Goal: Information Seeking & Learning: Find specific fact

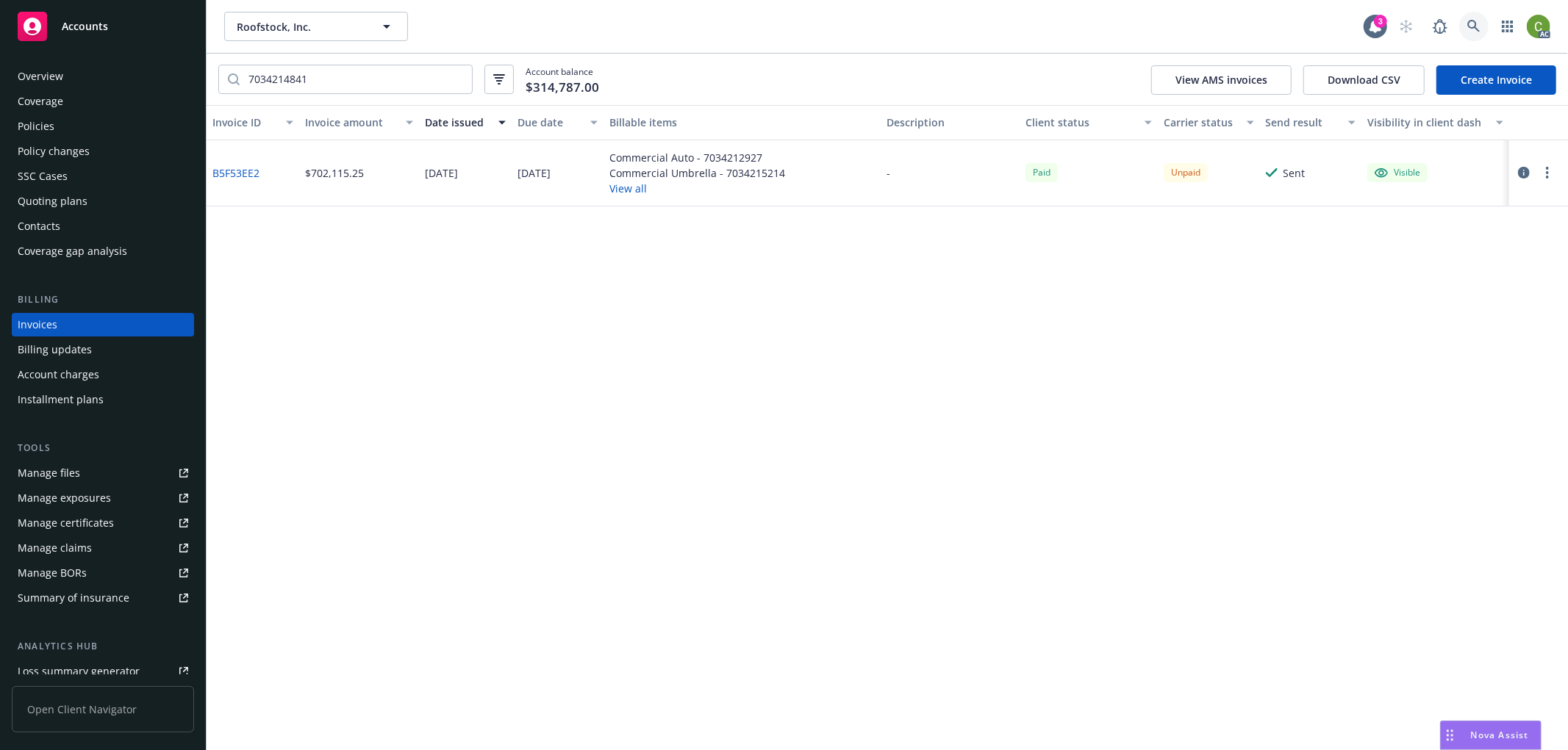
click at [1467, 28] on icon at bounding box center [1473, 26] width 13 height 13
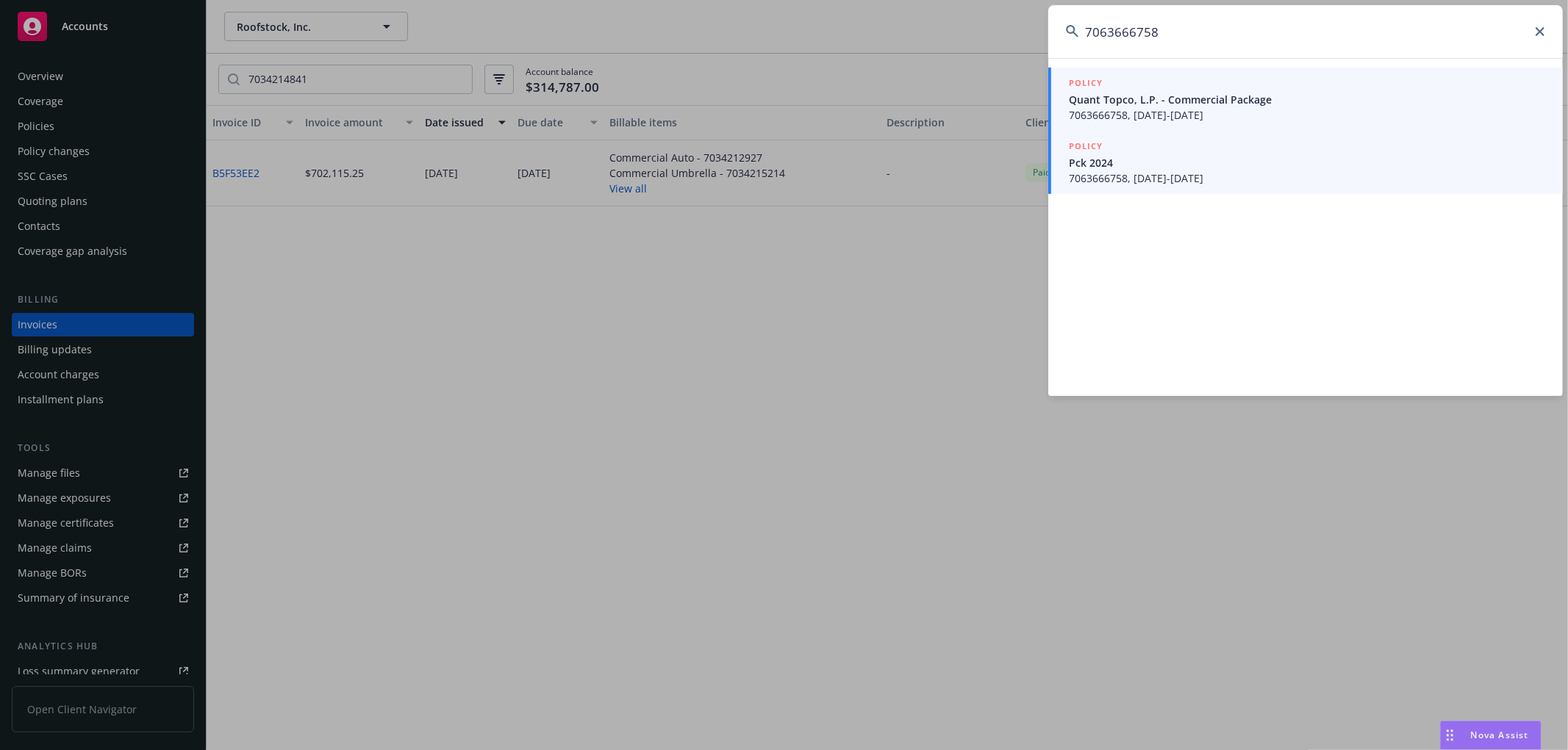
type input "7063666758"
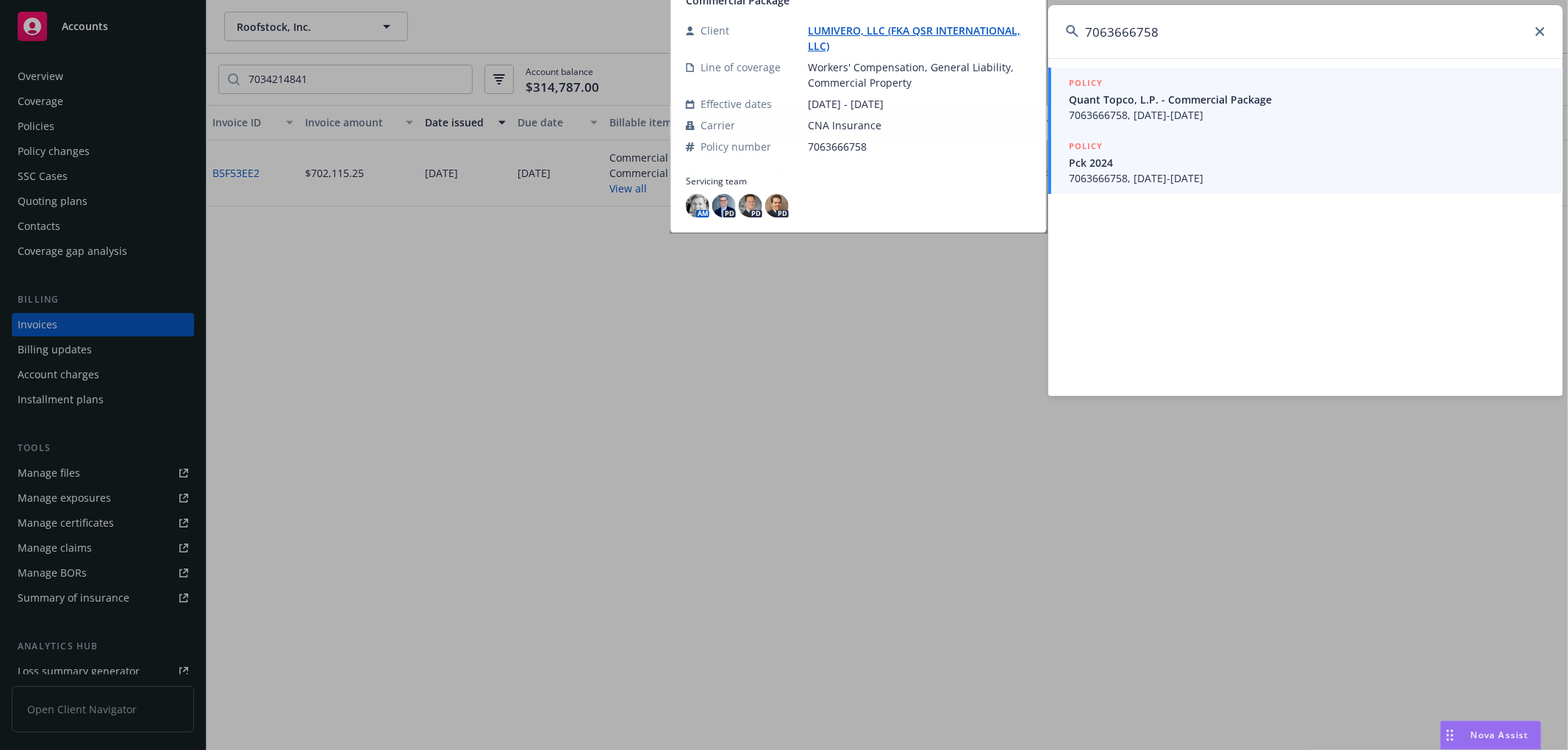
click at [1324, 172] on span "7063666758, [DATE]-[DATE]" at bounding box center [1307, 177] width 476 height 15
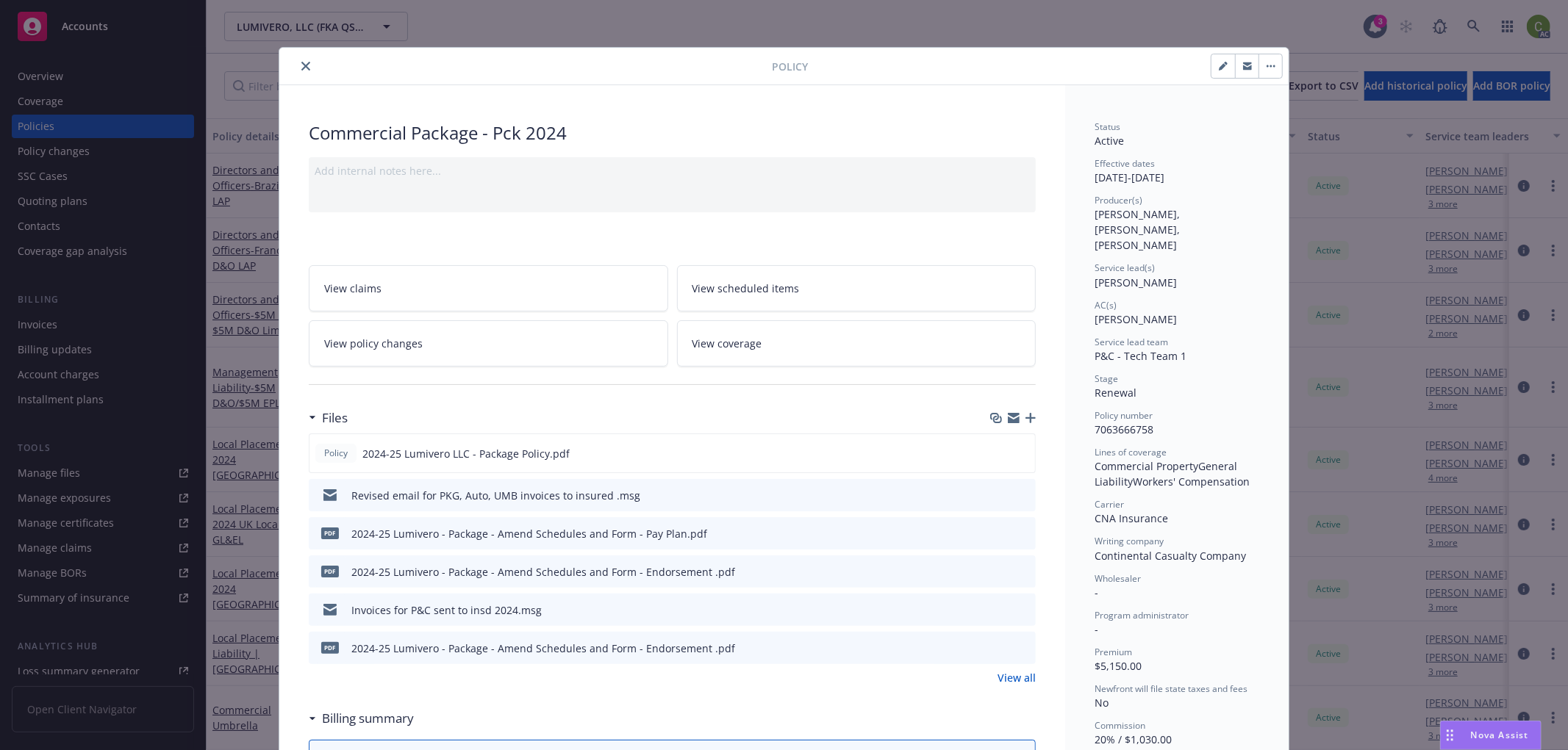
drag, startPoint x: 307, startPoint y: 66, endPoint x: 238, endPoint y: 102, distance: 77.8
click at [306, 66] on button "close" at bounding box center [306, 66] width 18 height 18
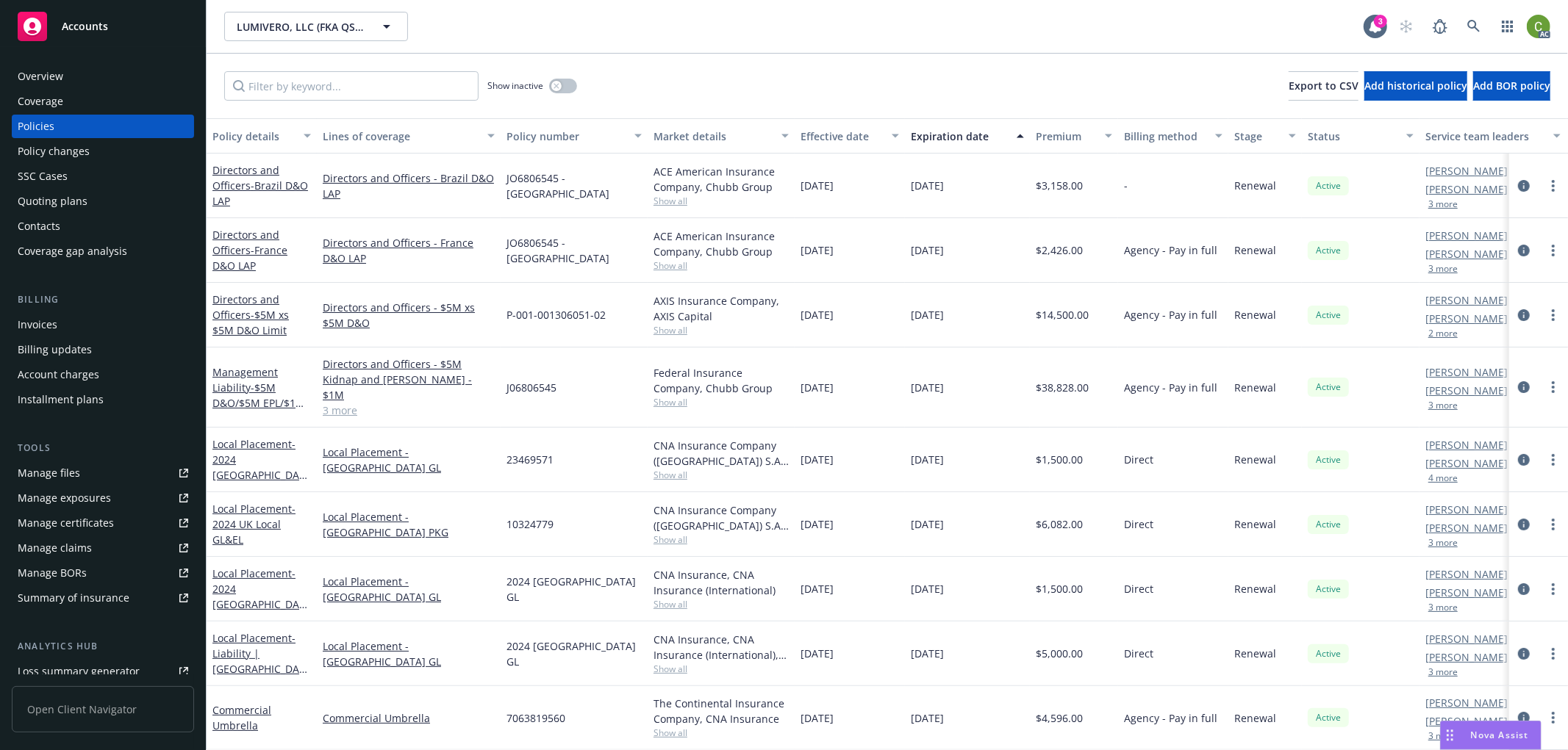
click at [84, 155] on div "Policy changes" at bounding box center [54, 152] width 72 height 23
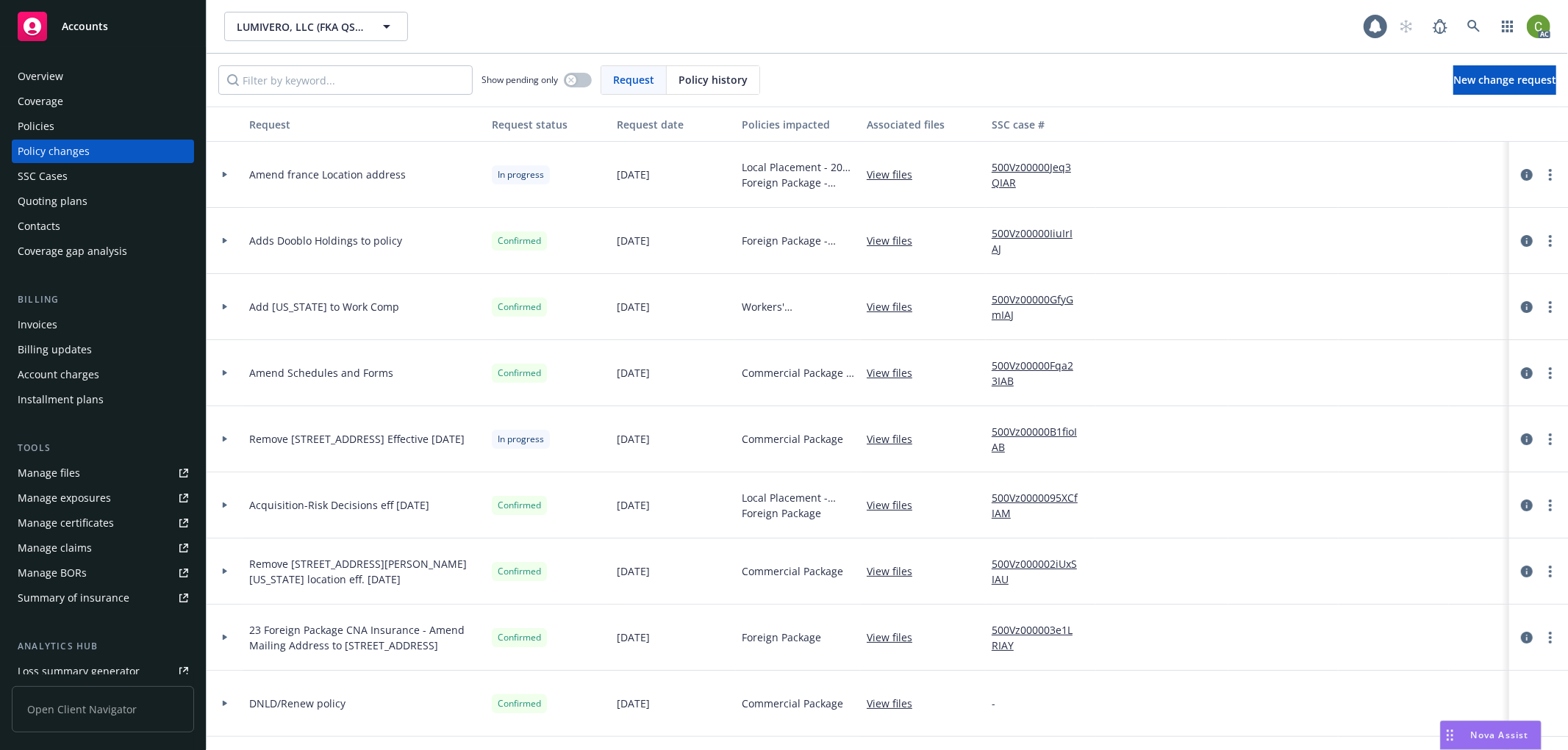
click at [709, 78] on span "Policy history" at bounding box center [713, 79] width 69 height 15
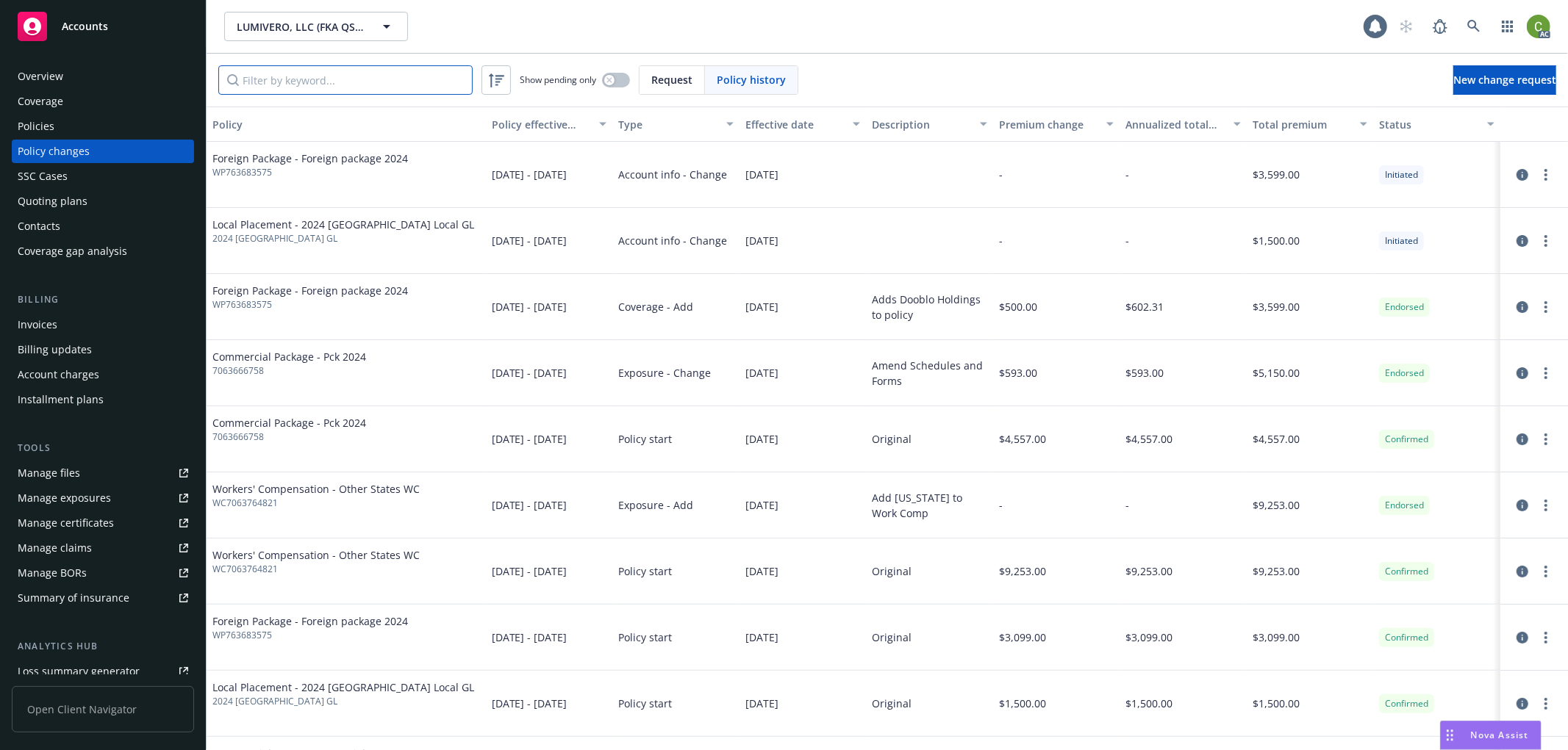
click at [357, 88] on input "Filter by keyword..." at bounding box center [345, 79] width 254 height 29
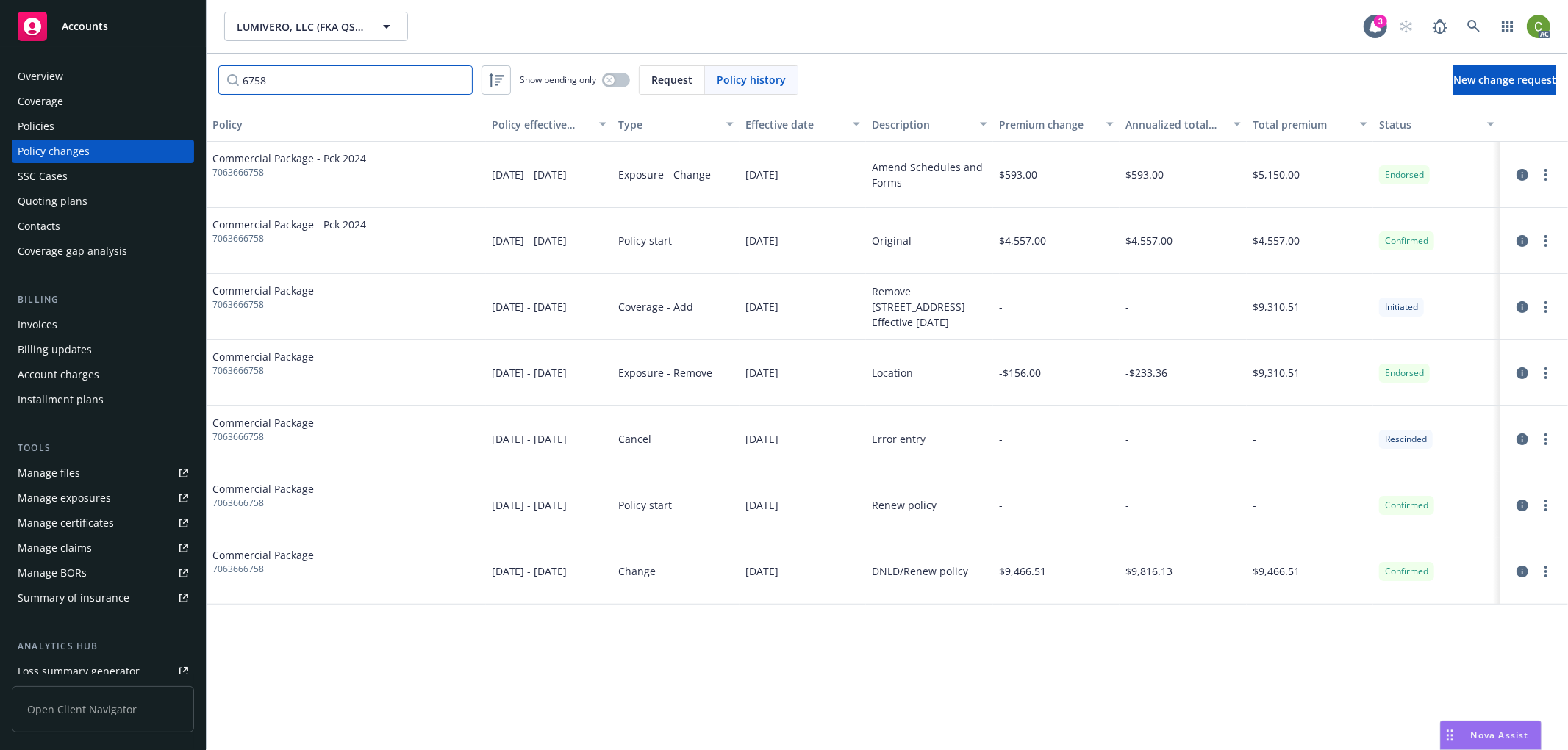
type input "6758"
click at [103, 321] on div "Invoices" at bounding box center [103, 325] width 170 height 23
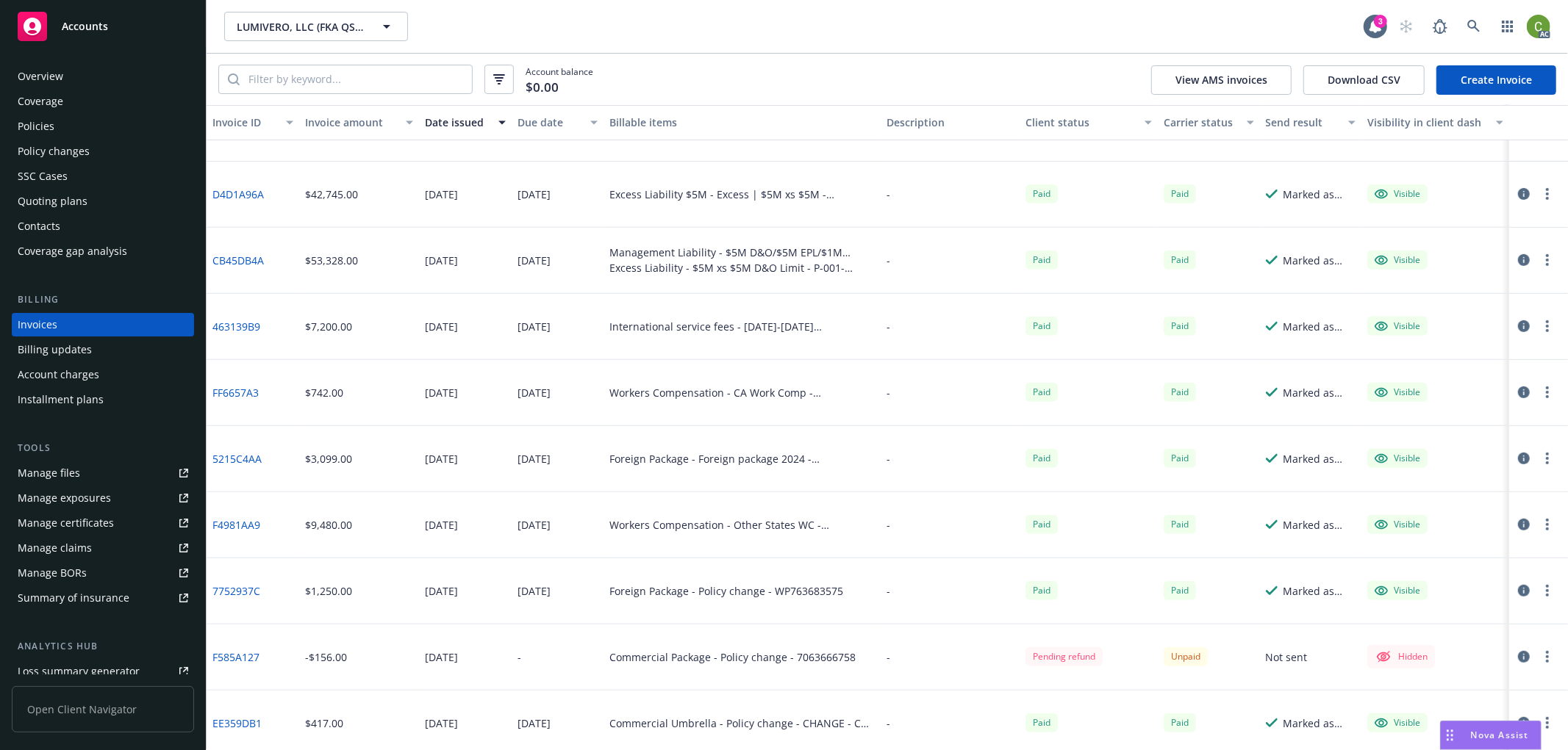
scroll to position [513, 0]
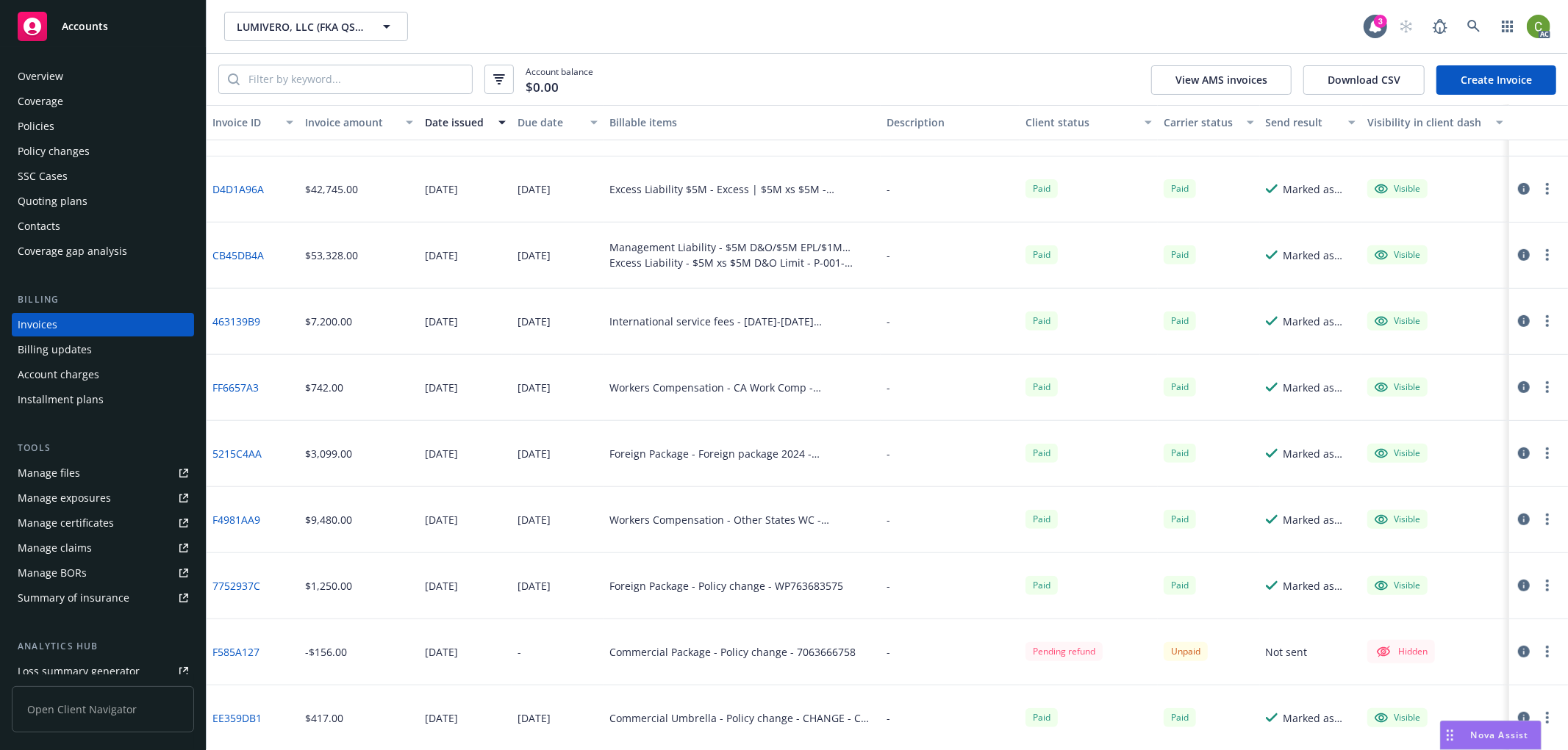
click at [1518, 649] on button "button" at bounding box center [1523, 652] width 18 height 18
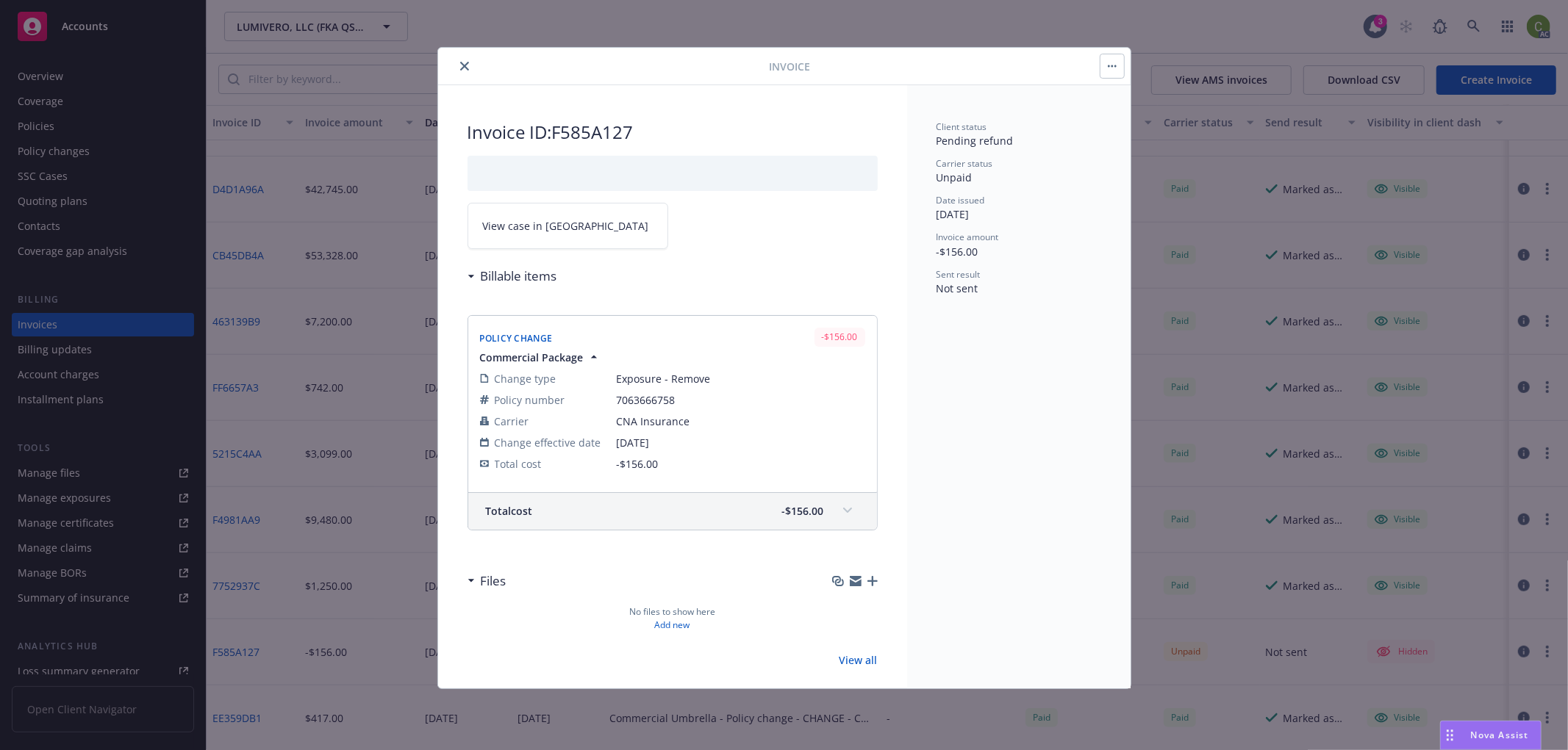
click at [520, 239] on link "View case in [GEOGRAPHIC_DATA]" at bounding box center [567, 226] width 201 height 46
click at [640, 400] on span "7063666758" at bounding box center [740, 400] width 249 height 15
drag, startPoint x: 640, startPoint y: 400, endPoint x: 607, endPoint y: 369, distance: 45.3
click at [640, 399] on span "7063666758" at bounding box center [740, 400] width 249 height 15
copy span "7063666758"
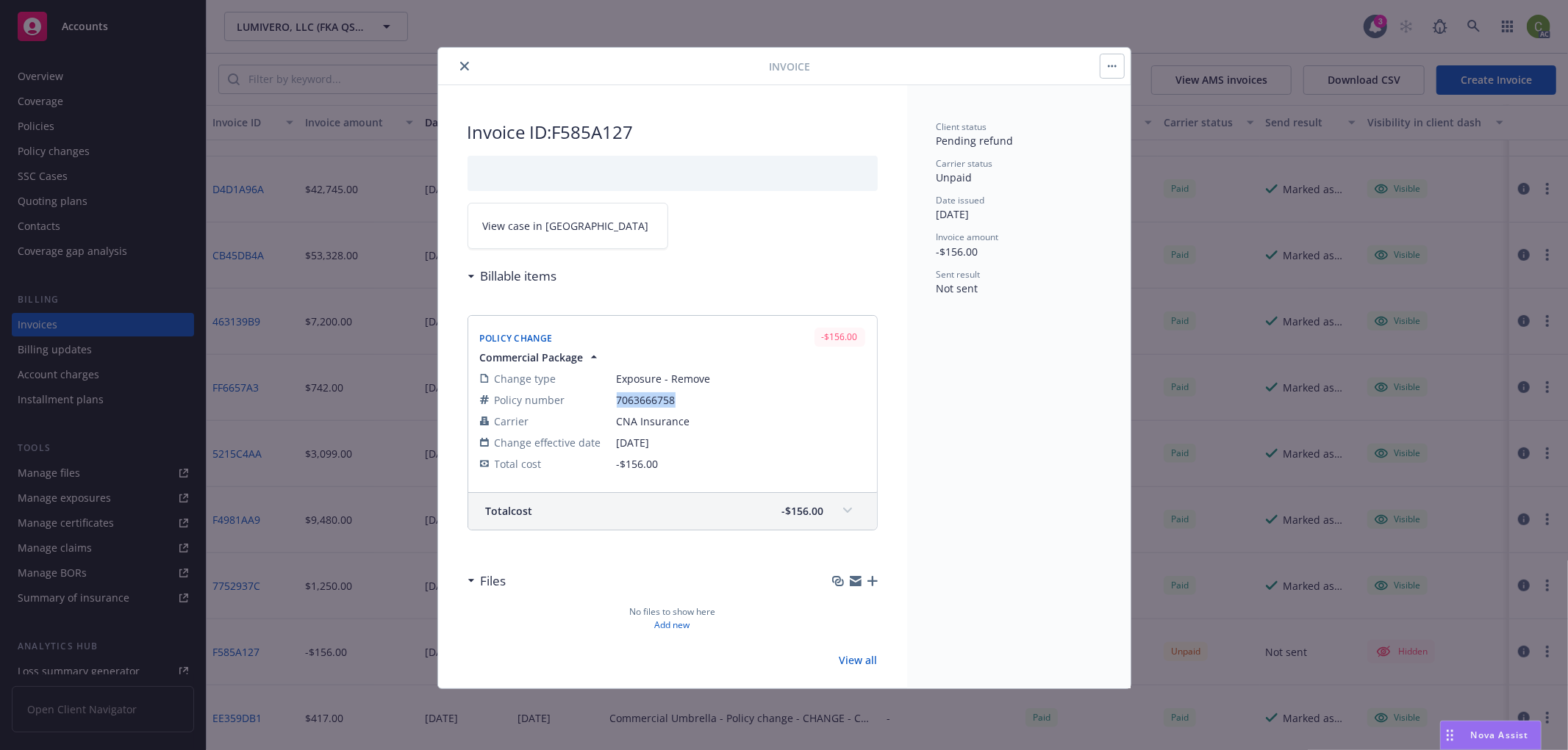
click at [468, 66] on button "close" at bounding box center [465, 66] width 18 height 18
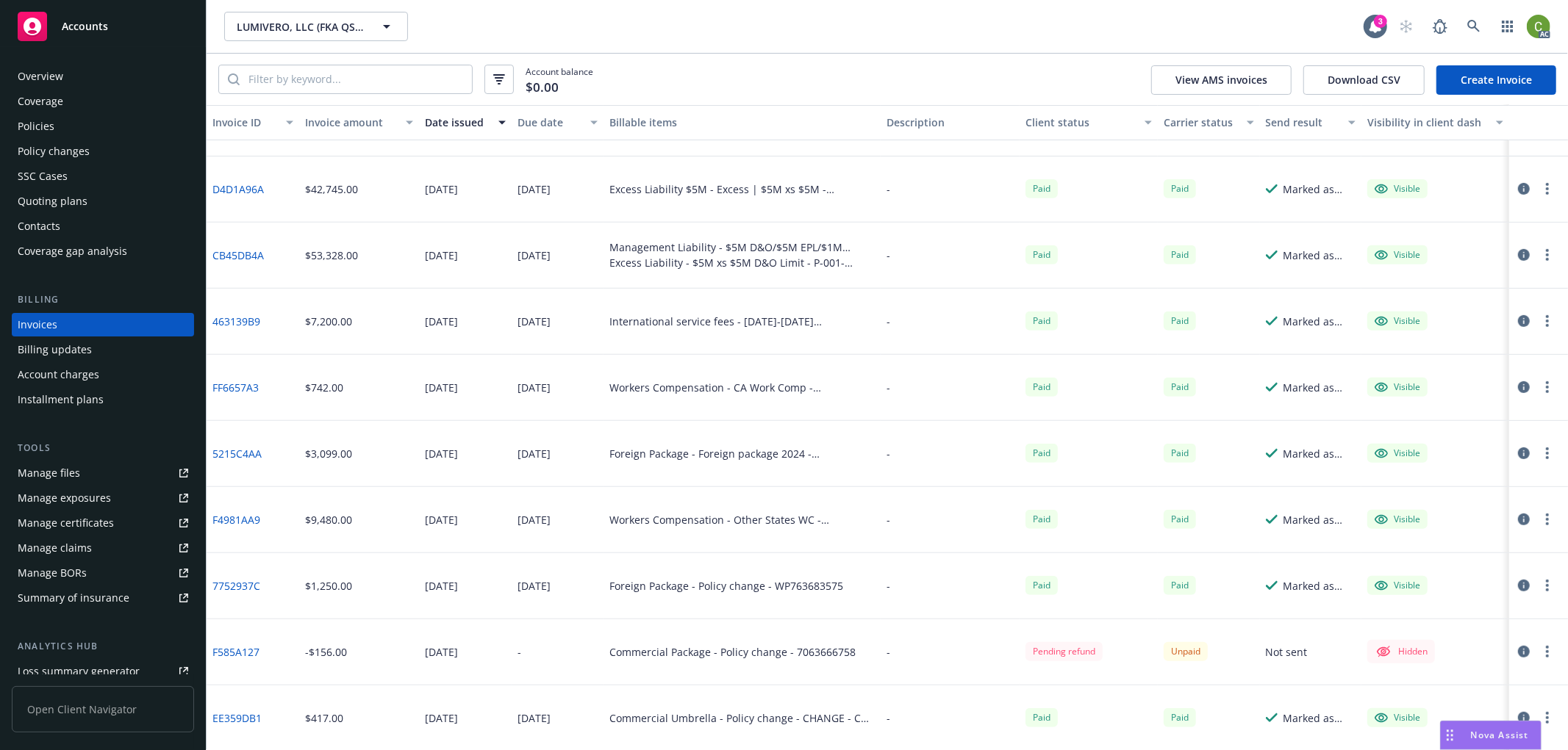
click at [114, 149] on div "Policy changes" at bounding box center [103, 152] width 170 height 23
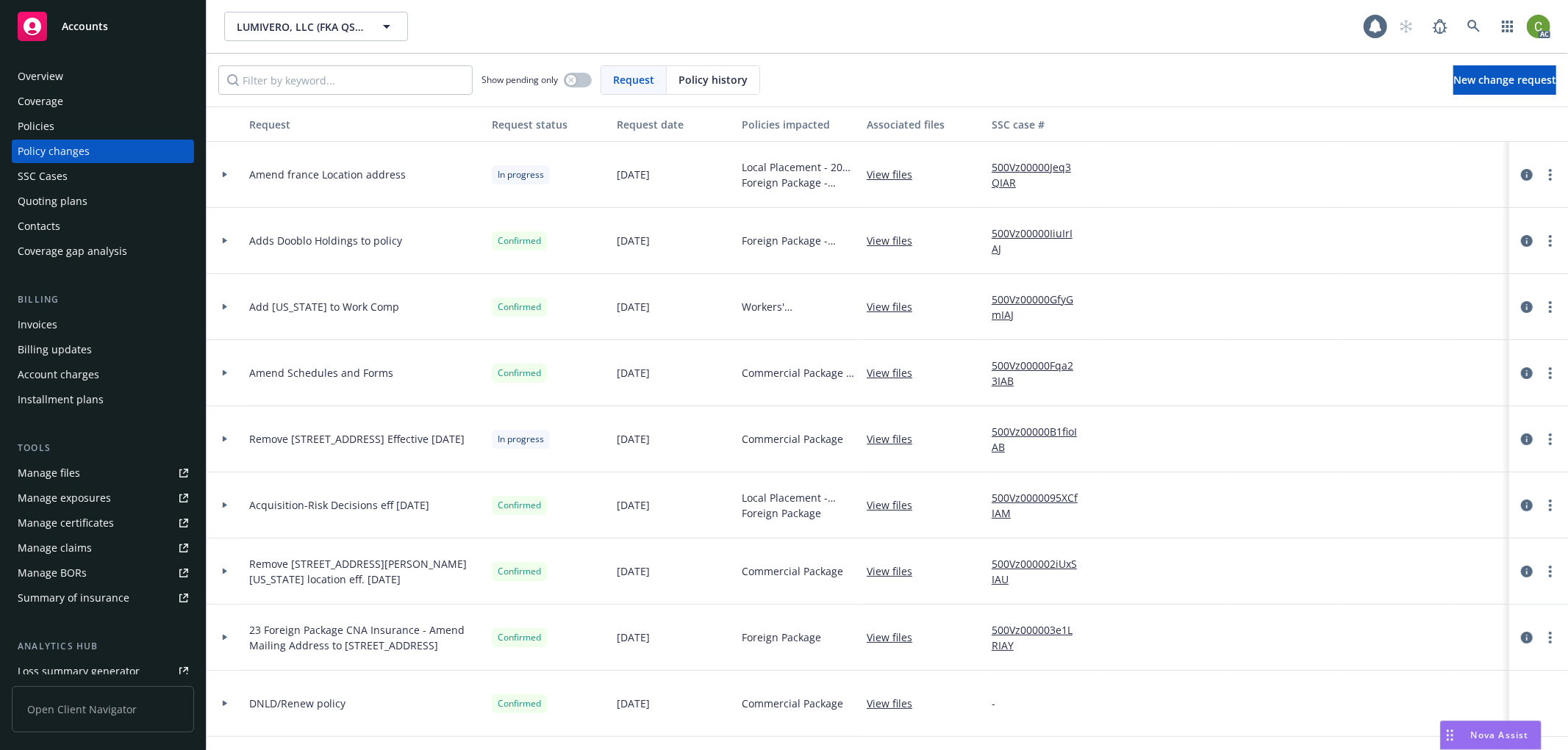
click at [698, 86] on span "Policy history" at bounding box center [713, 79] width 69 height 15
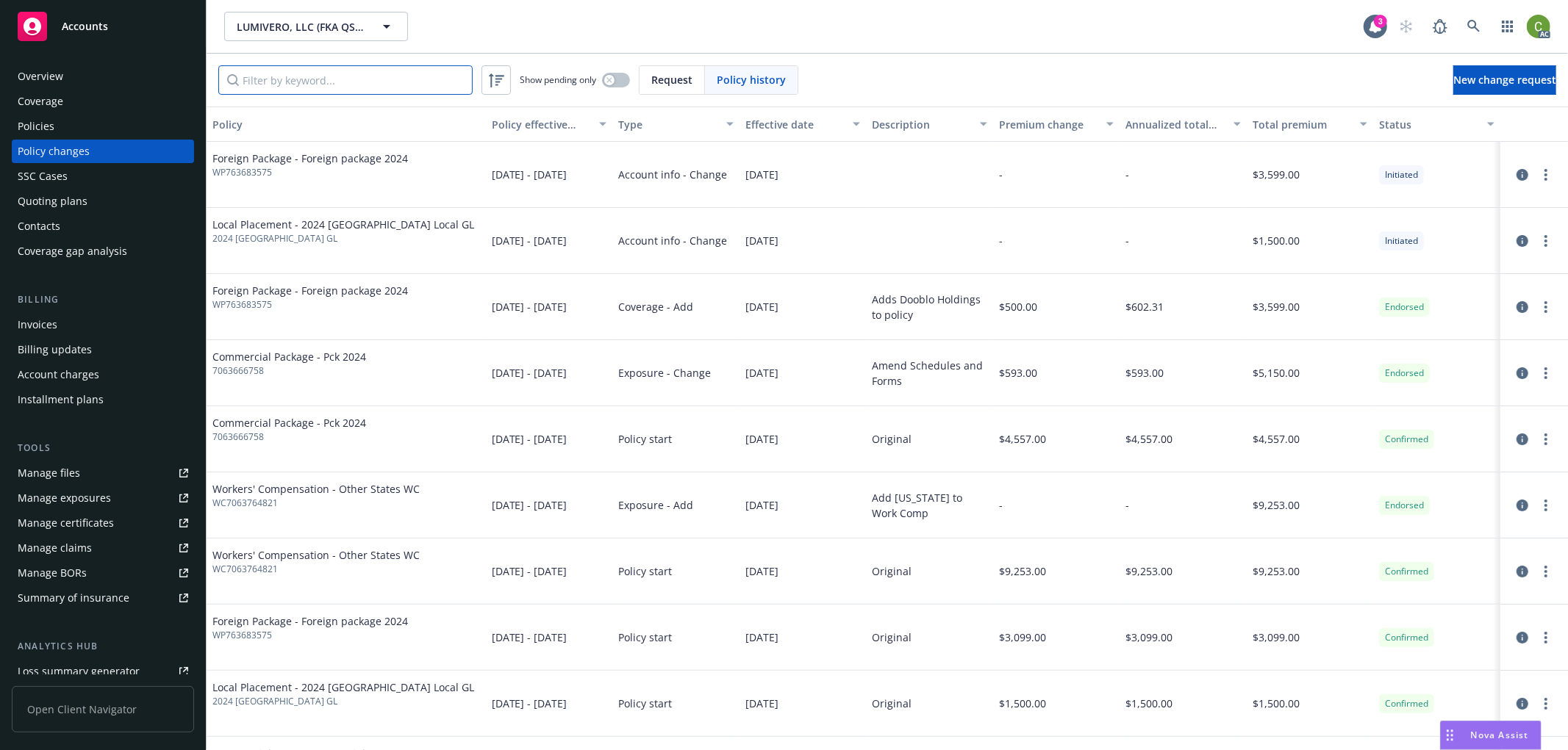
drag, startPoint x: 427, startPoint y: 69, endPoint x: 431, endPoint y: 78, distance: 9.8
click at [430, 74] on input "Filter by keyword..." at bounding box center [345, 79] width 254 height 29
paste input "7063666758"
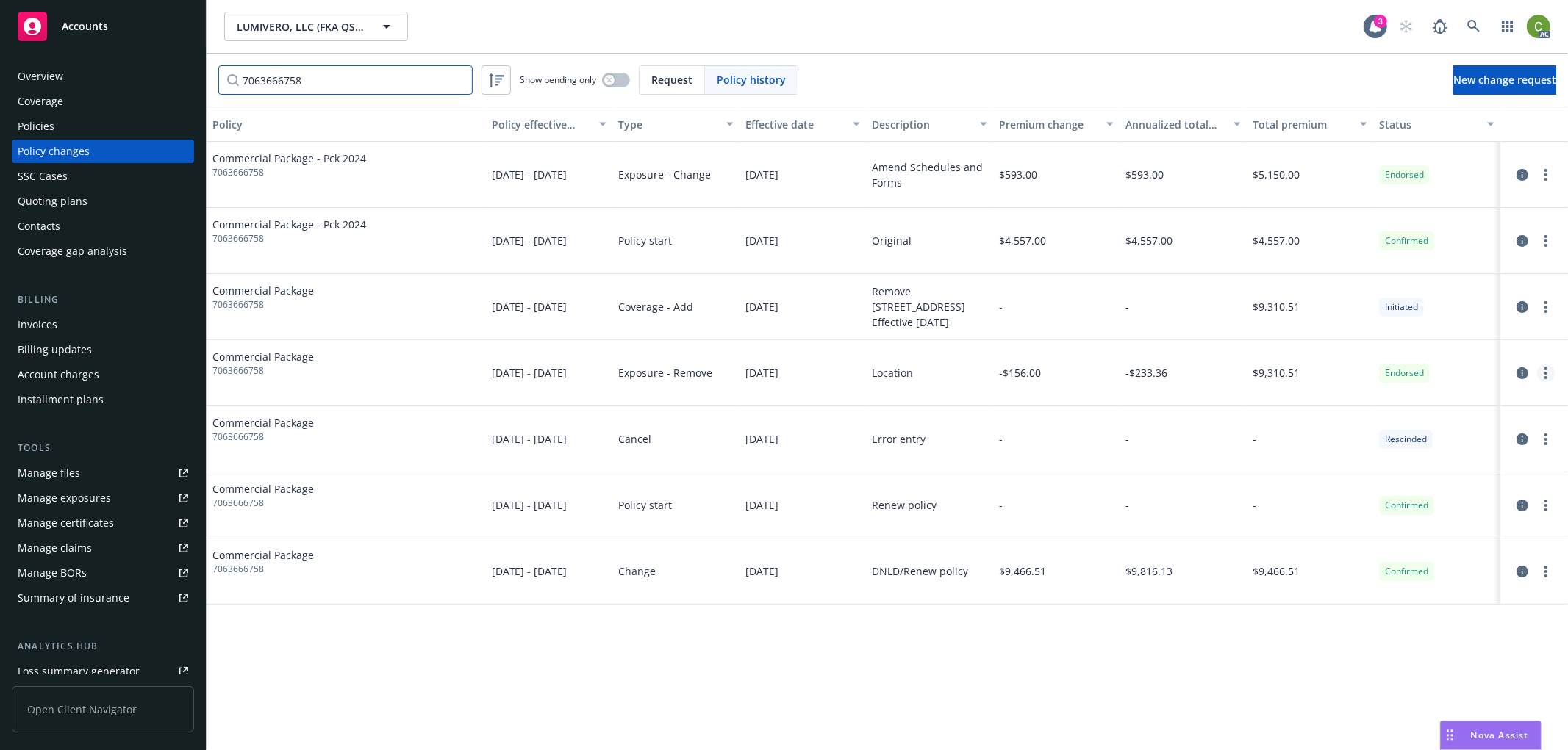
type input "7063666758"
click at [1542, 372] on link "more" at bounding box center [1546, 374] width 18 height 18
click at [1347, 490] on link "Edit billing info" at bounding box center [1427, 491] width 252 height 29
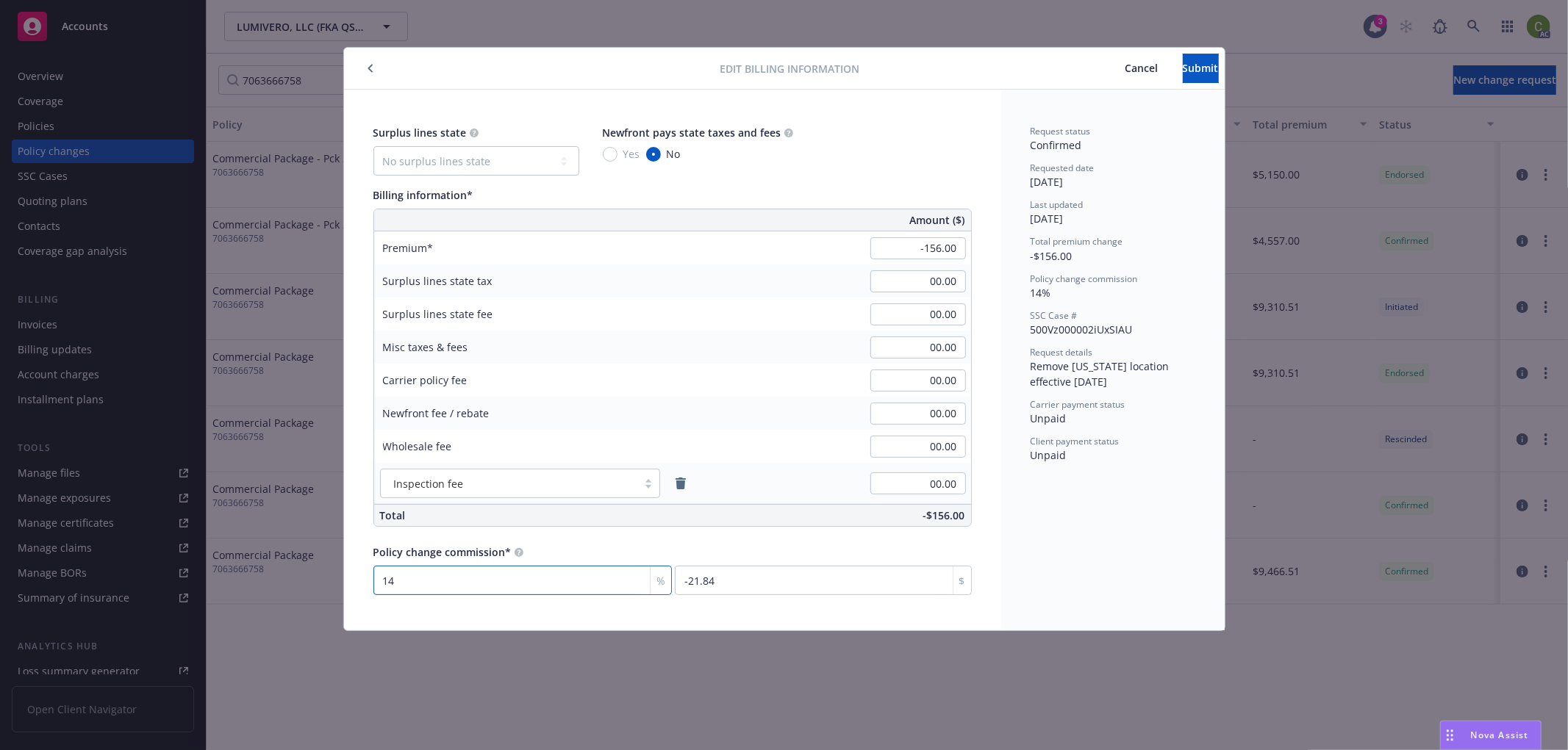
click at [414, 577] on input "14" at bounding box center [523, 580] width 299 height 29
type input "2"
type input "-3.12"
type input "20"
type input "-31.2"
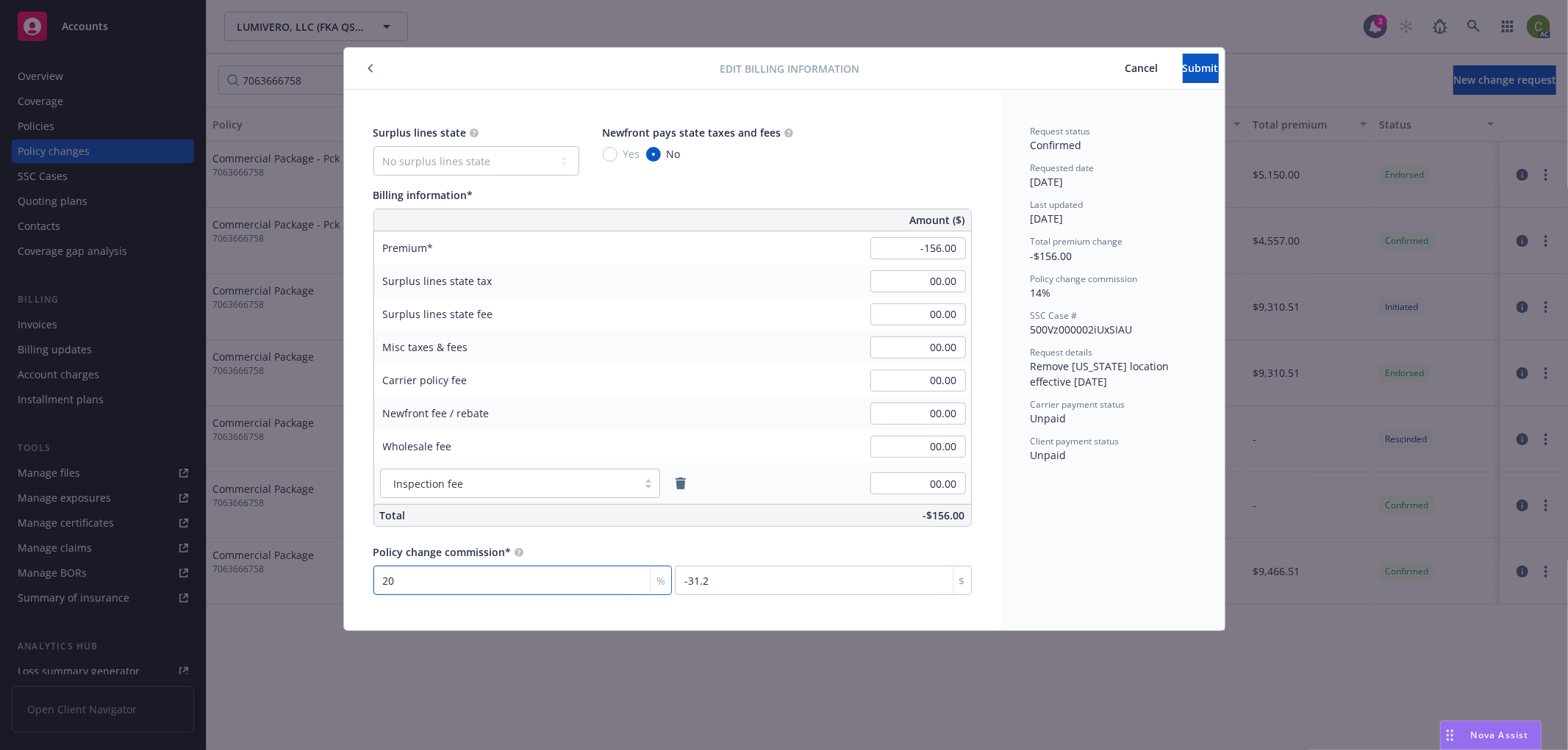
type input "20"
click at [1183, 70] on button "Submit" at bounding box center [1201, 68] width 36 height 29
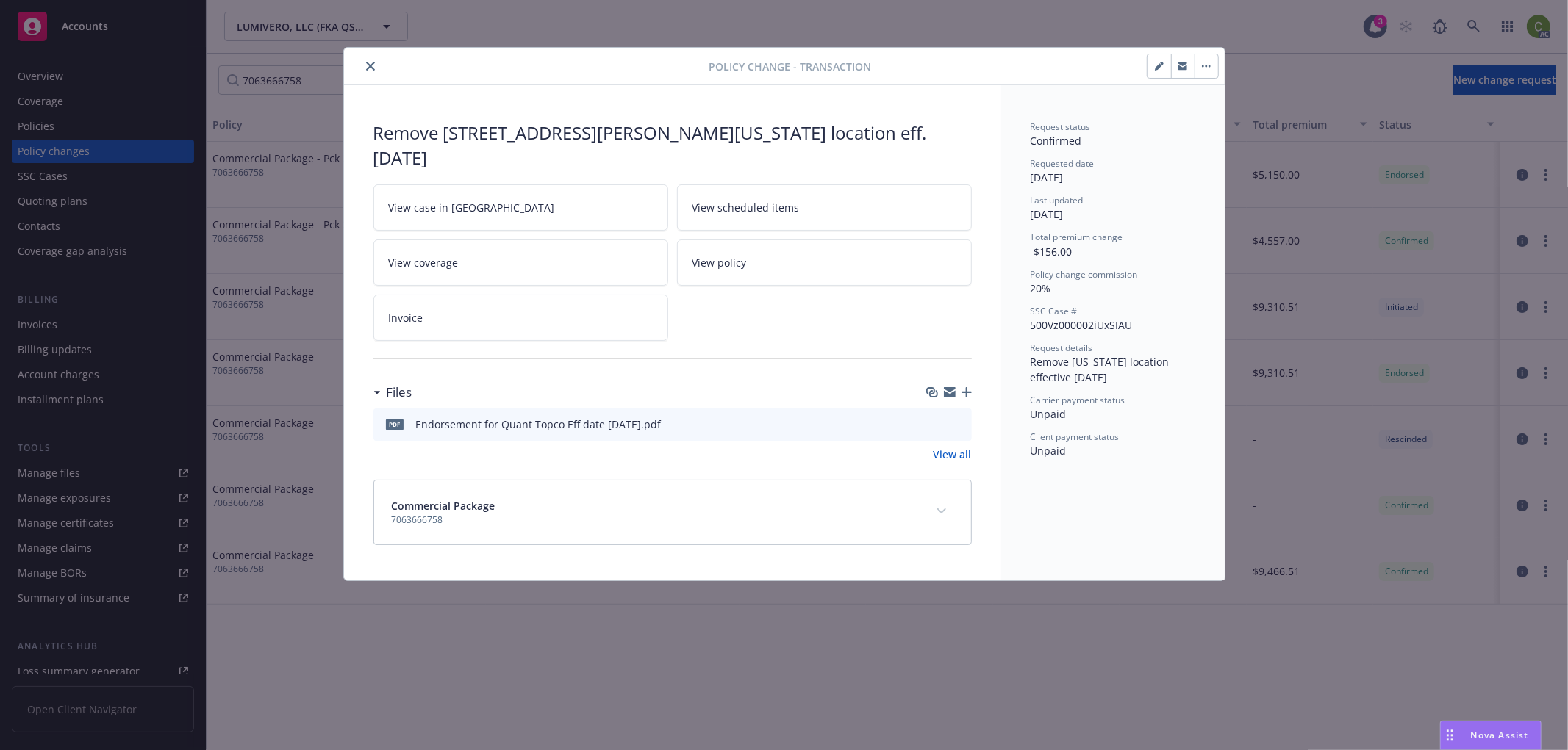
click at [369, 67] on icon "close" at bounding box center [370, 66] width 9 height 9
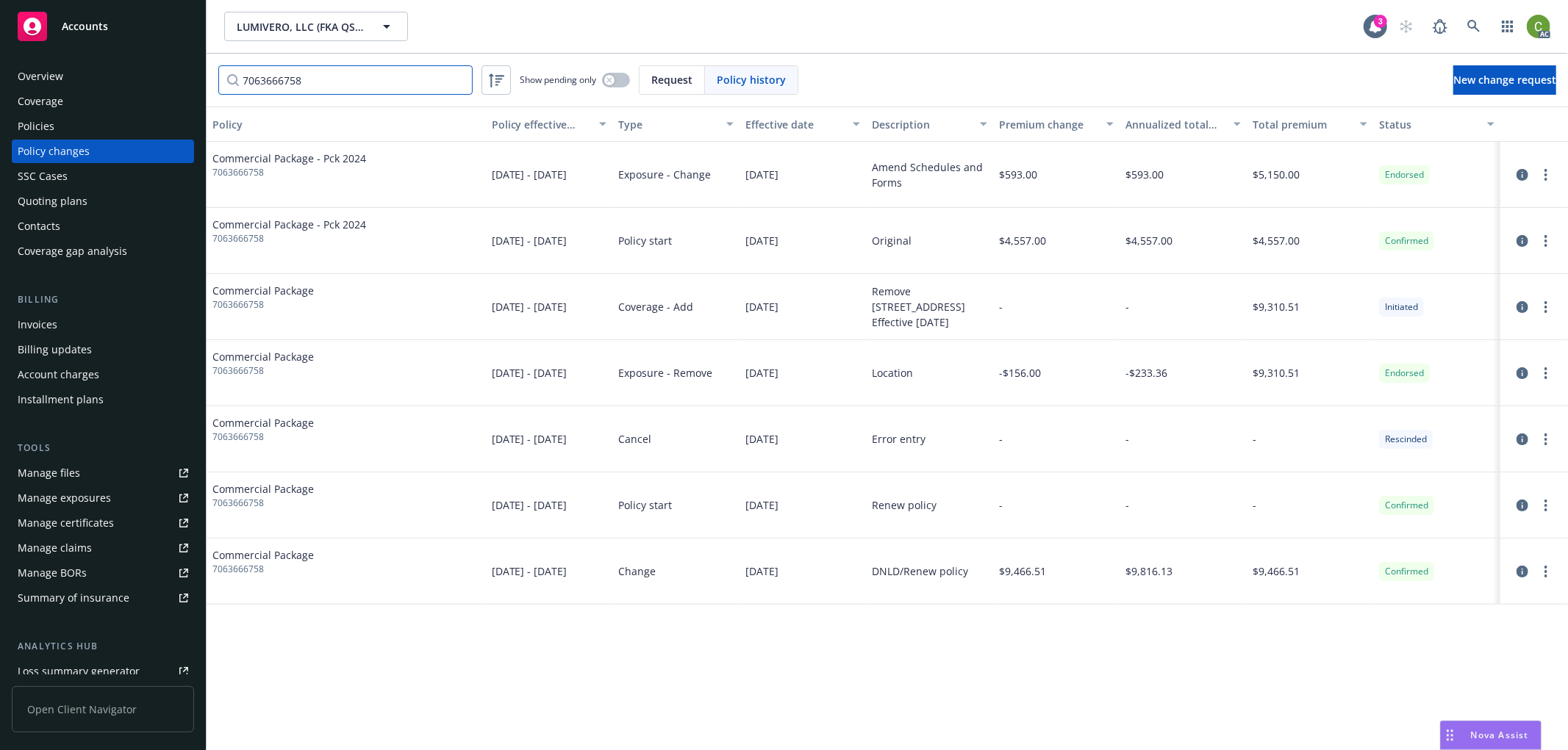
drag, startPoint x: 299, startPoint y: 77, endPoint x: 327, endPoint y: 78, distance: 28.0
click at [311, 78] on input "7063666758" at bounding box center [345, 79] width 254 height 29
drag, startPoint x: 328, startPoint y: 78, endPoint x: -78, endPoint y: 84, distance: 406.0
click at [0, 84] on html "Accounts Overview Coverage Policies Policy changes SSC Cases Quoting plans Cont…" at bounding box center [784, 375] width 1568 height 750
type input "6758"
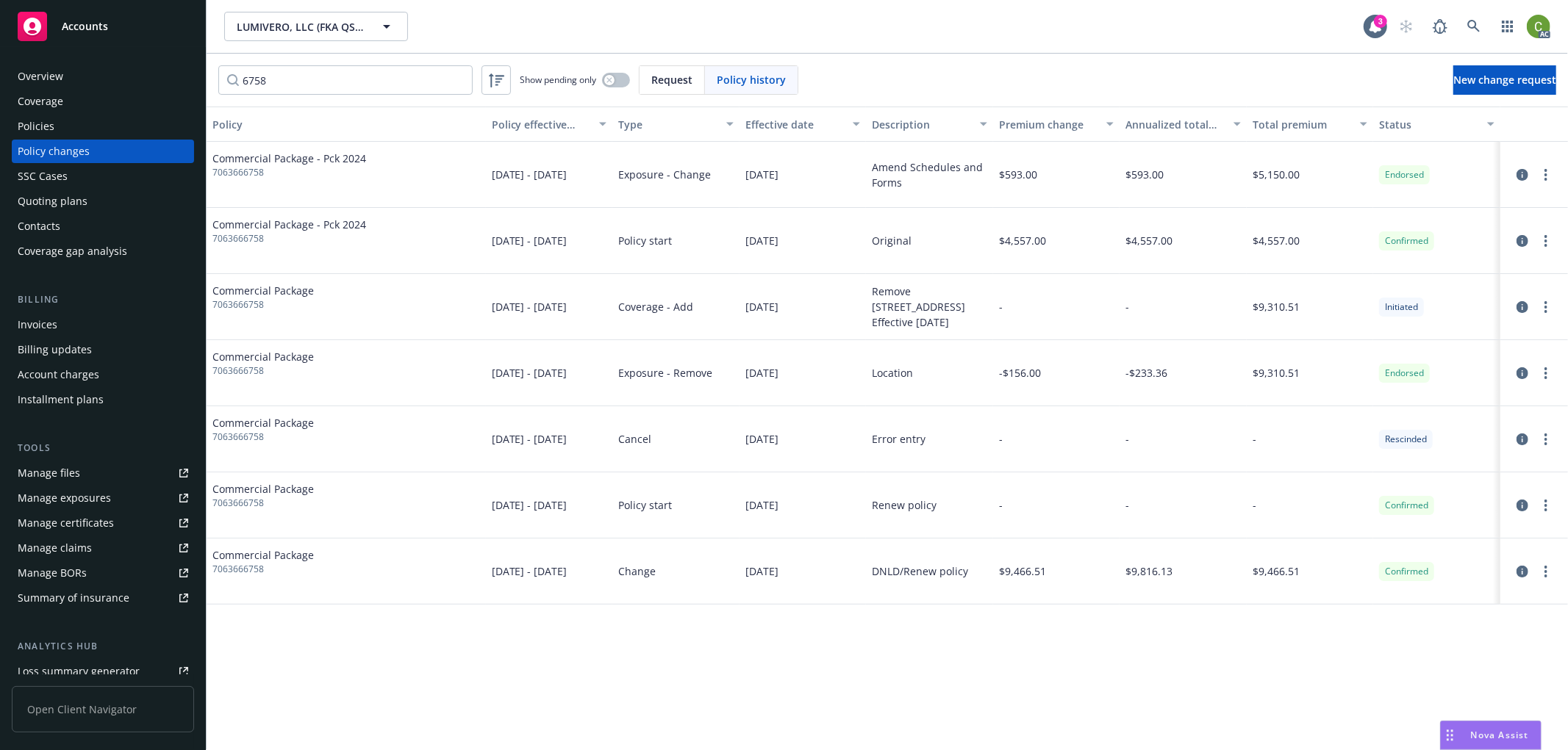
click at [240, 169] on span "7063666758" at bounding box center [289, 172] width 153 height 13
copy span "7063666758"
click at [65, 125] on div "Policies" at bounding box center [103, 127] width 170 height 23
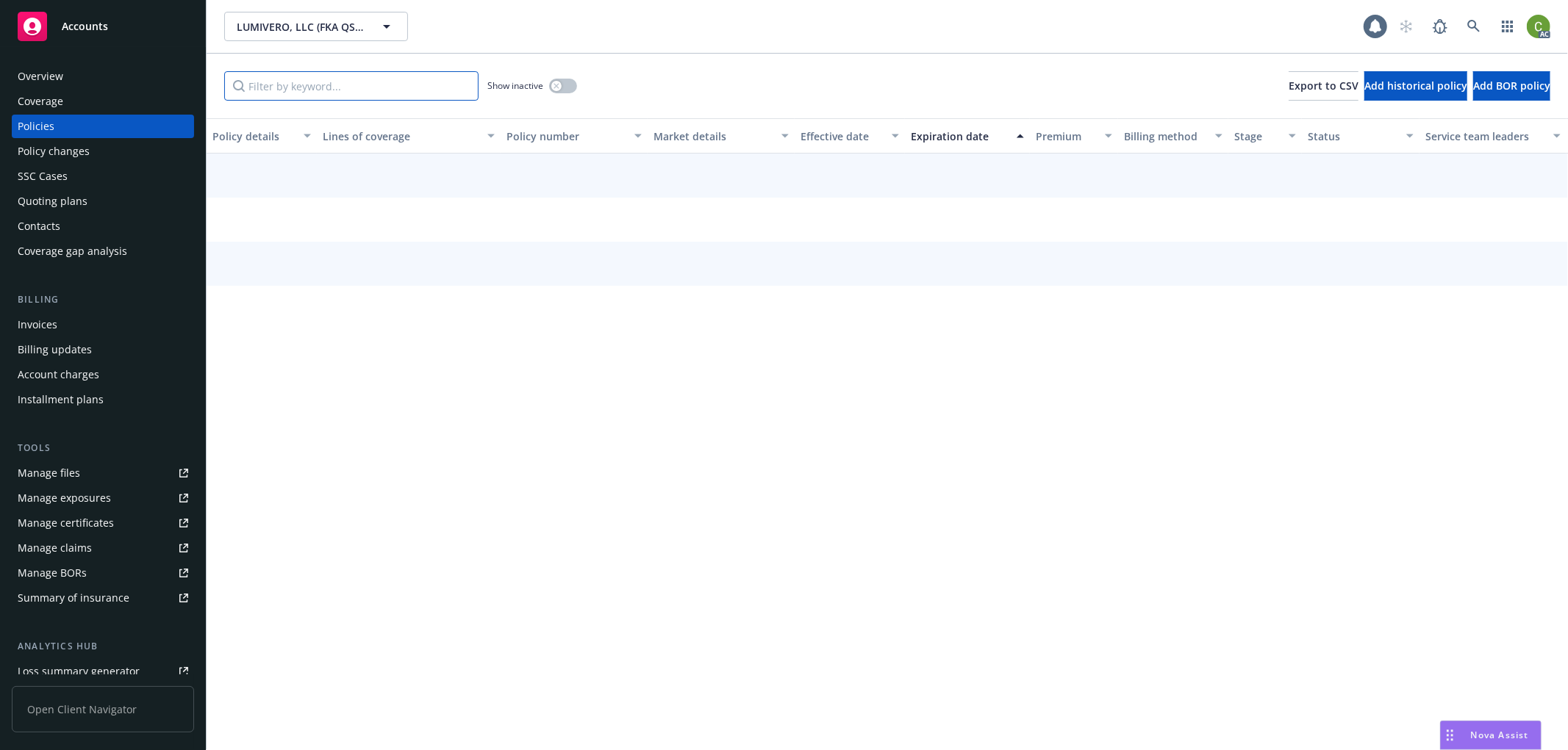
click at [305, 82] on input "Filter by keyword..." at bounding box center [351, 86] width 254 height 29
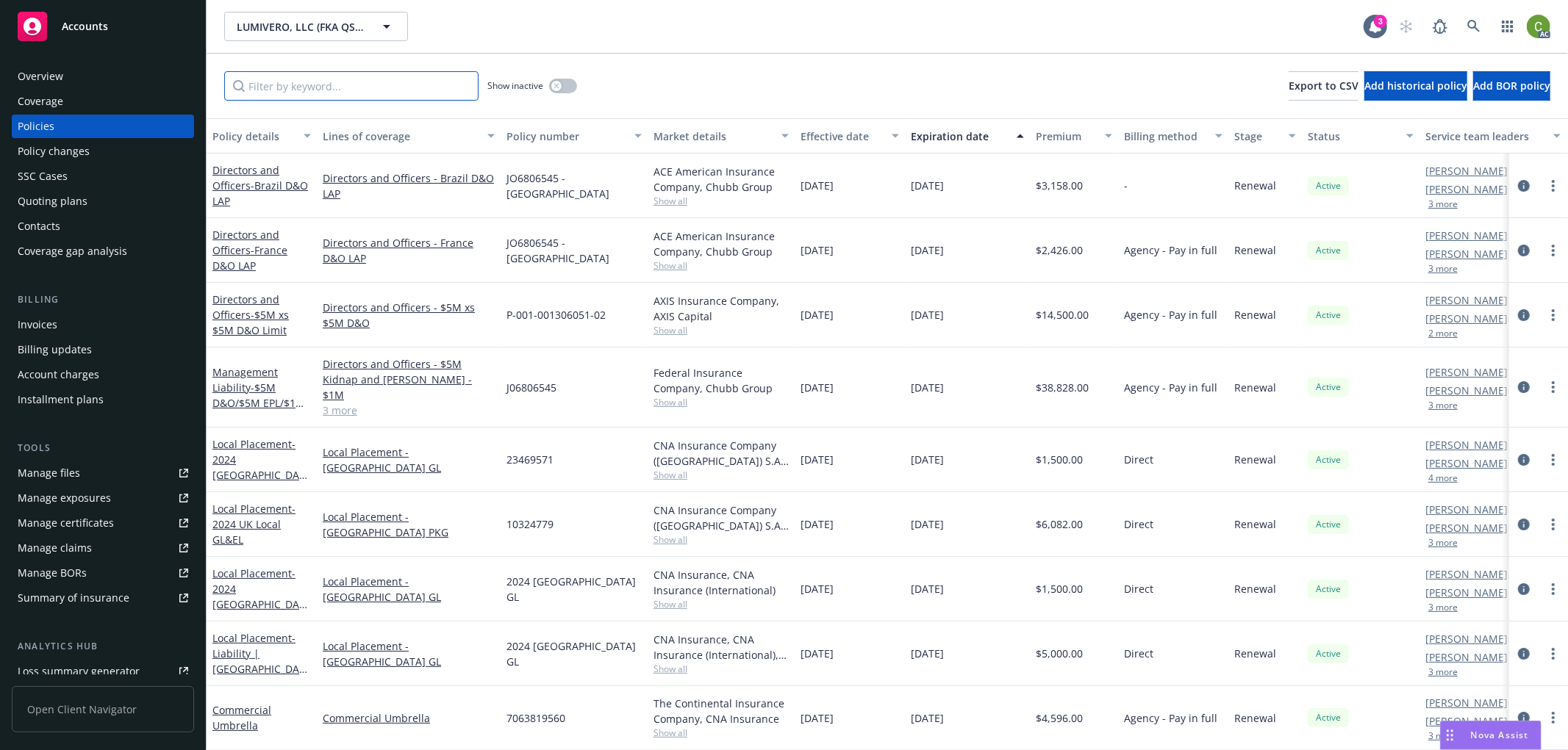
paste input "7063666758"
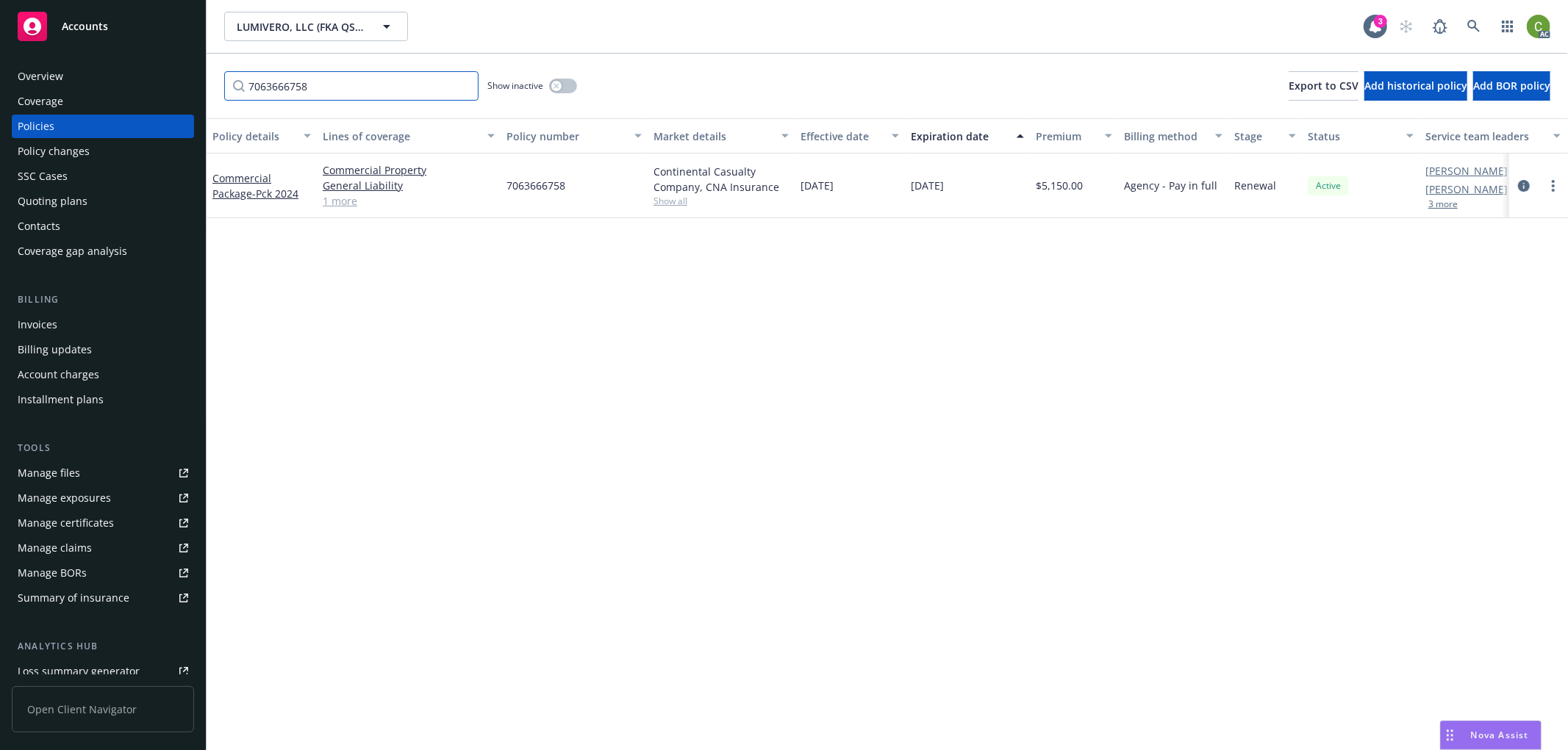
type input "7063666758"
click at [1518, 187] on icon "circleInformation" at bounding box center [1523, 185] width 12 height 12
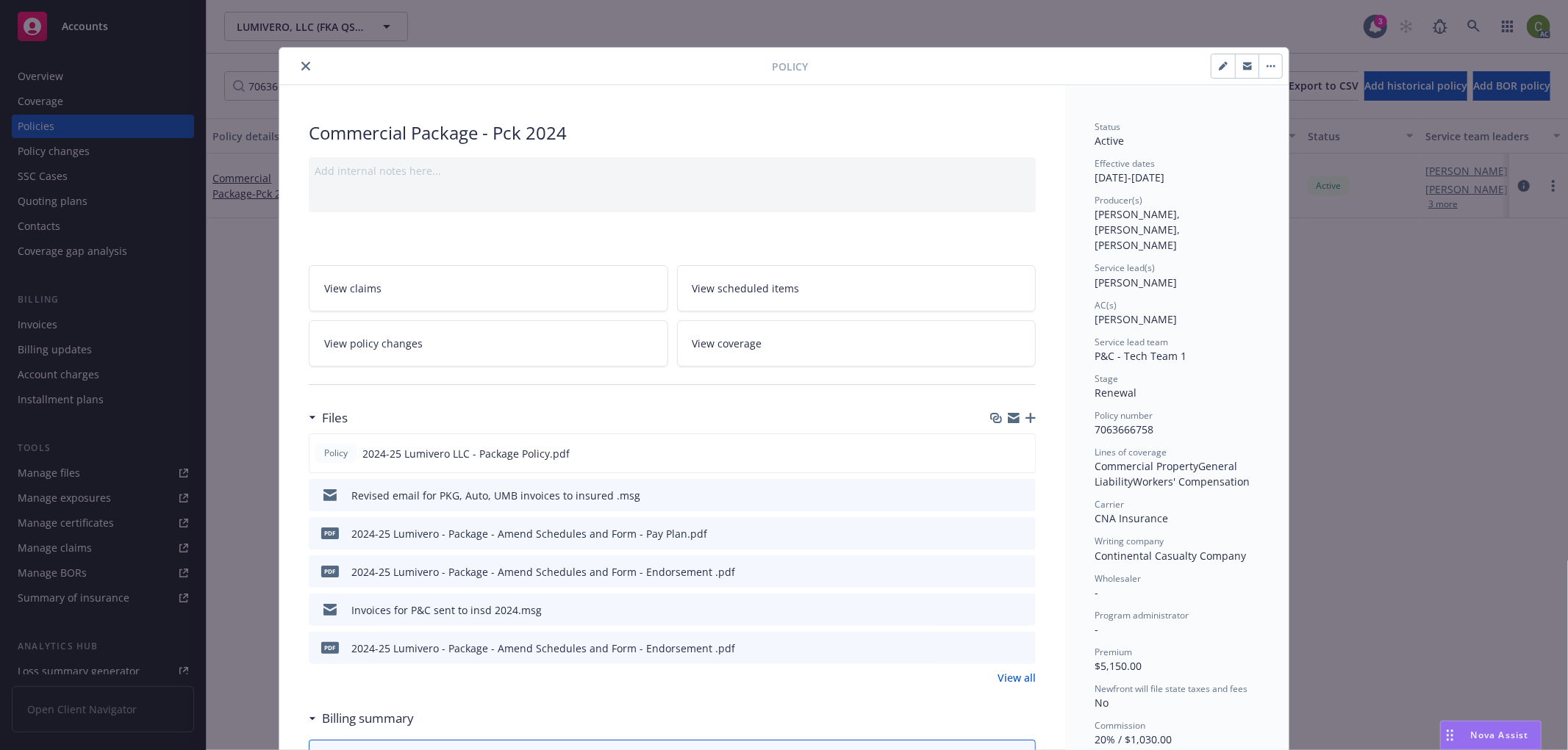
drag, startPoint x: 298, startPoint y: 61, endPoint x: 633, endPoint y: 123, distance: 340.7
click at [301, 62] on icon "close" at bounding box center [306, 66] width 9 height 9
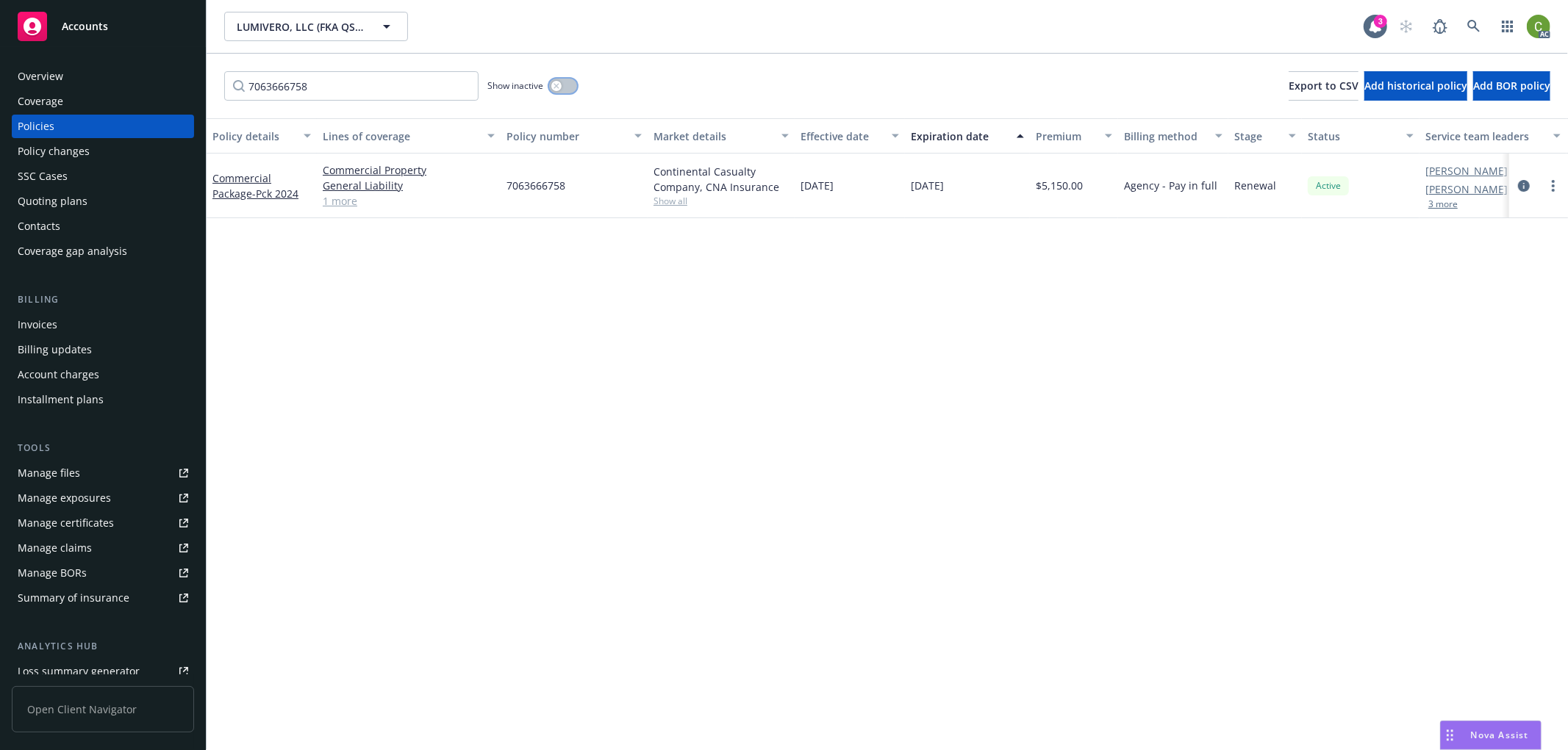
click at [555, 83] on icon "button" at bounding box center [556, 86] width 6 height 6
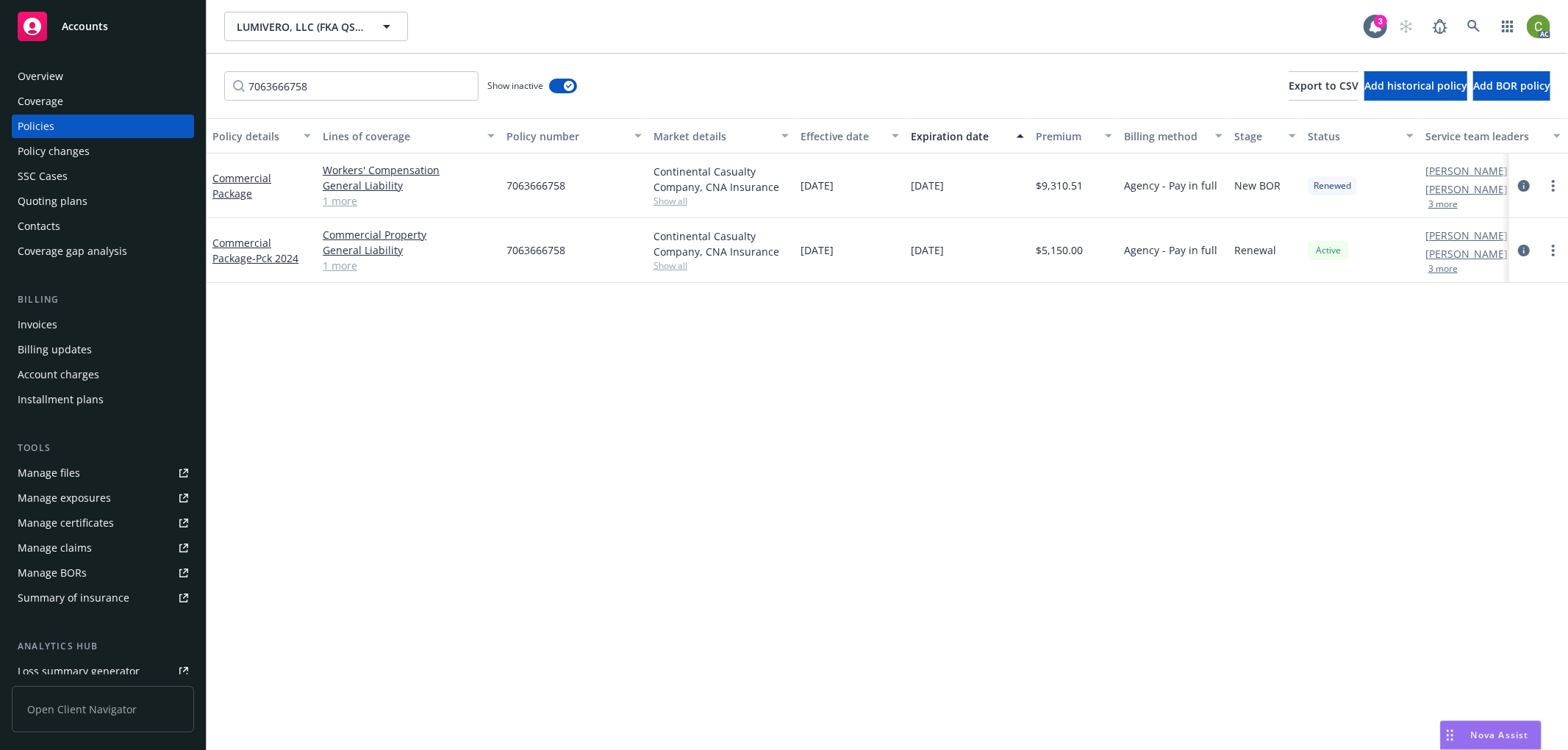
click at [106, 74] on div "Overview" at bounding box center [103, 77] width 170 height 23
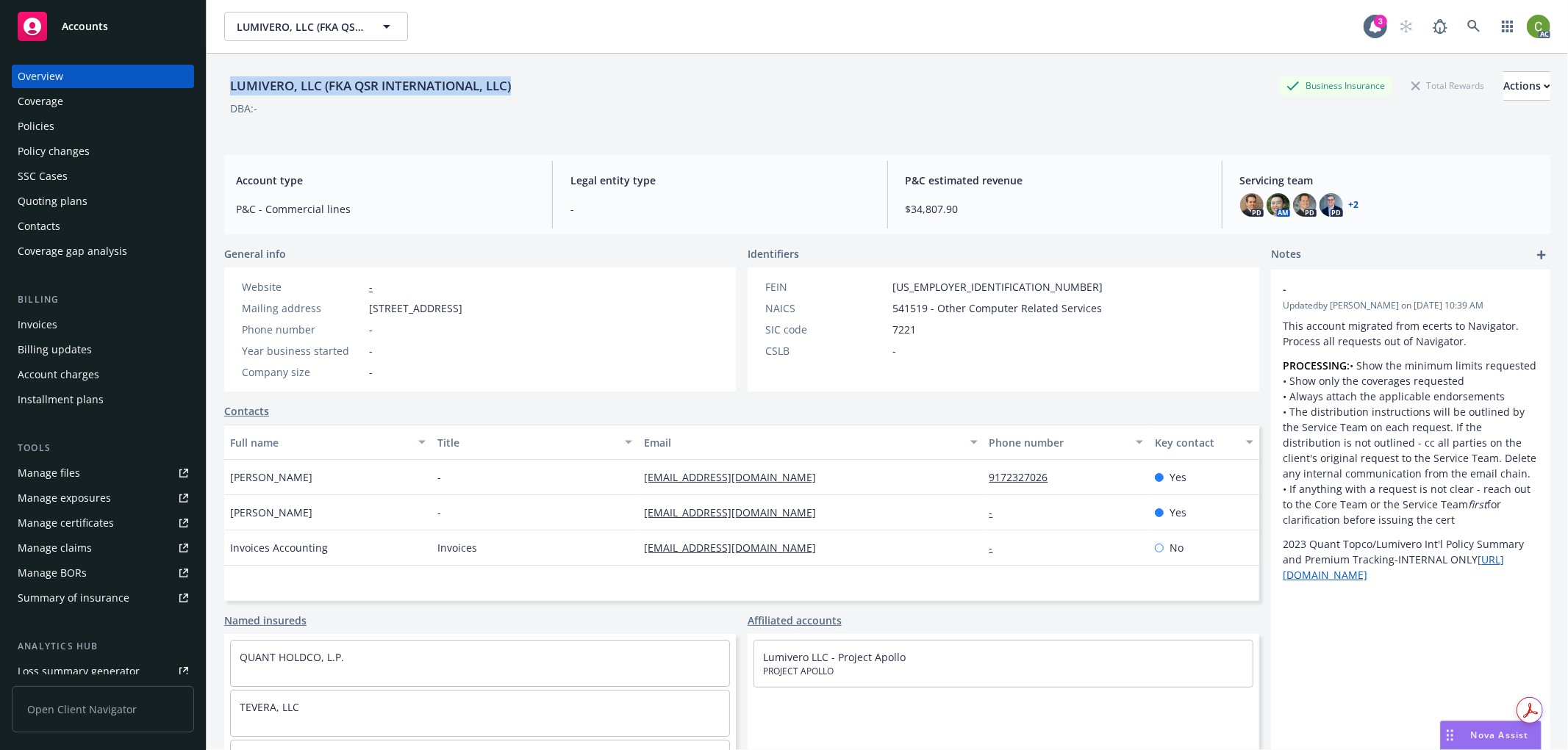
drag, startPoint x: 230, startPoint y: 82, endPoint x: 520, endPoint y: 81, distance: 290.0
click at [520, 81] on div "LUMIVERO, LLC (FKA QSR INTERNATIONAL, LLC) Business Insurance Total Rewards Act…" at bounding box center [887, 86] width 1325 height 29
click at [1468, 27] on link at bounding box center [1473, 26] width 29 height 29
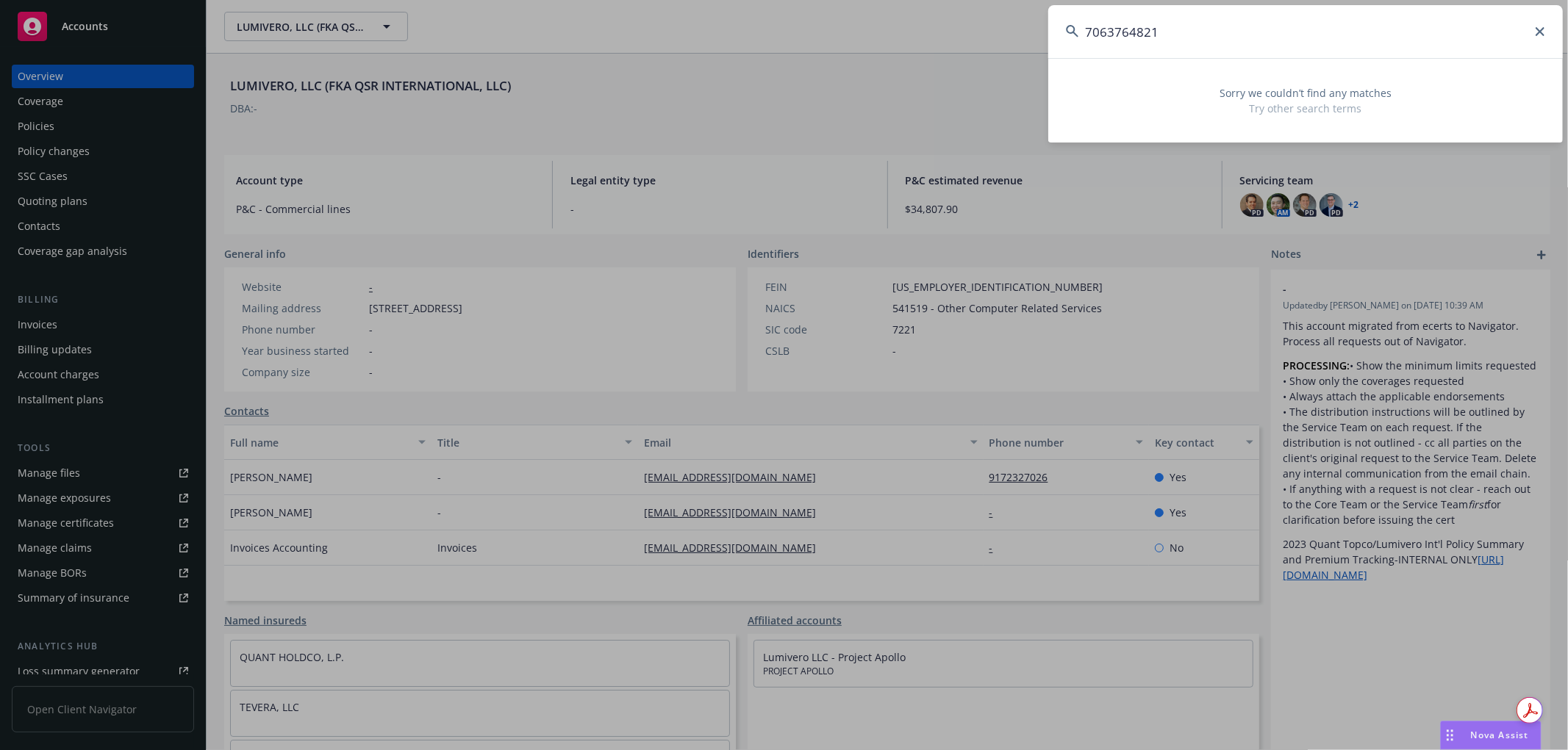
click at [1103, 36] on input "7063764821" at bounding box center [1305, 31] width 515 height 53
drag, startPoint x: 1187, startPoint y: 43, endPoint x: 712, endPoint y: 42, distance: 475.0
click at [712, 42] on div "763764821 Sorry we couldn’t find any matches Try other search terms" at bounding box center [784, 375] width 1568 height 750
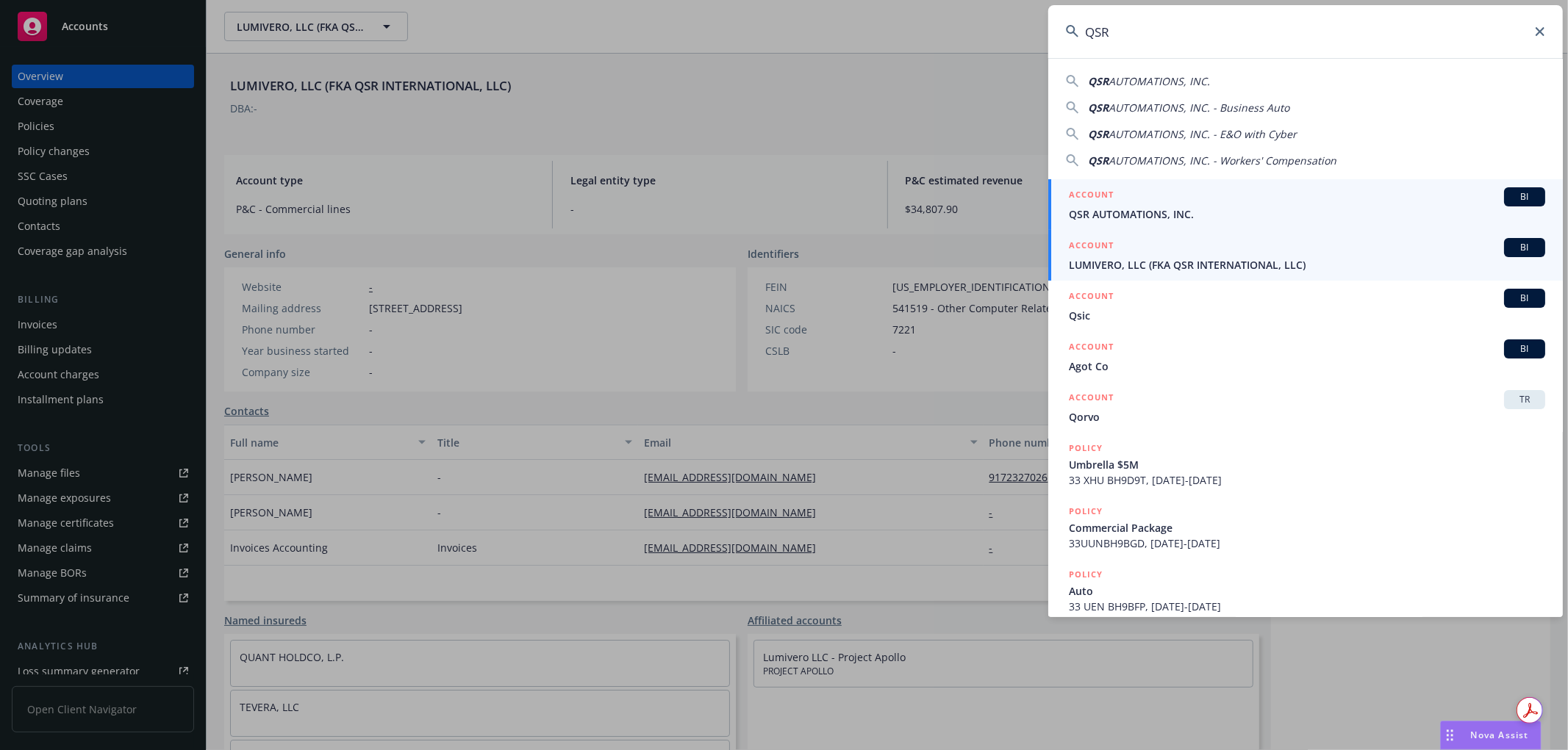
type input "QSR"
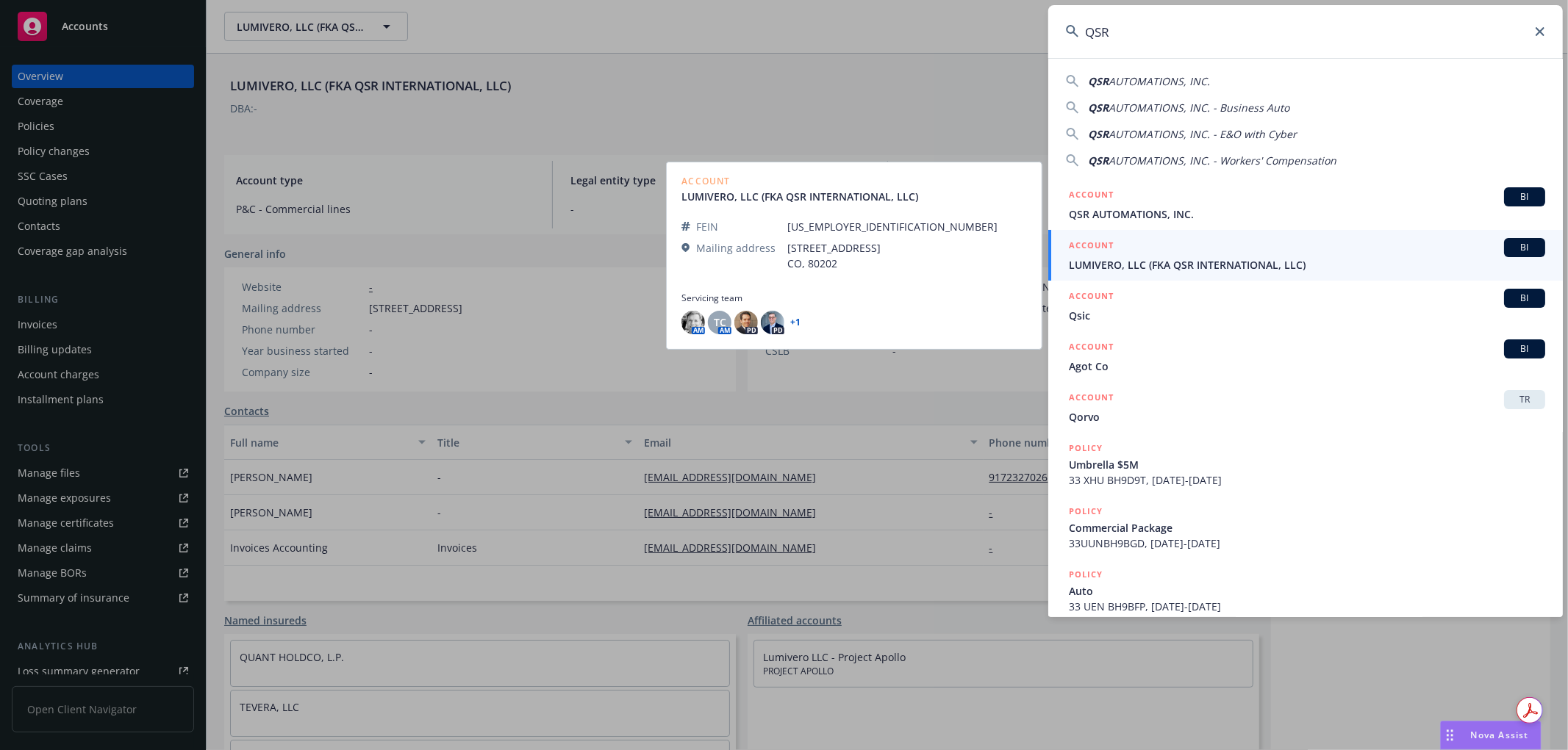
click at [1184, 262] on span "LUMIVERO, LLC (FKA QSR INTERNATIONAL, LLC)" at bounding box center [1307, 264] width 476 height 15
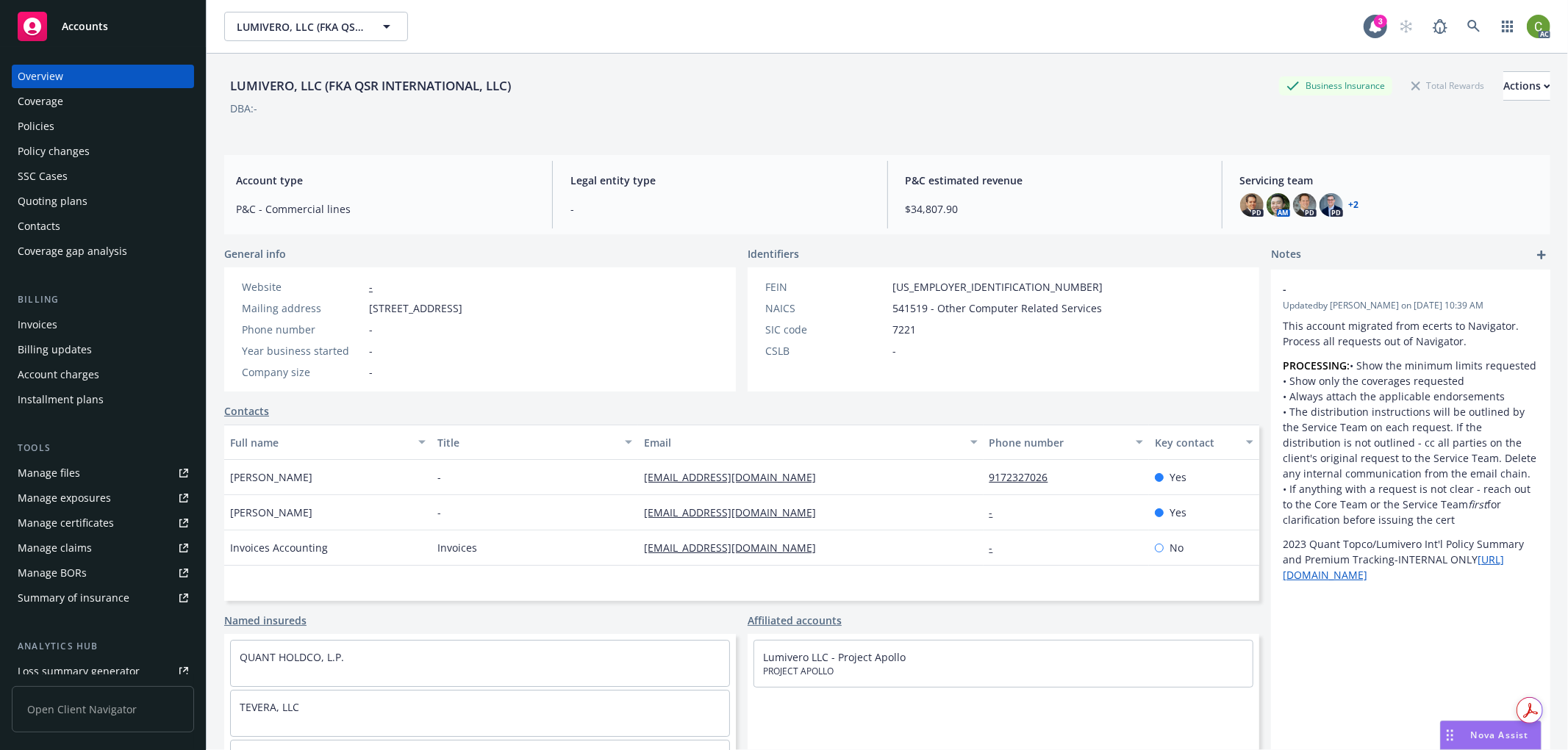
click at [111, 148] on div "Policy changes" at bounding box center [103, 152] width 170 height 23
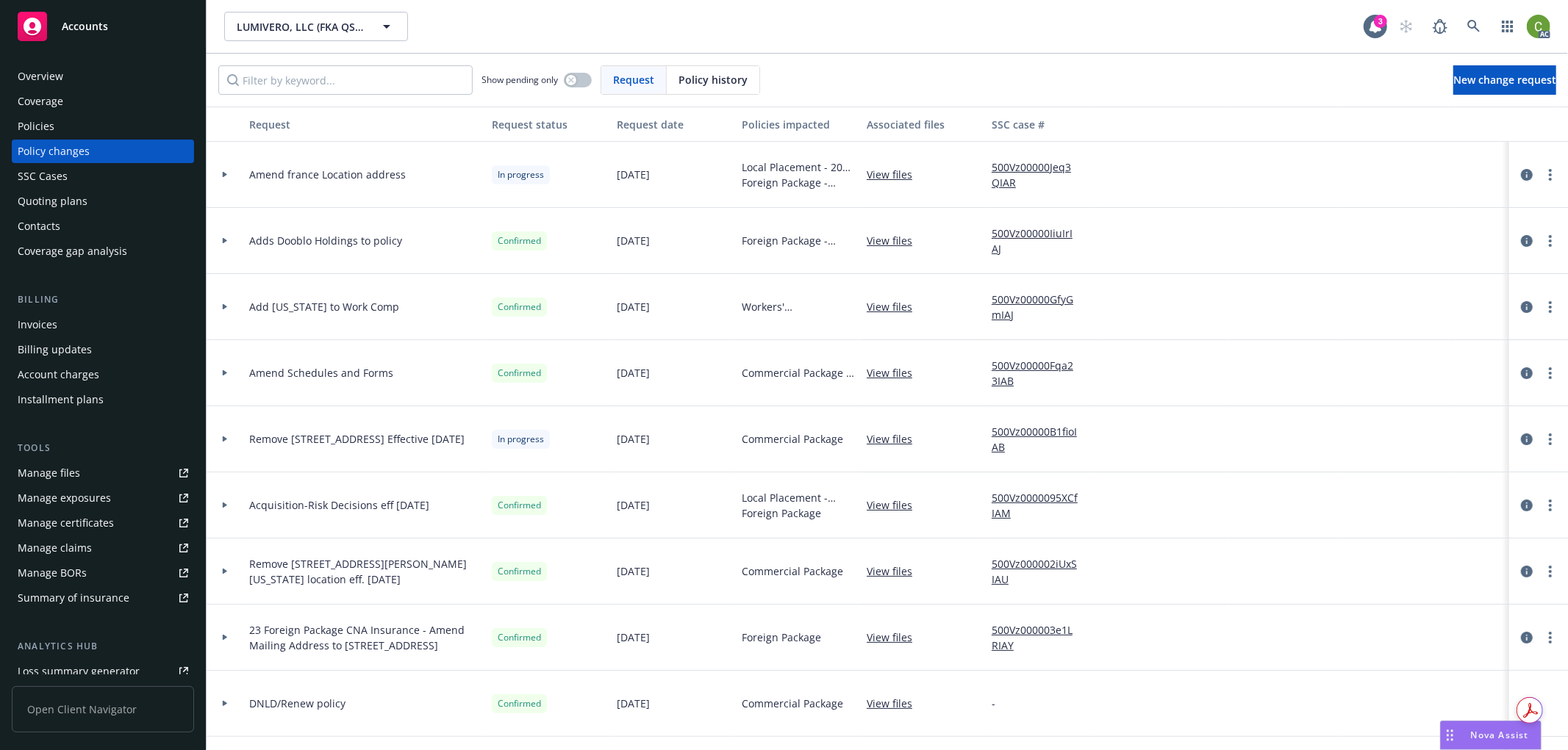
click at [679, 75] on span "Policy history" at bounding box center [713, 79] width 69 height 15
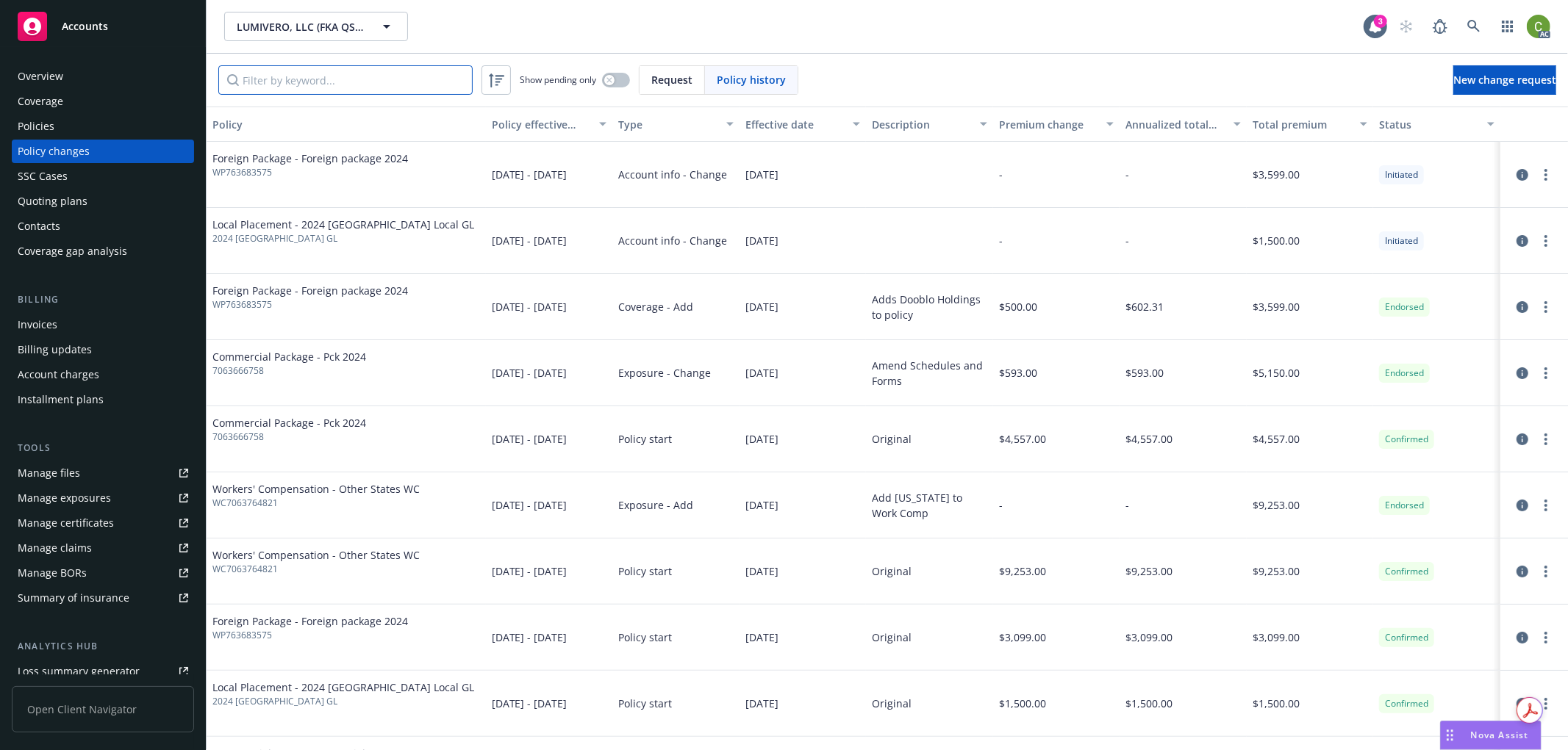
click at [411, 83] on input "Filter by keyword..." at bounding box center [345, 79] width 254 height 29
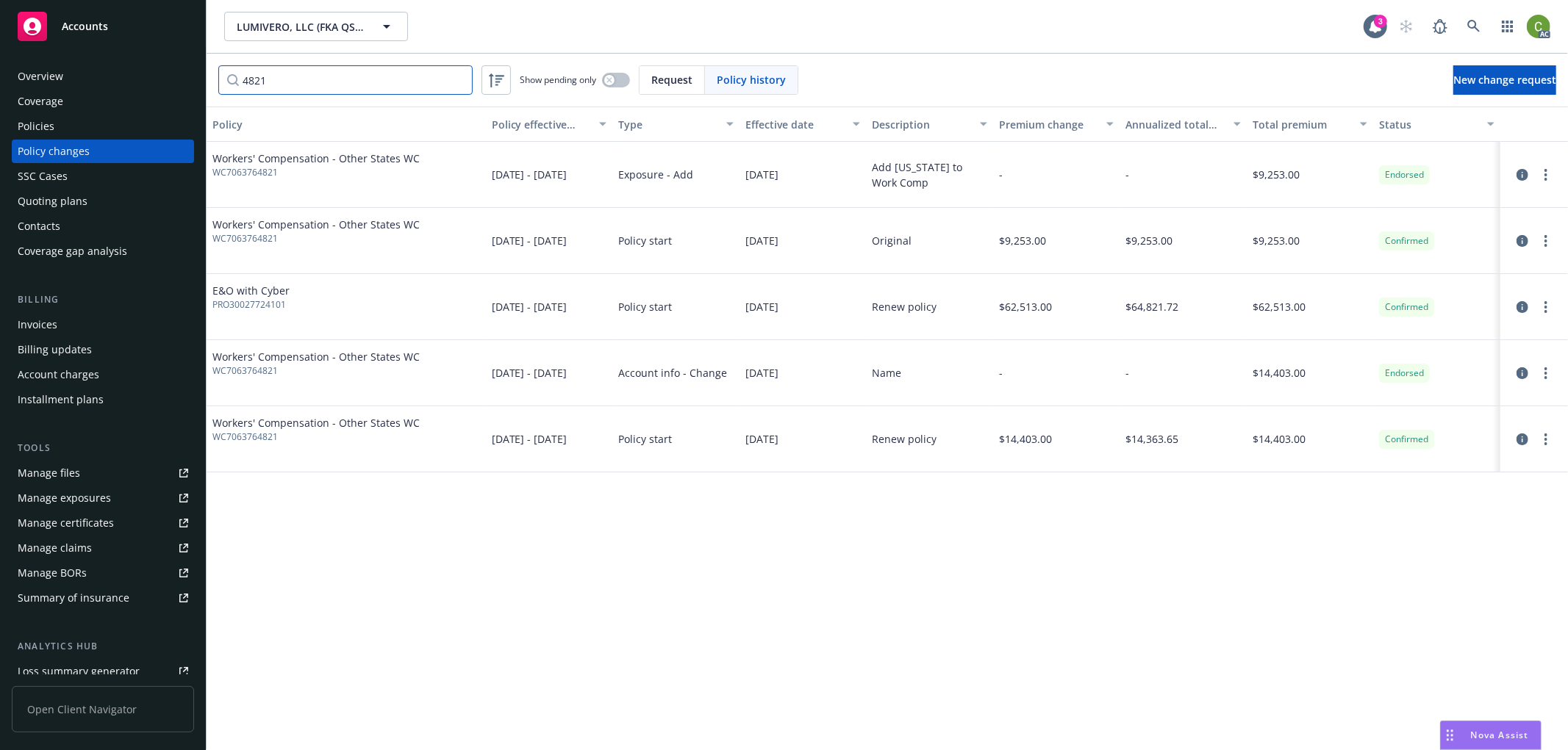
type input "4821"
click at [252, 173] on span "WC7063764821" at bounding box center [316, 172] width 207 height 13
drag, startPoint x: 252, startPoint y: 173, endPoint x: 99, endPoint y: 201, distance: 155.5
click at [250, 173] on span "WC7063764821" at bounding box center [316, 172] width 207 height 13
copy span "WC7063764821"
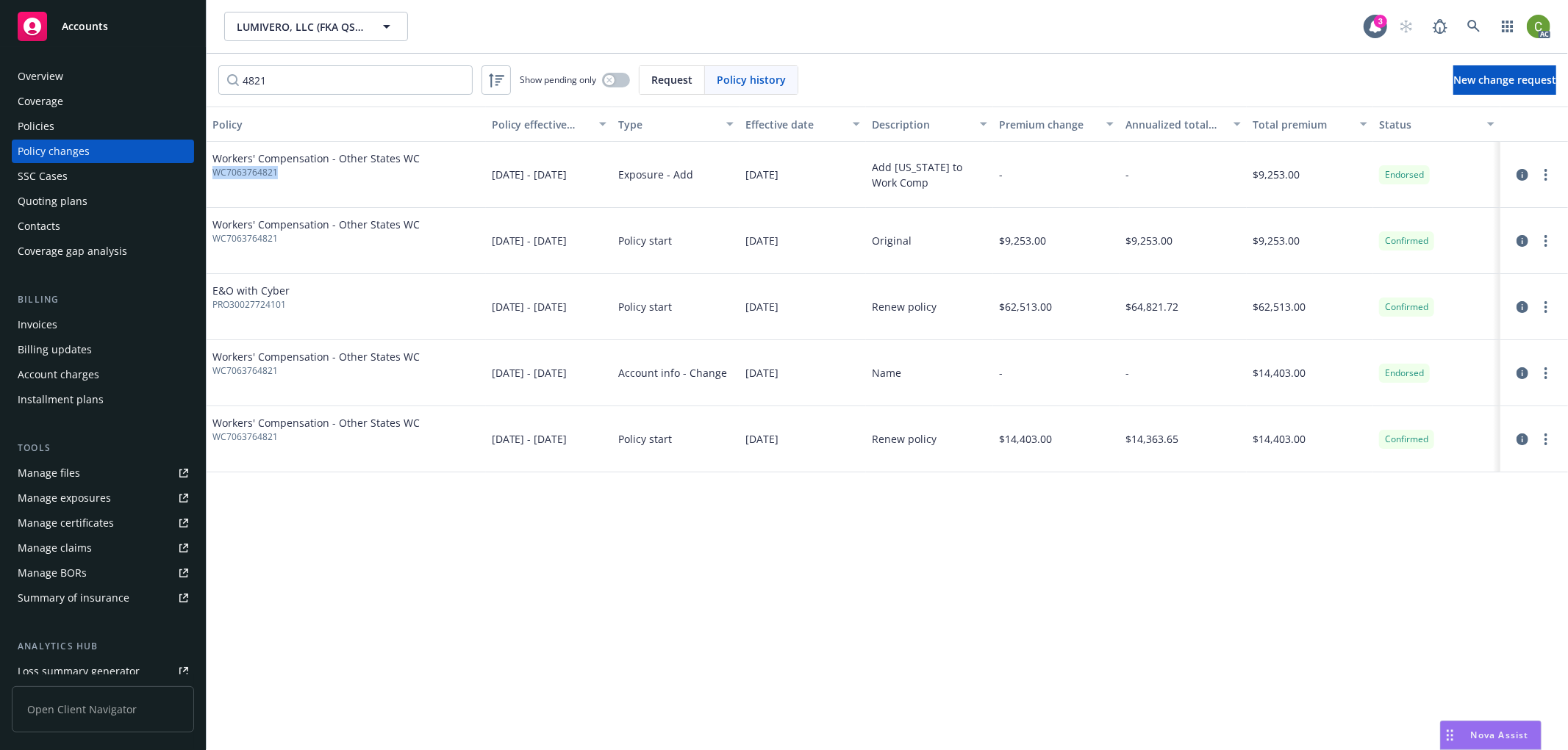
click at [97, 77] on div "Overview" at bounding box center [103, 77] width 170 height 23
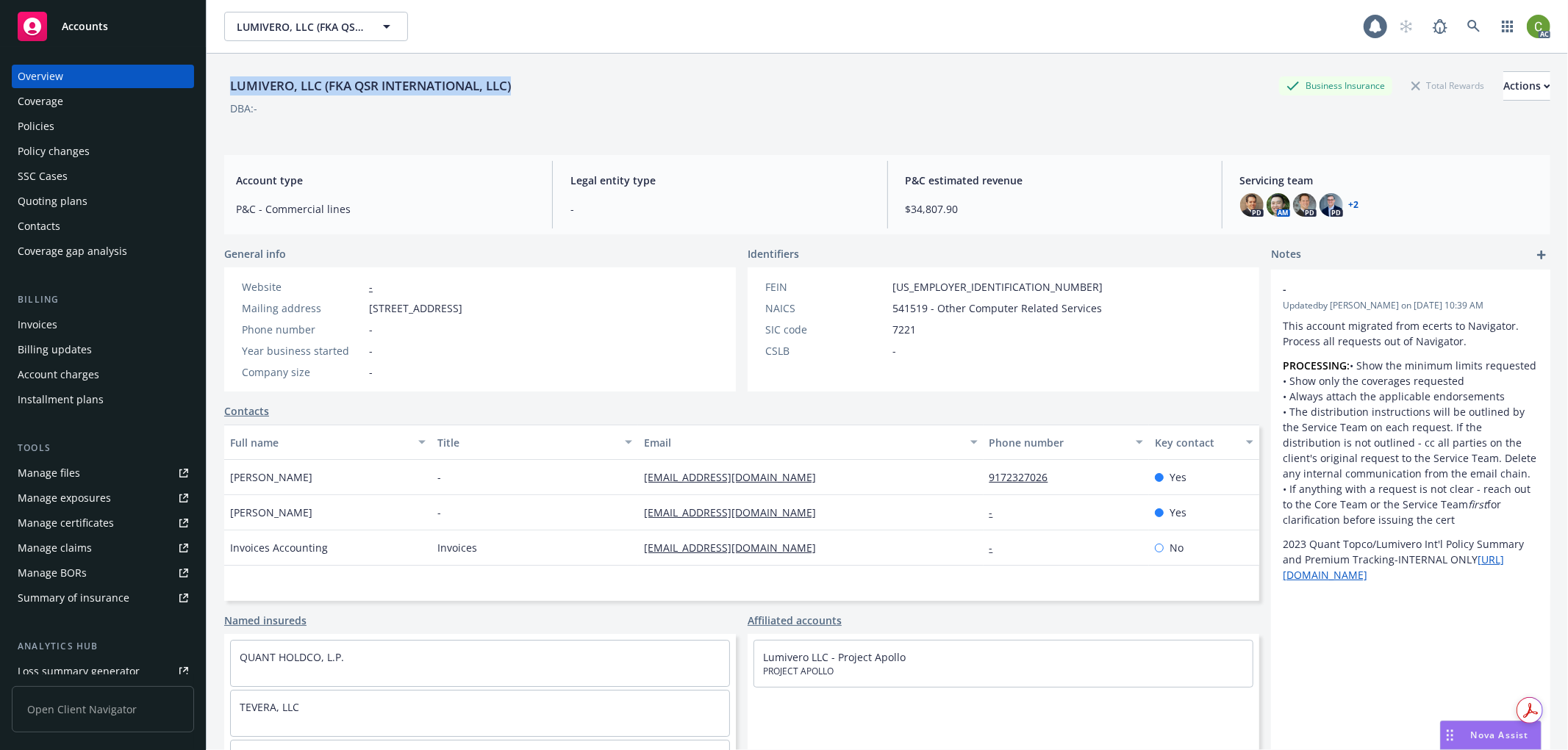
drag, startPoint x: 227, startPoint y: 83, endPoint x: 590, endPoint y: 83, distance: 363.0
click at [590, 83] on div "LUMIVERO, LLC (FKA QSR INTERNATIONAL, LLC) Business Insurance Total Rewards Act…" at bounding box center [887, 86] width 1325 height 29
copy div "LUMIVERO, LLC (FKA QSR INTERNATIONAL, LLC)"
click at [78, 128] on div "Policies" at bounding box center [103, 127] width 170 height 23
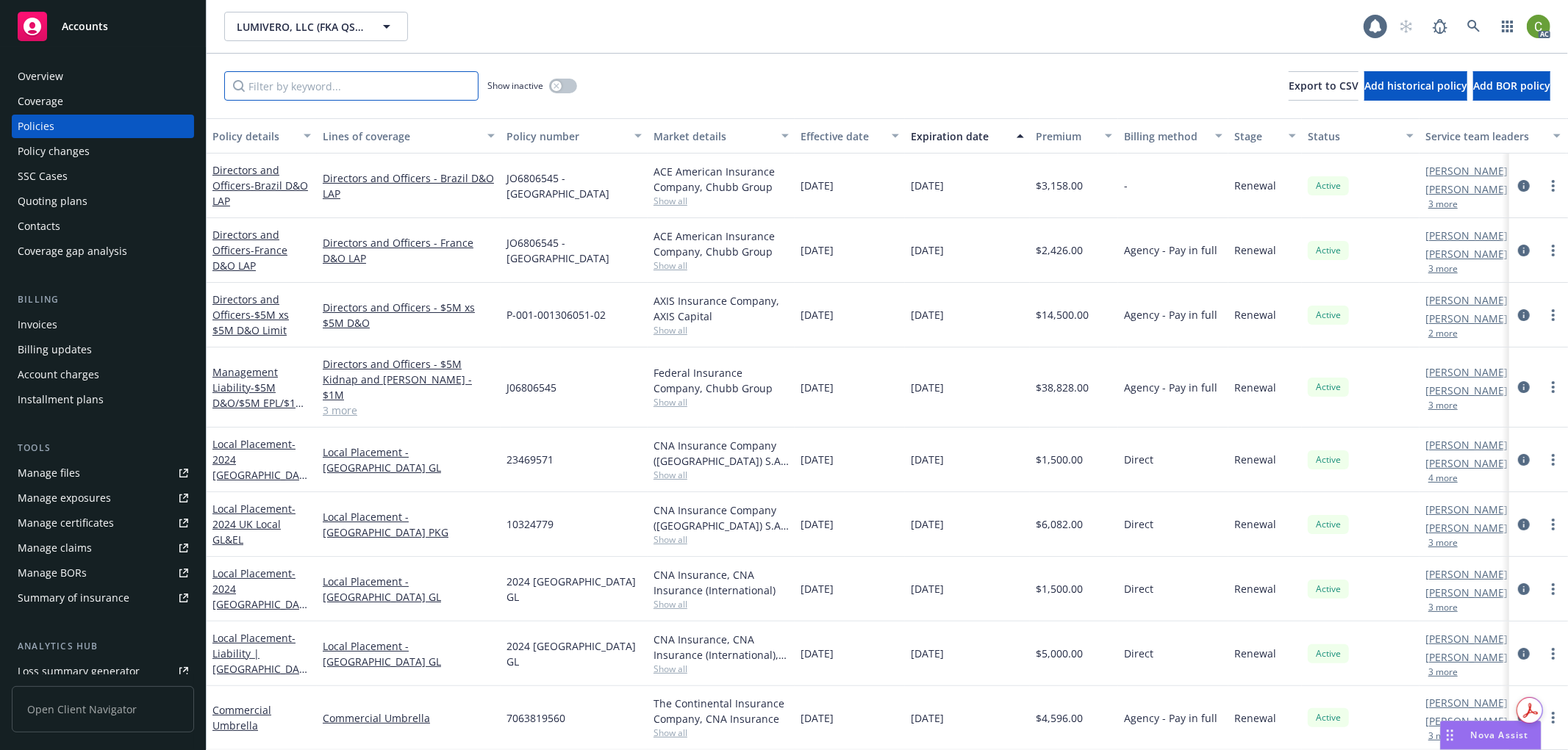
drag, startPoint x: 341, startPoint y: 90, endPoint x: 364, endPoint y: 90, distance: 23.0
click at [342, 90] on input "Filter by keyword..." at bounding box center [351, 86] width 254 height 29
click at [554, 86] on icon "button" at bounding box center [556, 86] width 6 height 6
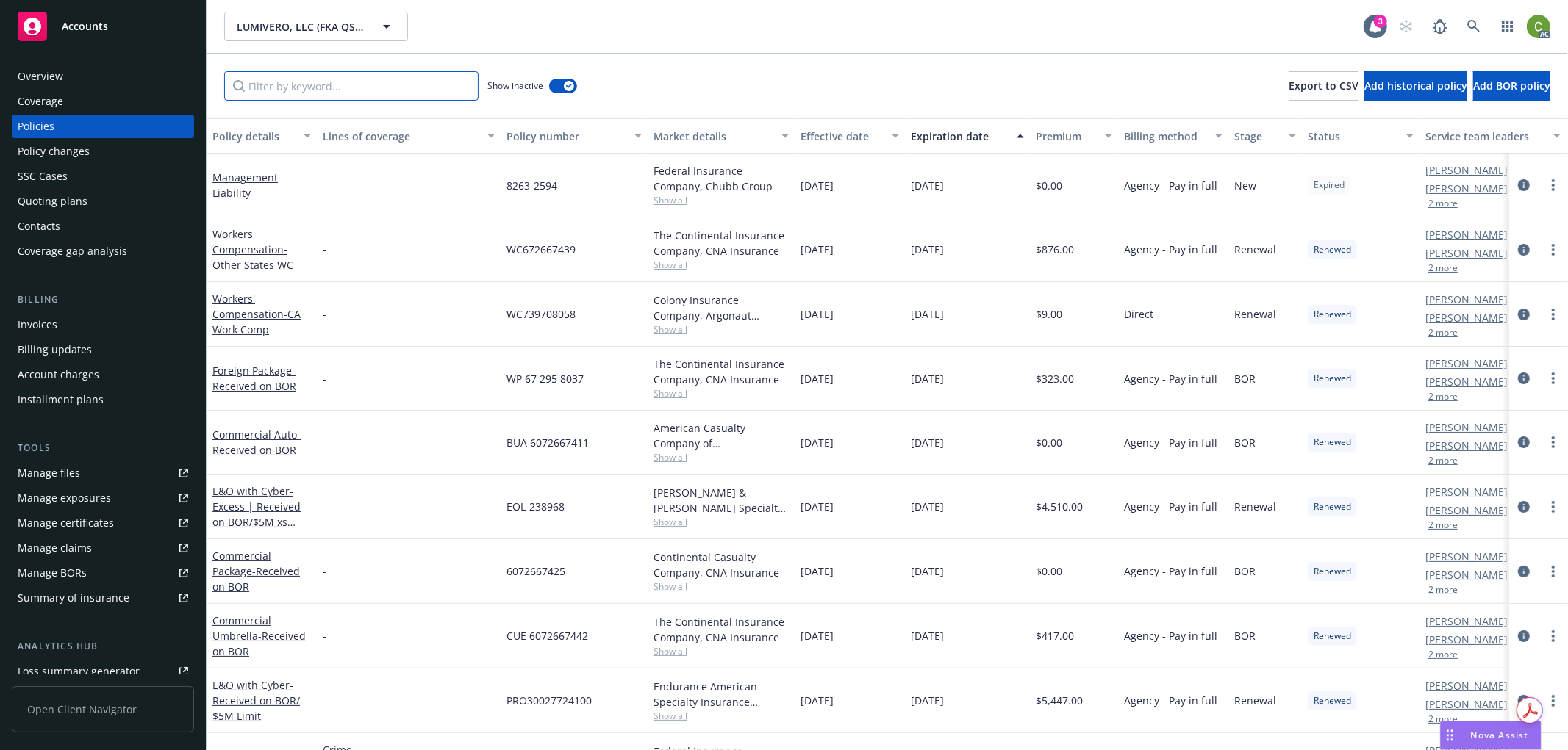
click at [433, 84] on input "Filter by keyword..." at bounding box center [351, 86] width 254 height 29
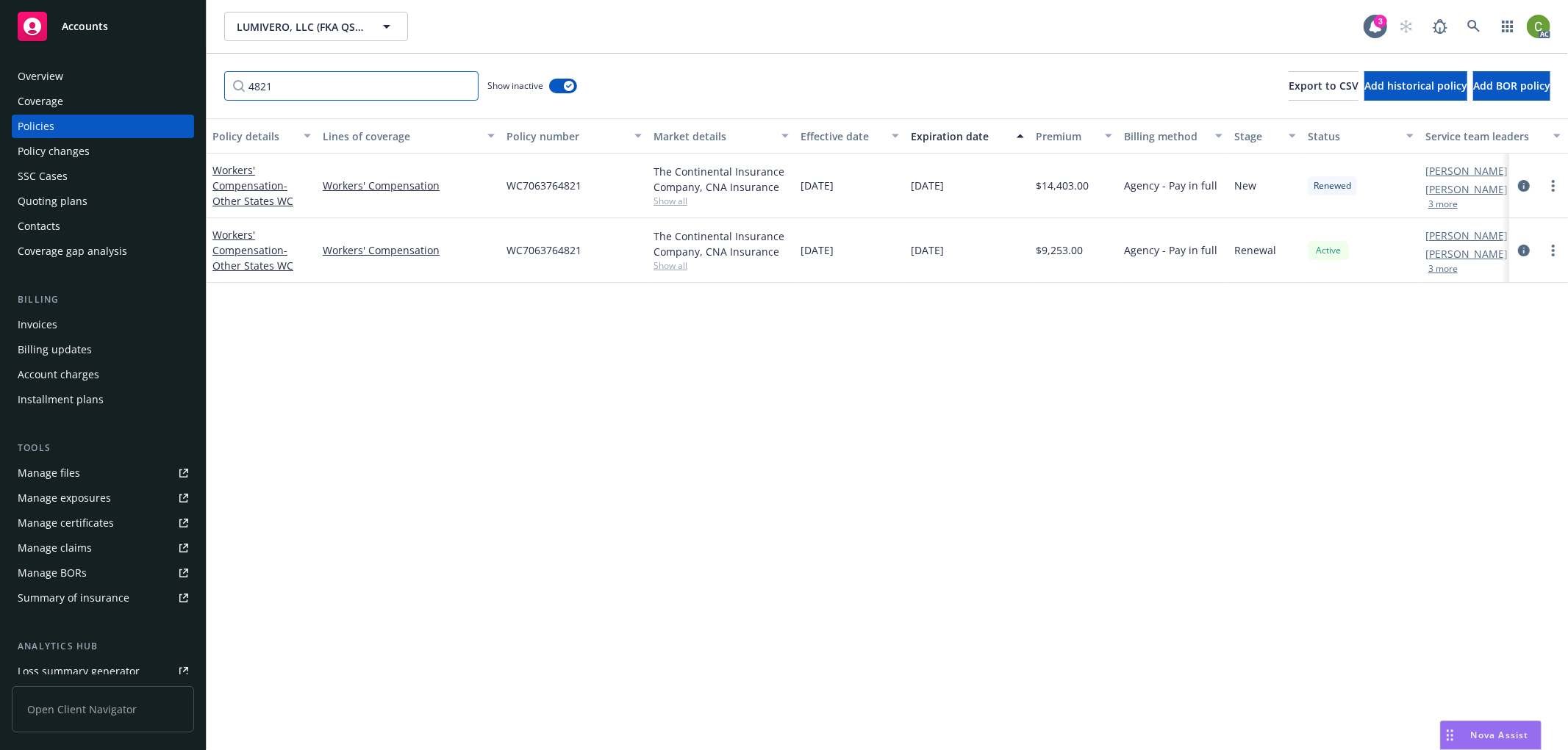
type input "4821"
click at [1468, 27] on icon at bounding box center [1473, 26] width 12 height 12
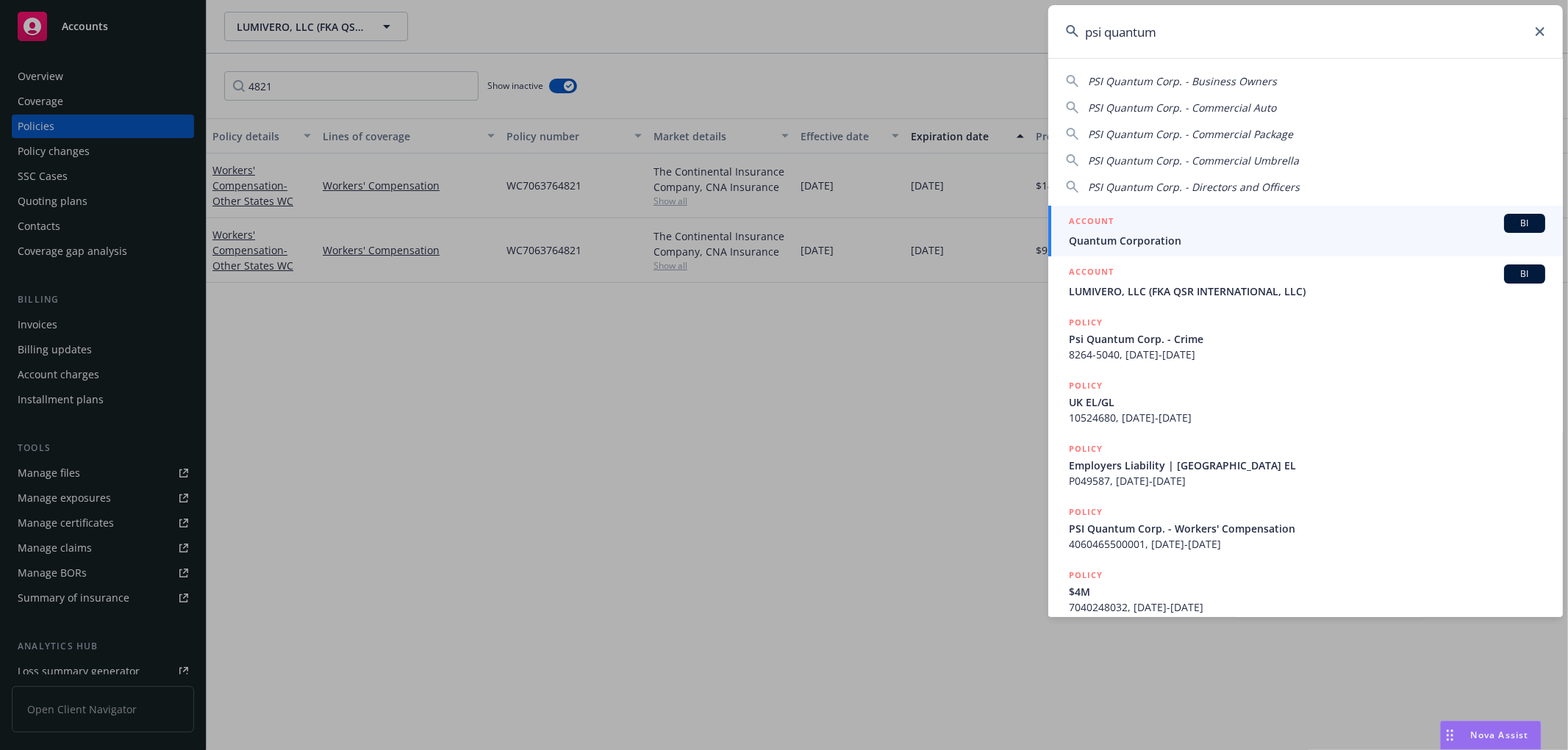
click at [1127, 86] on span "PSI Quantum Corp. - Business Owners" at bounding box center [1182, 81] width 189 height 14
type input "PSI Quantum Corp. - Business Owners"
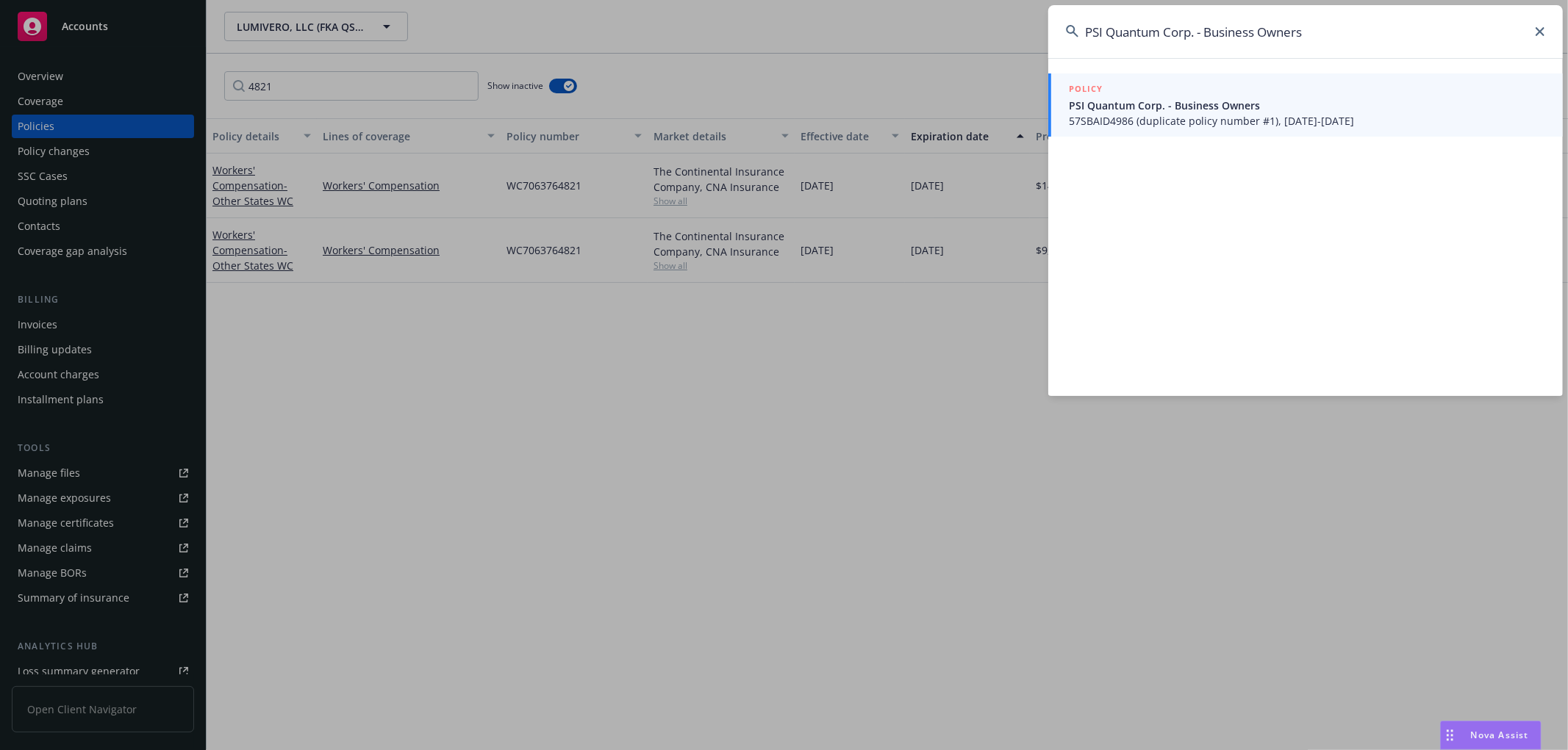
click at [1134, 105] on span "PSI Quantum Corp. - Business Owners" at bounding box center [1307, 105] width 476 height 15
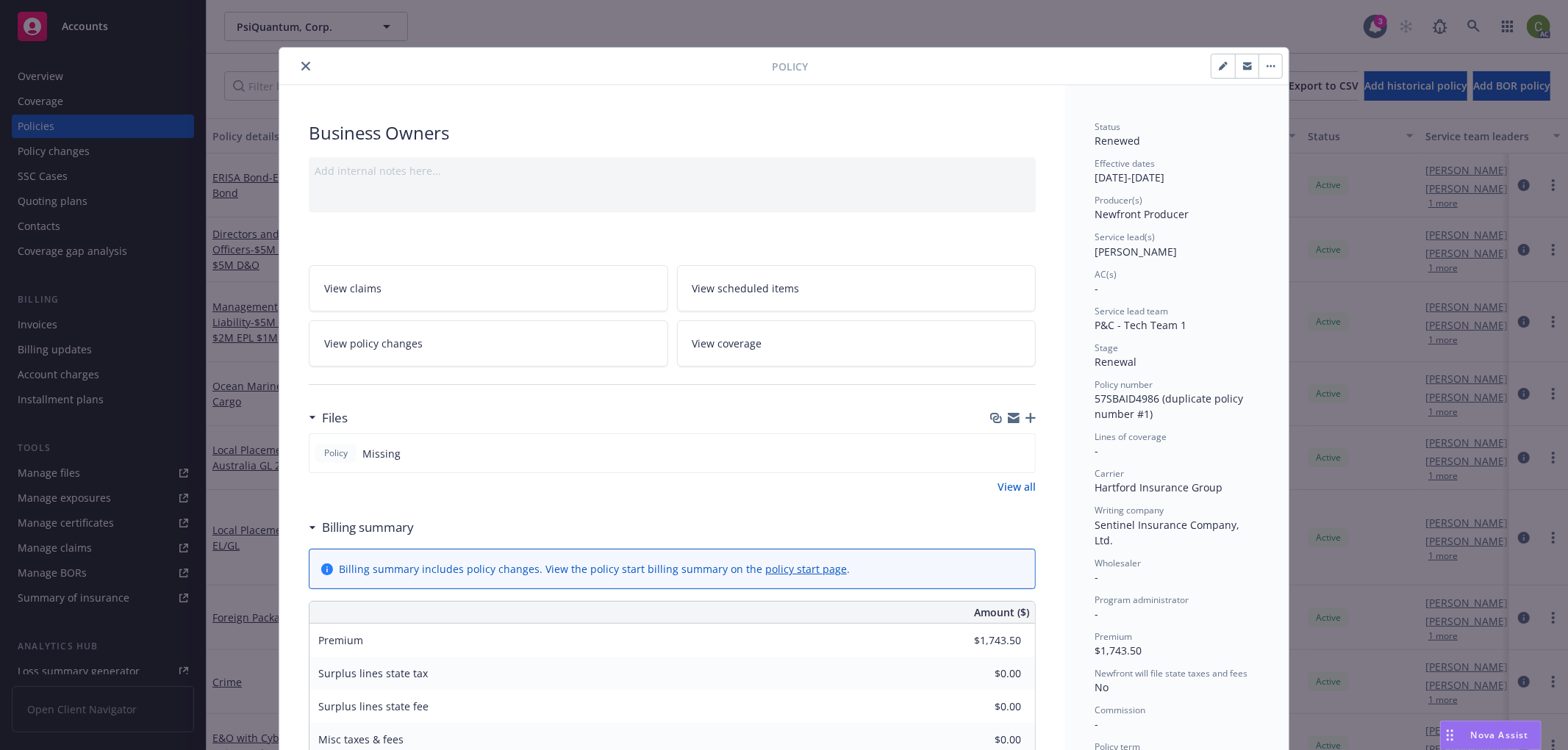
drag, startPoint x: 299, startPoint y: 65, endPoint x: 109, endPoint y: 210, distance: 239.0
click at [301, 65] on icon "close" at bounding box center [306, 66] width 9 height 9
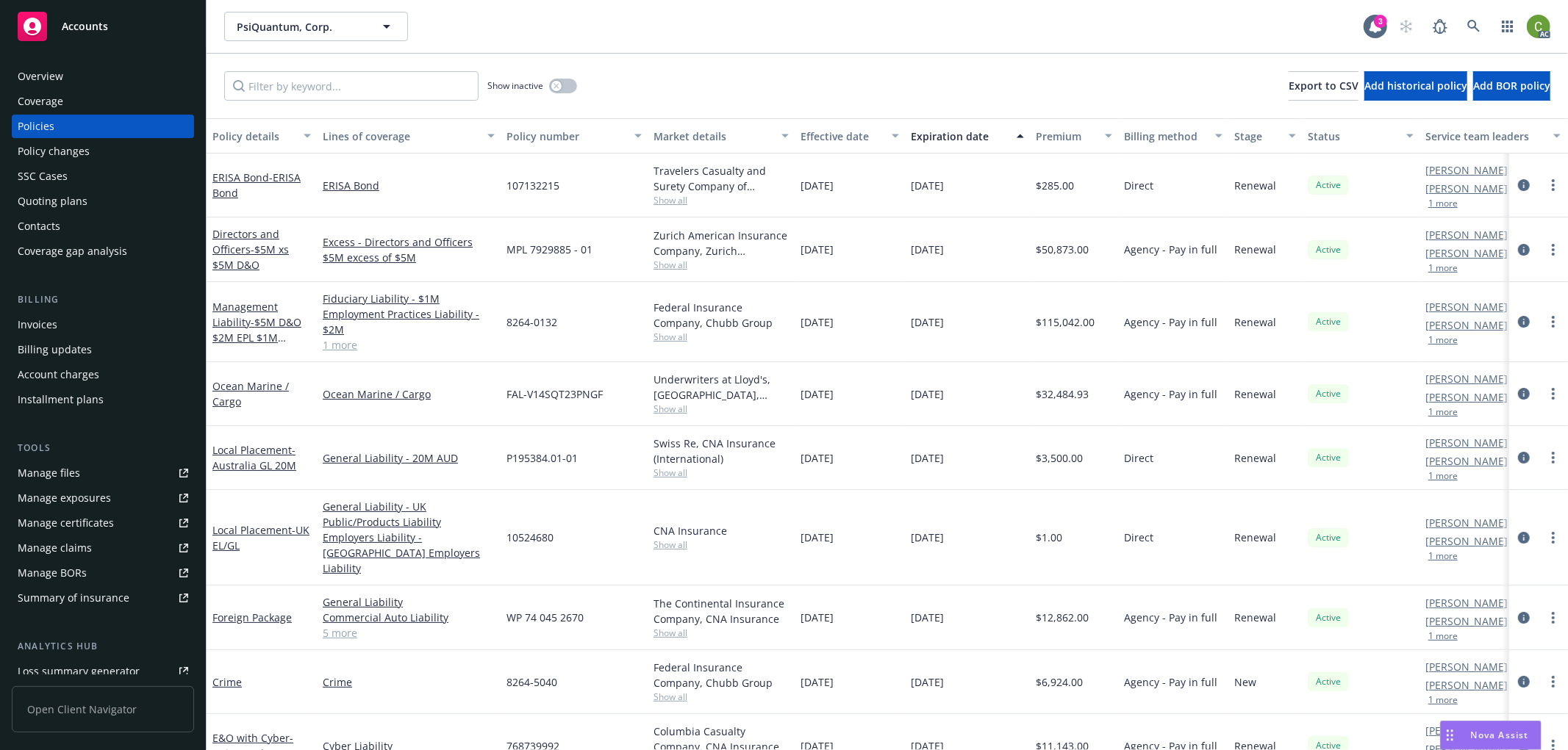
click at [96, 148] on div "Policy changes" at bounding box center [103, 152] width 170 height 23
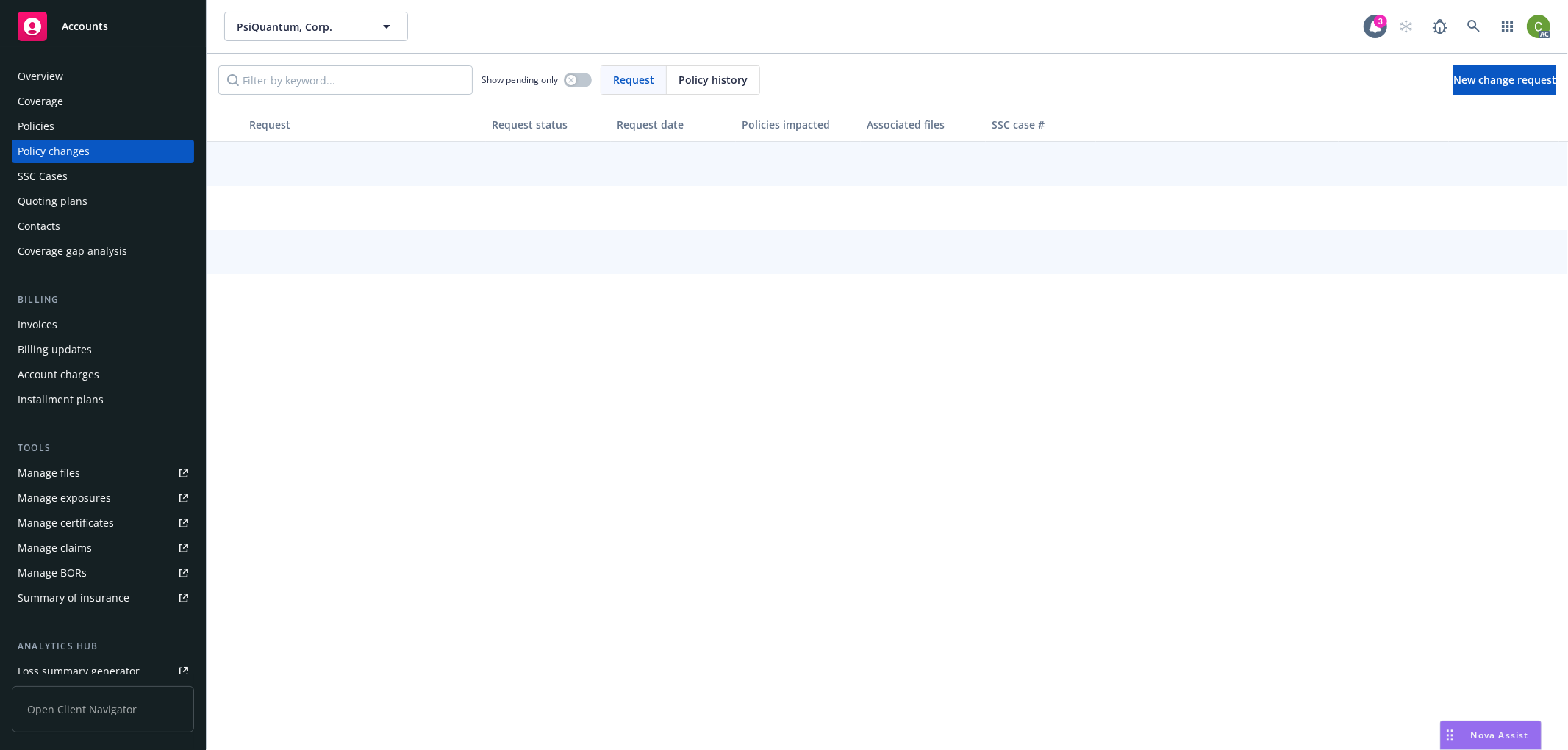
click at [693, 82] on span "Policy history" at bounding box center [713, 79] width 69 height 15
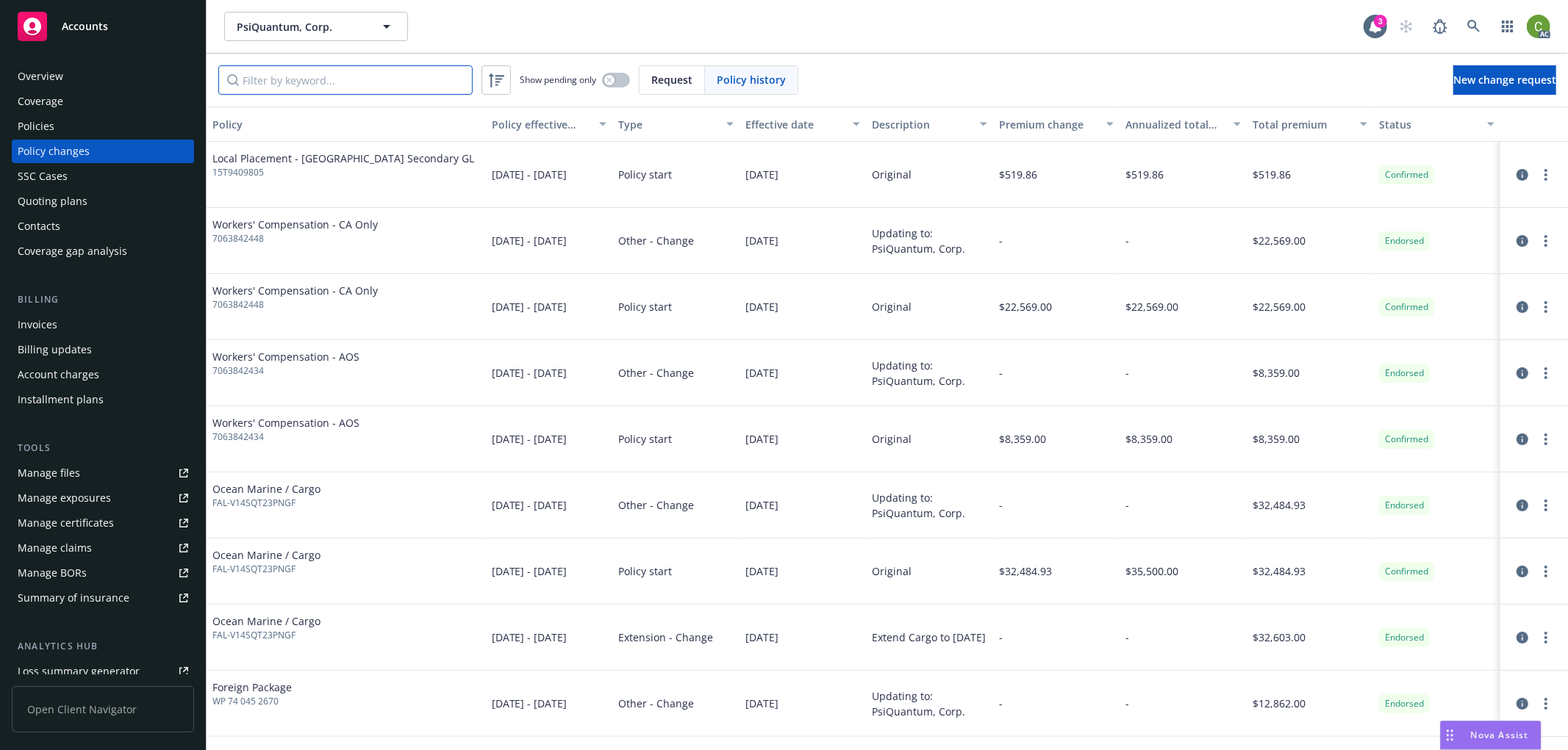
click at [349, 78] on input "Filter by keyword..." at bounding box center [345, 79] width 254 height 29
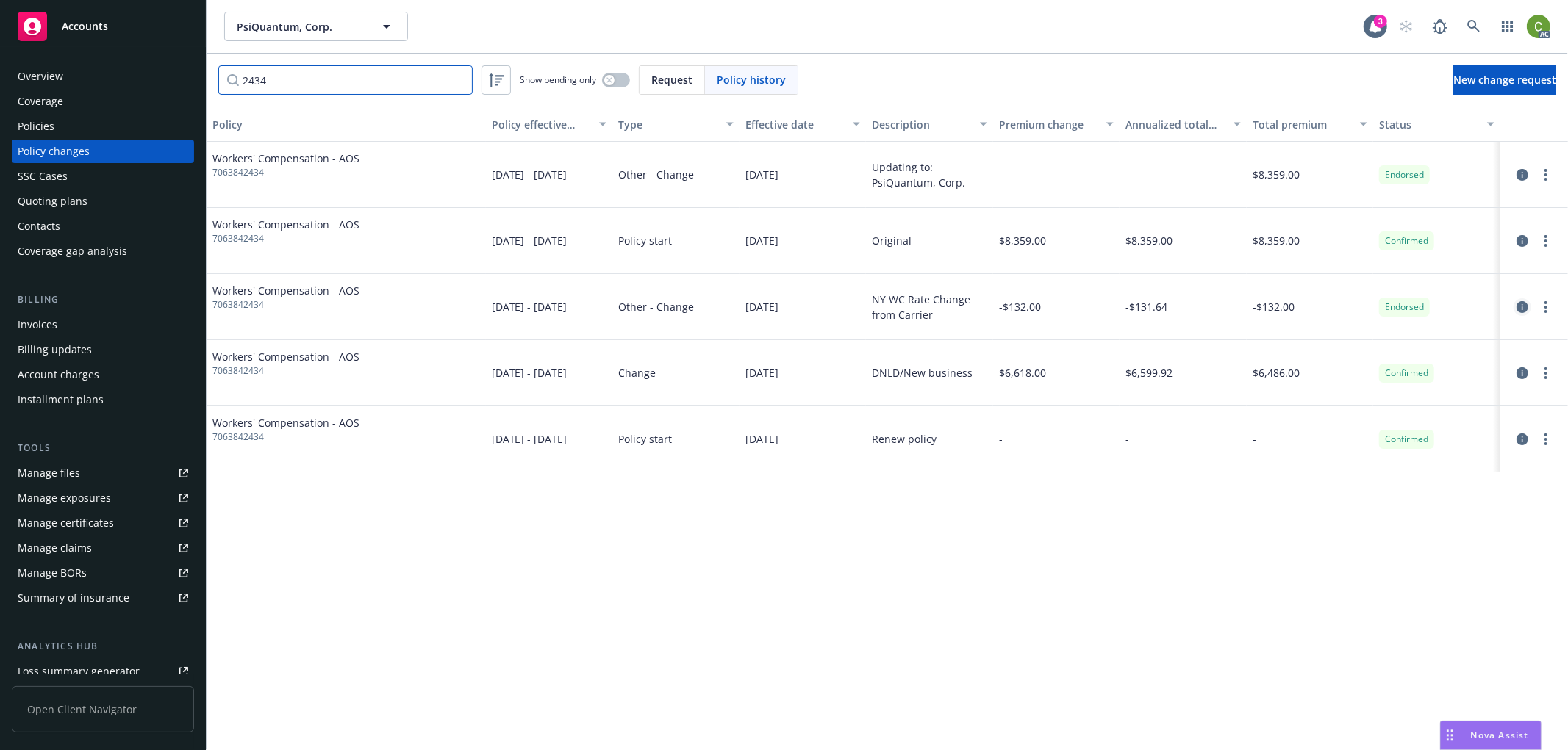
type input "2434"
click at [1523, 307] on icon "circleInformation" at bounding box center [1522, 307] width 12 height 12
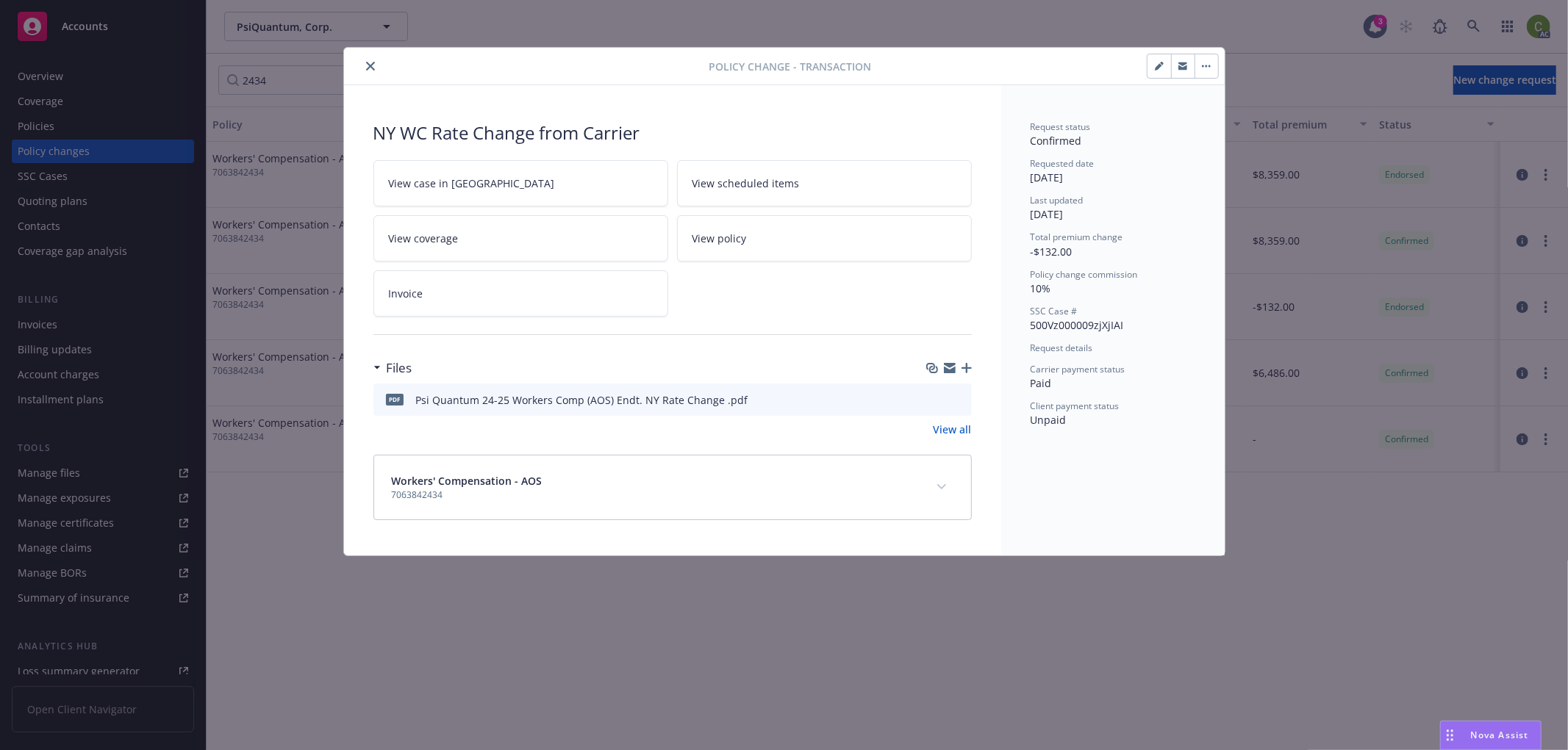
click at [948, 488] on button "expand content" at bounding box center [941, 487] width 23 height 23
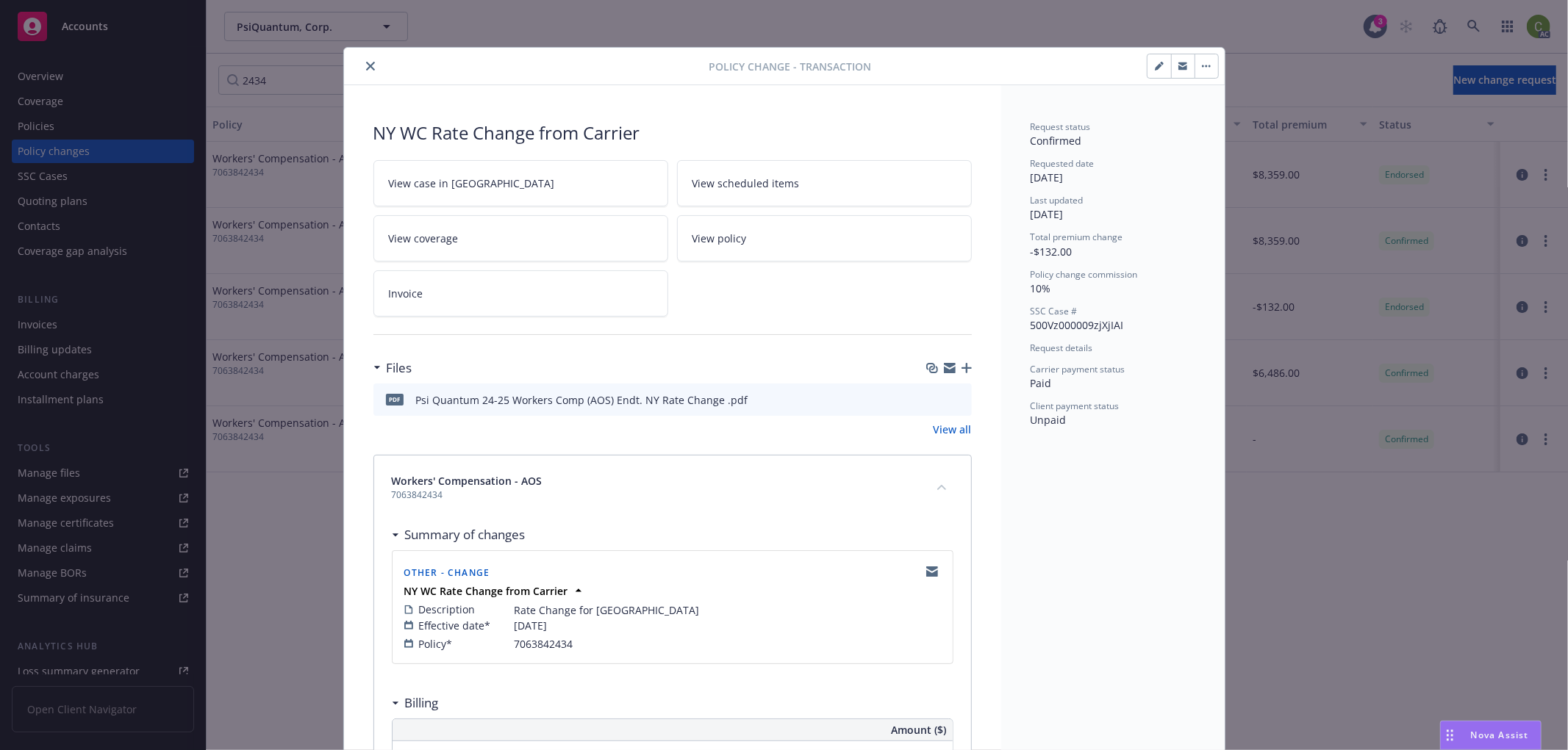
click at [442, 294] on link "Invoice" at bounding box center [521, 293] width 294 height 46
drag, startPoint x: 370, startPoint y: 67, endPoint x: 366, endPoint y: 5, distance: 62.1
click at [370, 66] on button "close" at bounding box center [370, 66] width 18 height 18
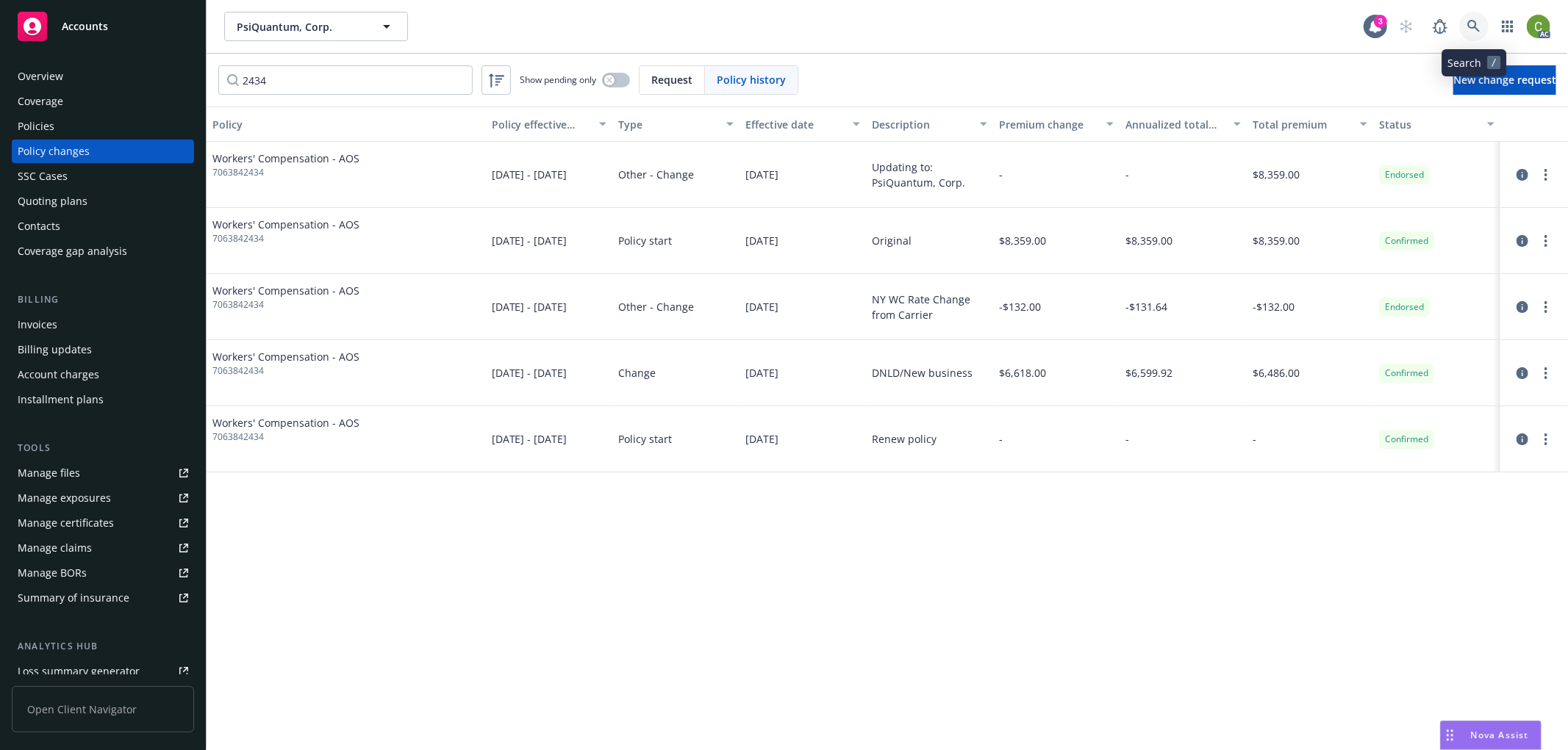
click at [1475, 28] on icon at bounding box center [1473, 26] width 12 height 12
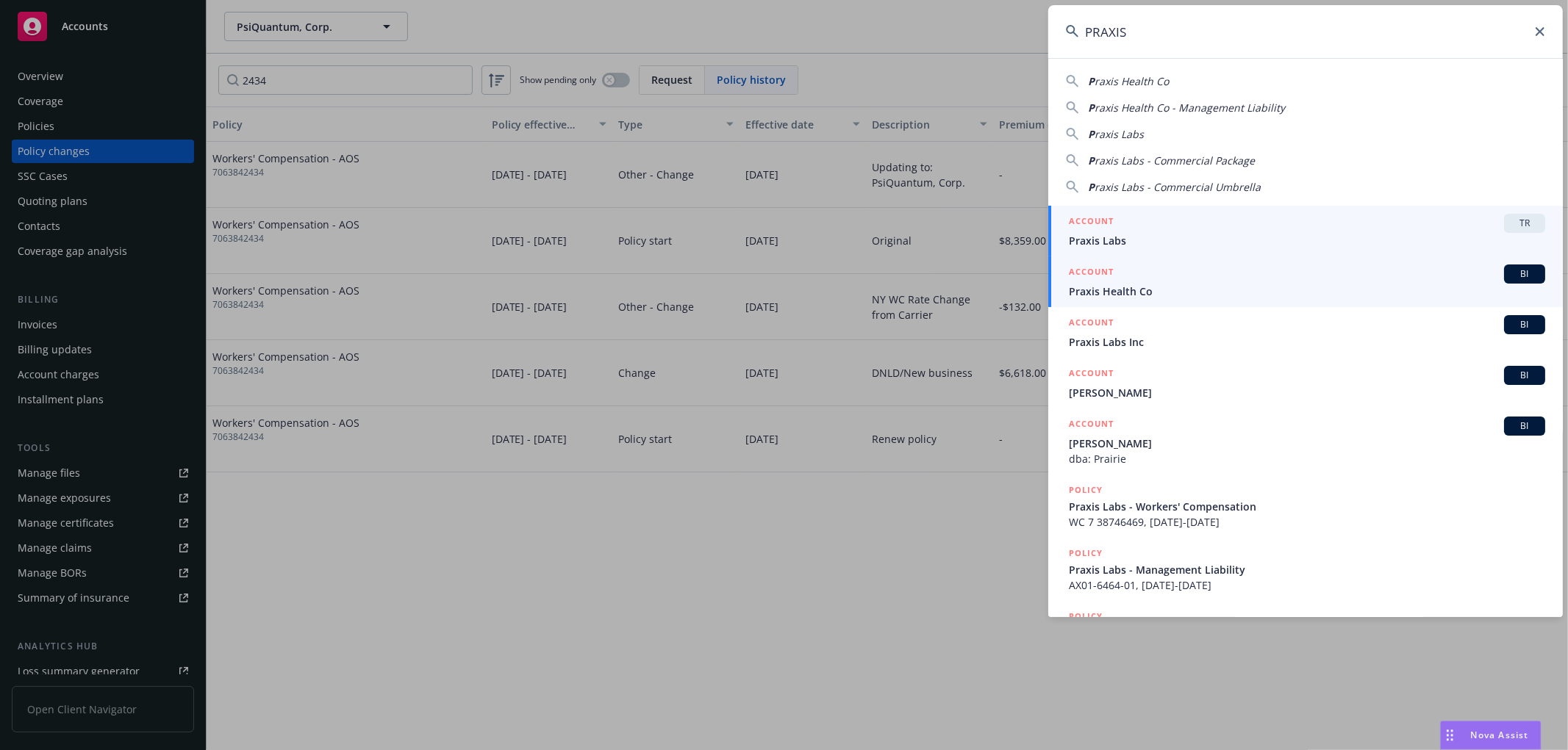
type input "PRAXIS"
click at [1128, 288] on span "Praxis Health Co" at bounding box center [1307, 291] width 476 height 15
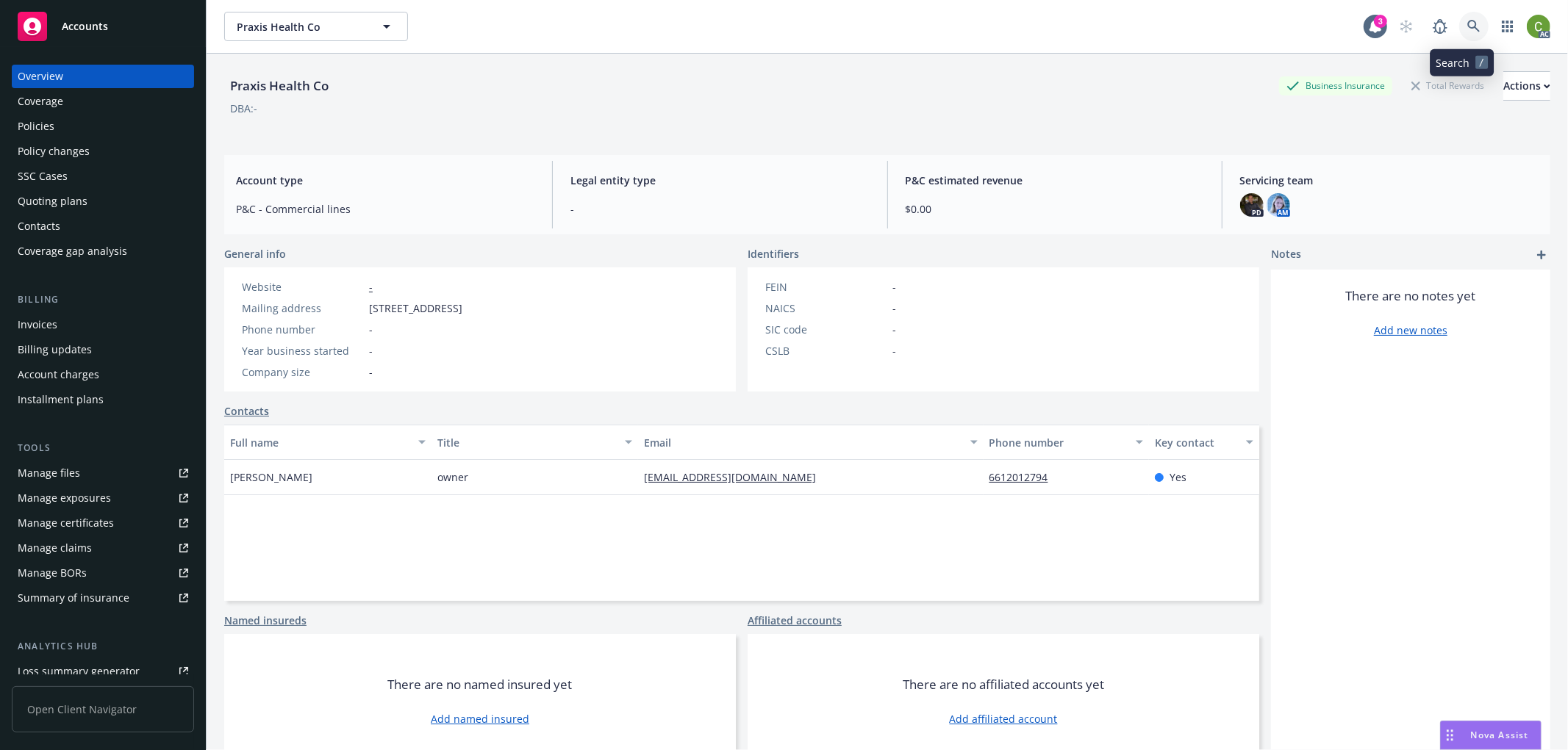
click at [1467, 21] on icon at bounding box center [1473, 26] width 12 height 12
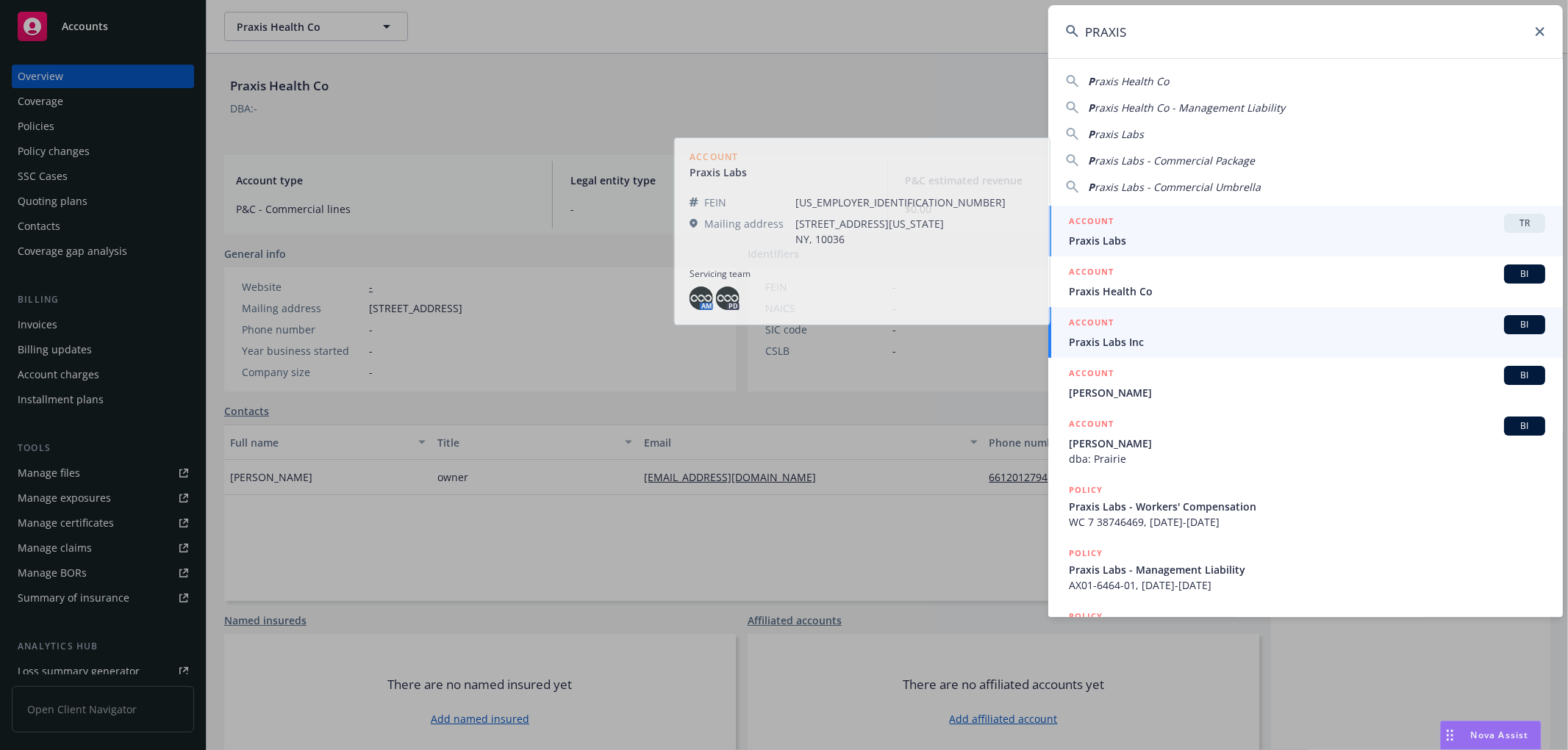
type input "PRAXIS"
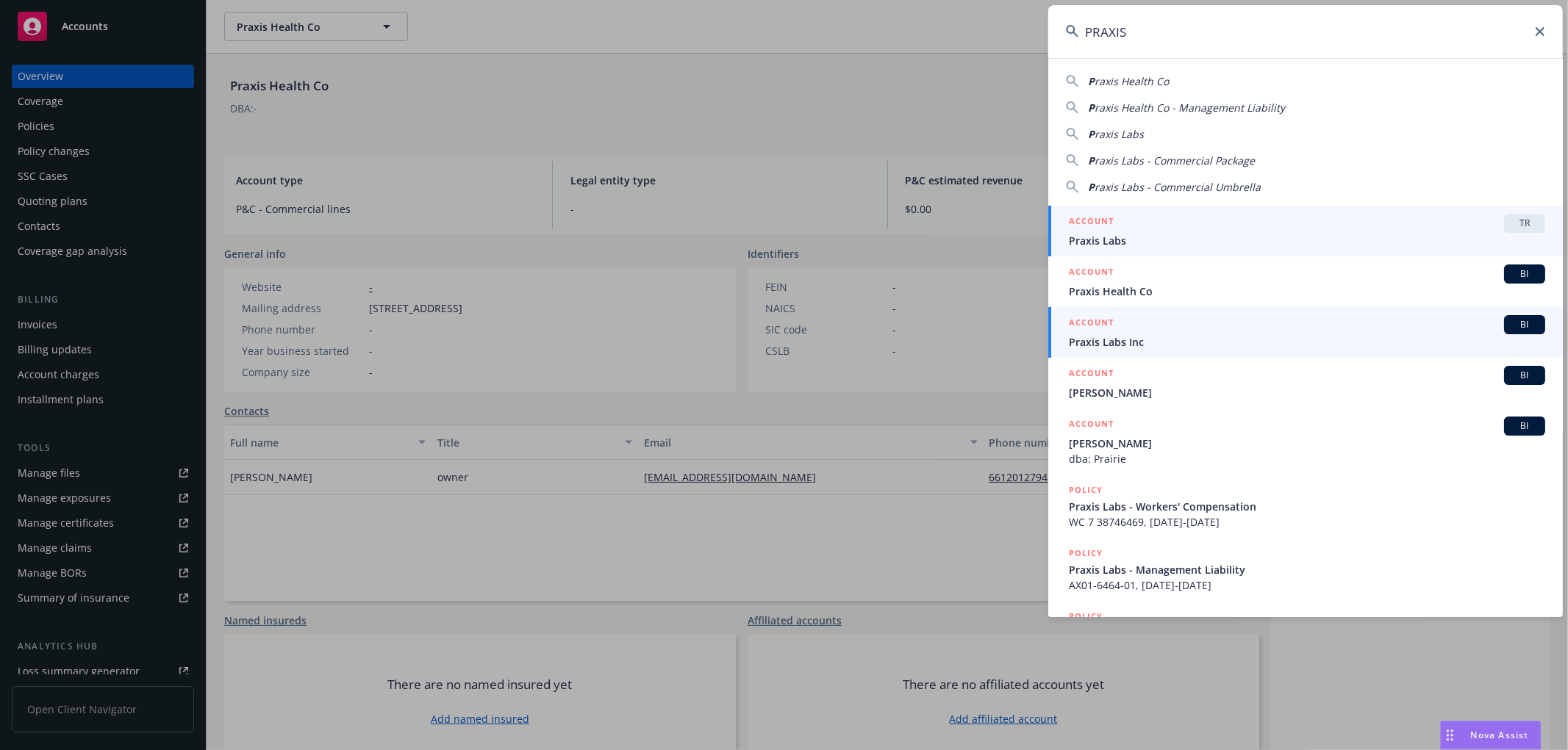
click at [1107, 336] on span "Praxis Labs Inc" at bounding box center [1307, 342] width 476 height 15
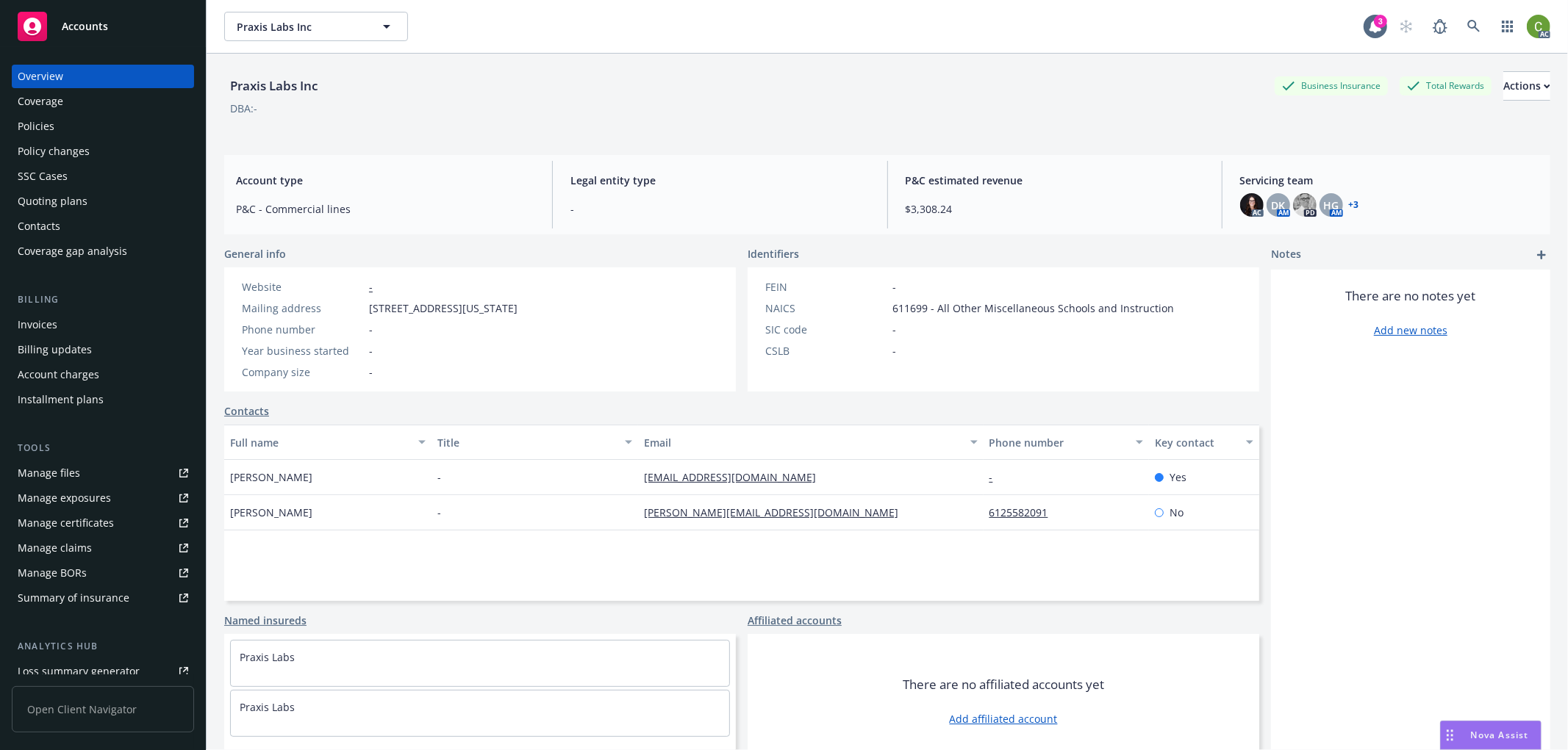
click at [67, 325] on div "Invoices" at bounding box center [103, 325] width 170 height 23
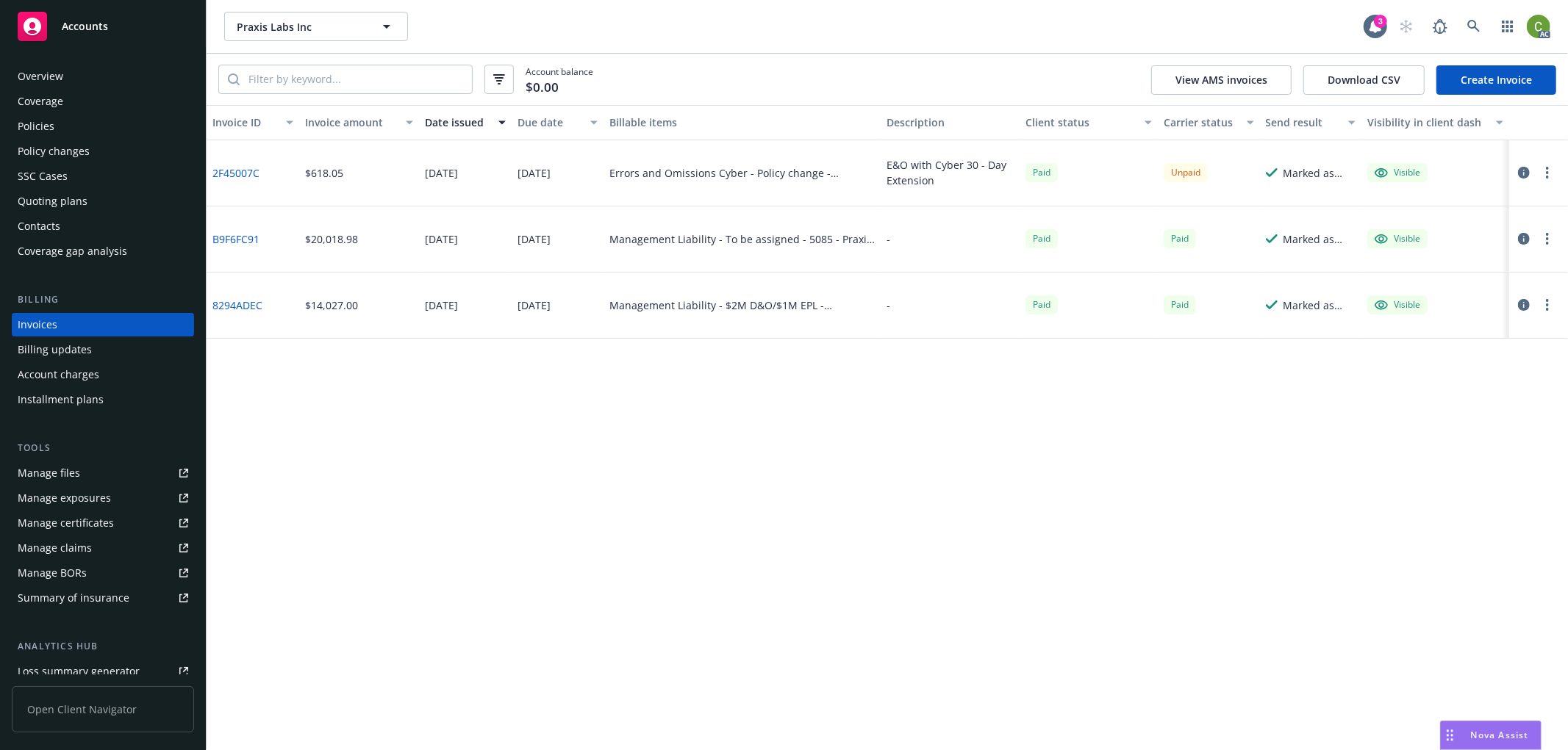
click at [1526, 240] on icon "button" at bounding box center [1523, 238] width 12 height 12
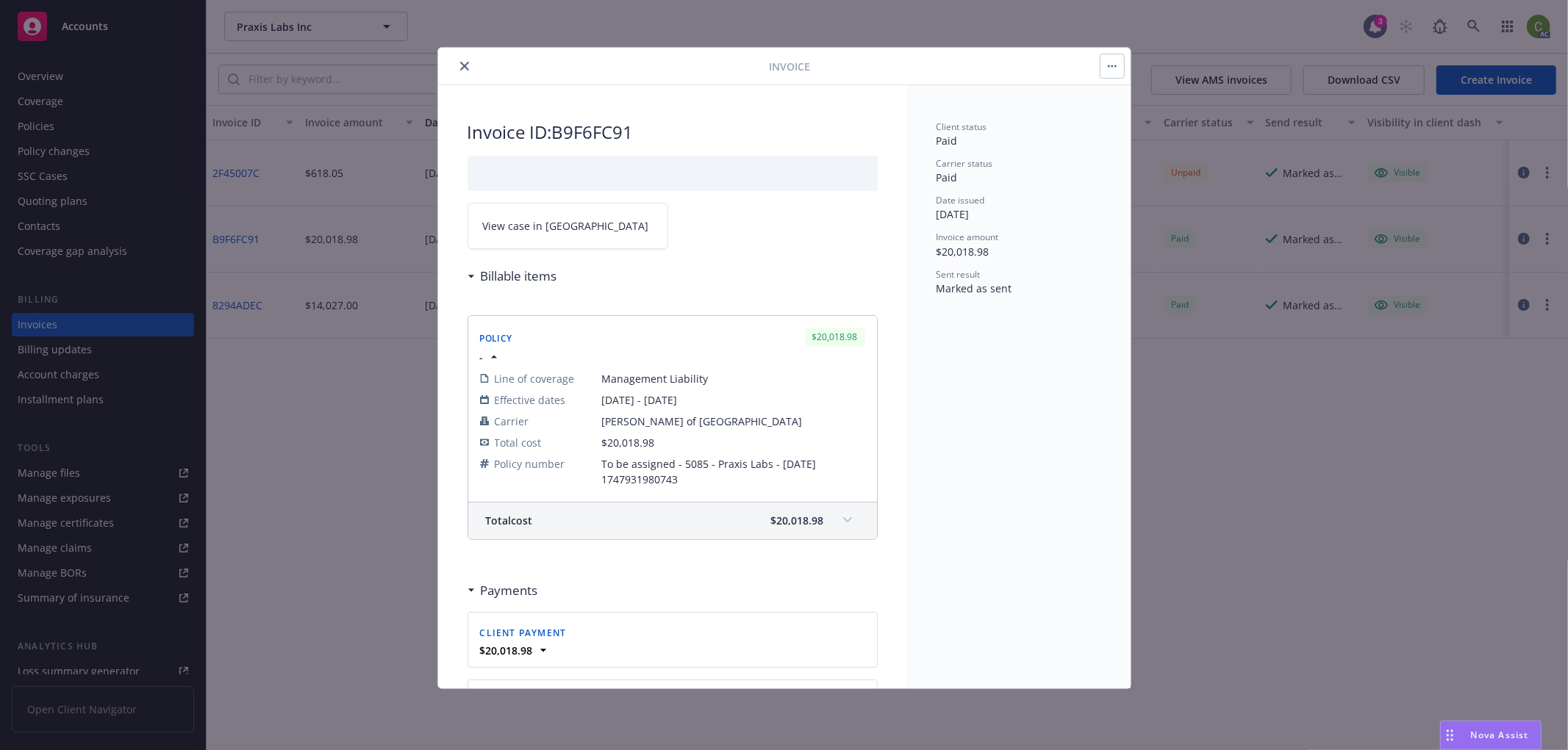
click at [465, 67] on icon "close" at bounding box center [465, 66] width 9 height 9
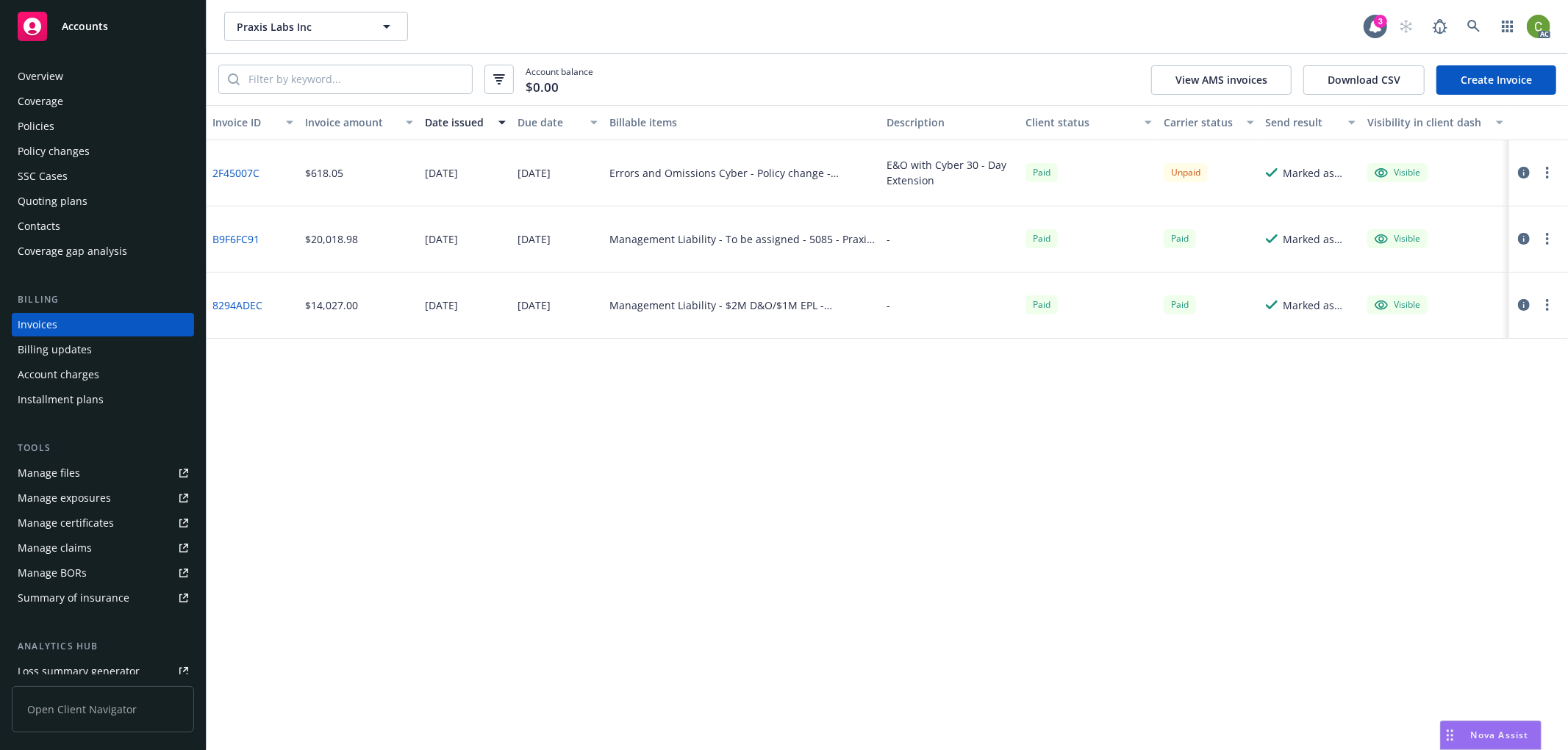
click at [77, 126] on div "Policies" at bounding box center [103, 127] width 170 height 23
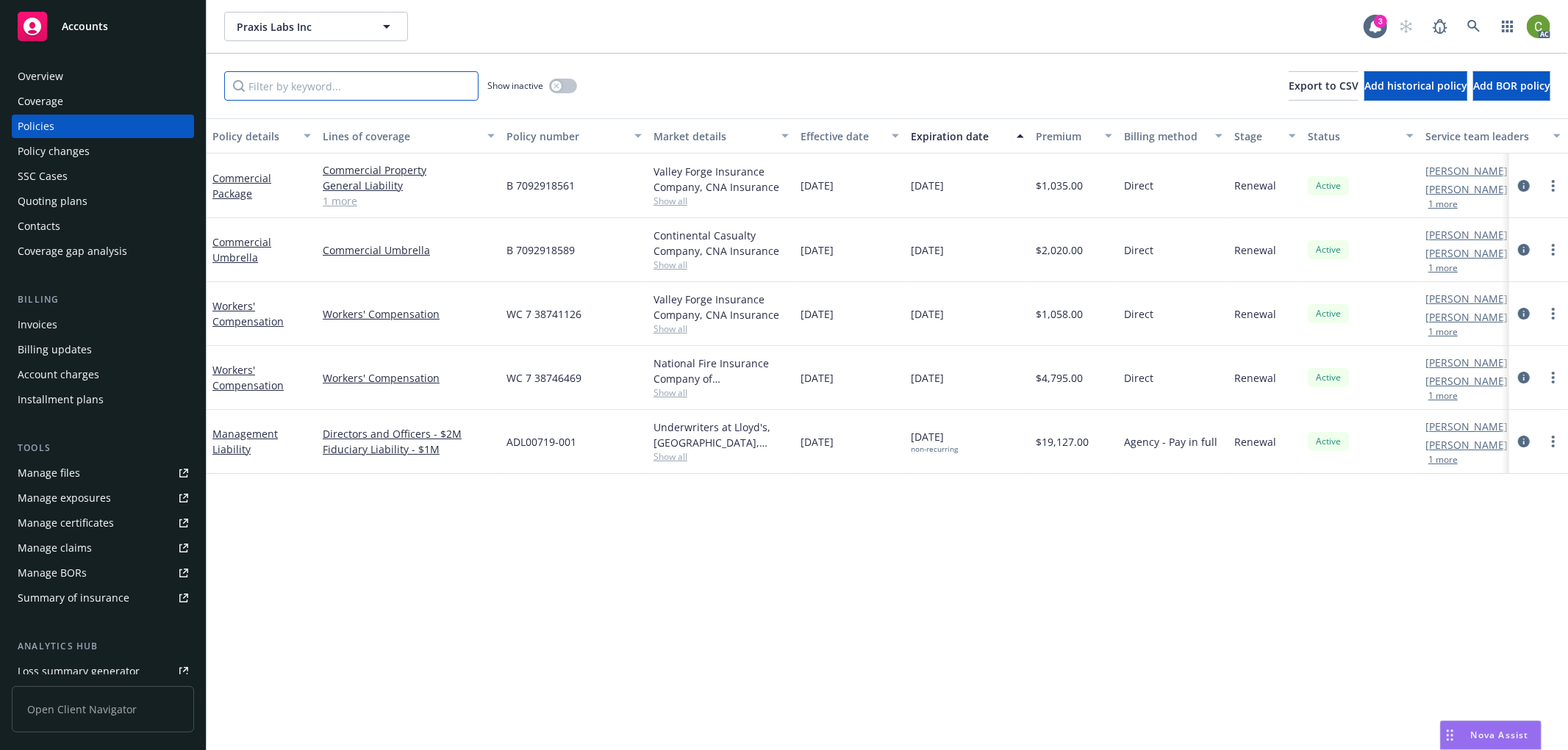
click at [344, 94] on input "Filter by keyword..." at bounding box center [351, 86] width 254 height 29
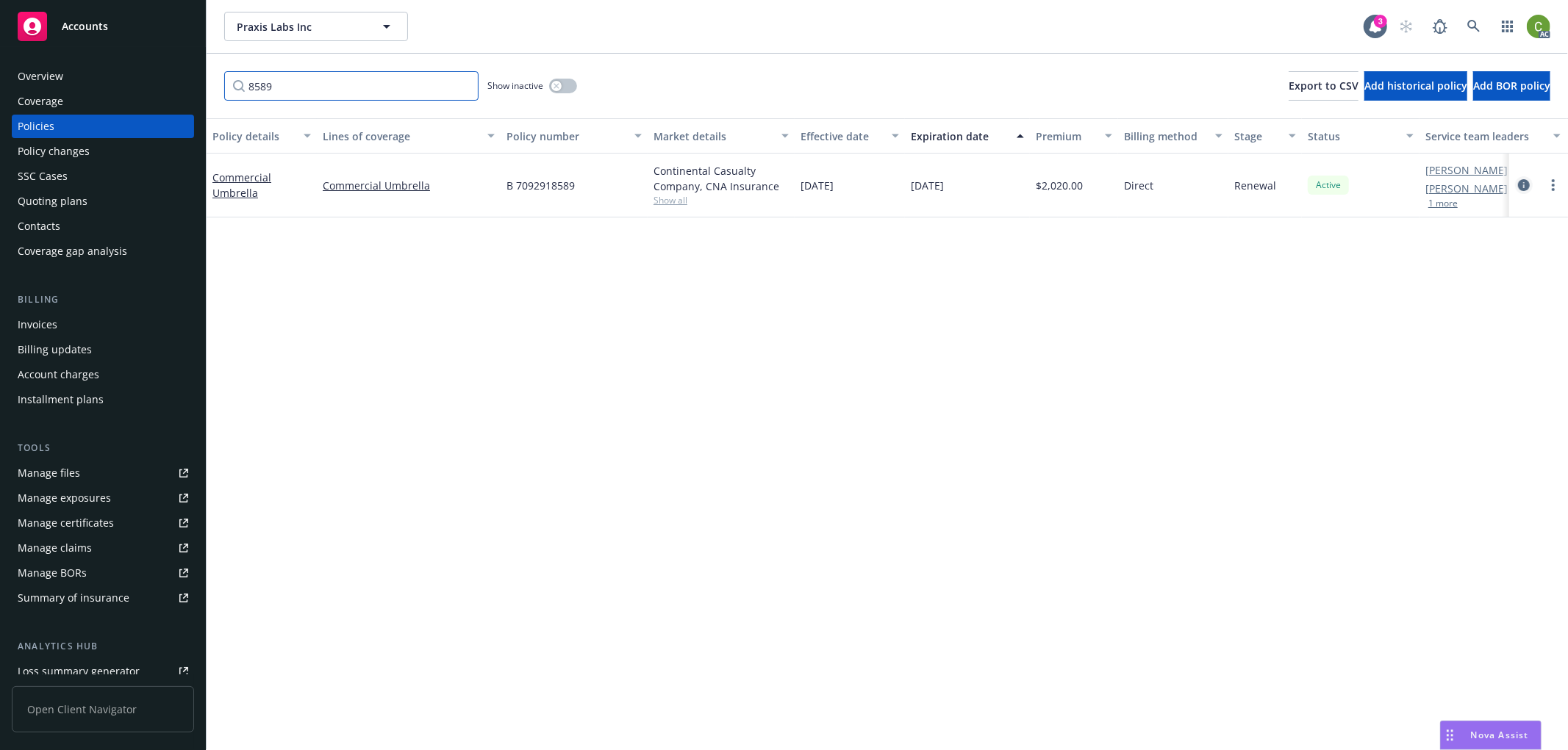
type input "8589"
click at [1518, 180] on icon "circleInformation" at bounding box center [1523, 185] width 12 height 12
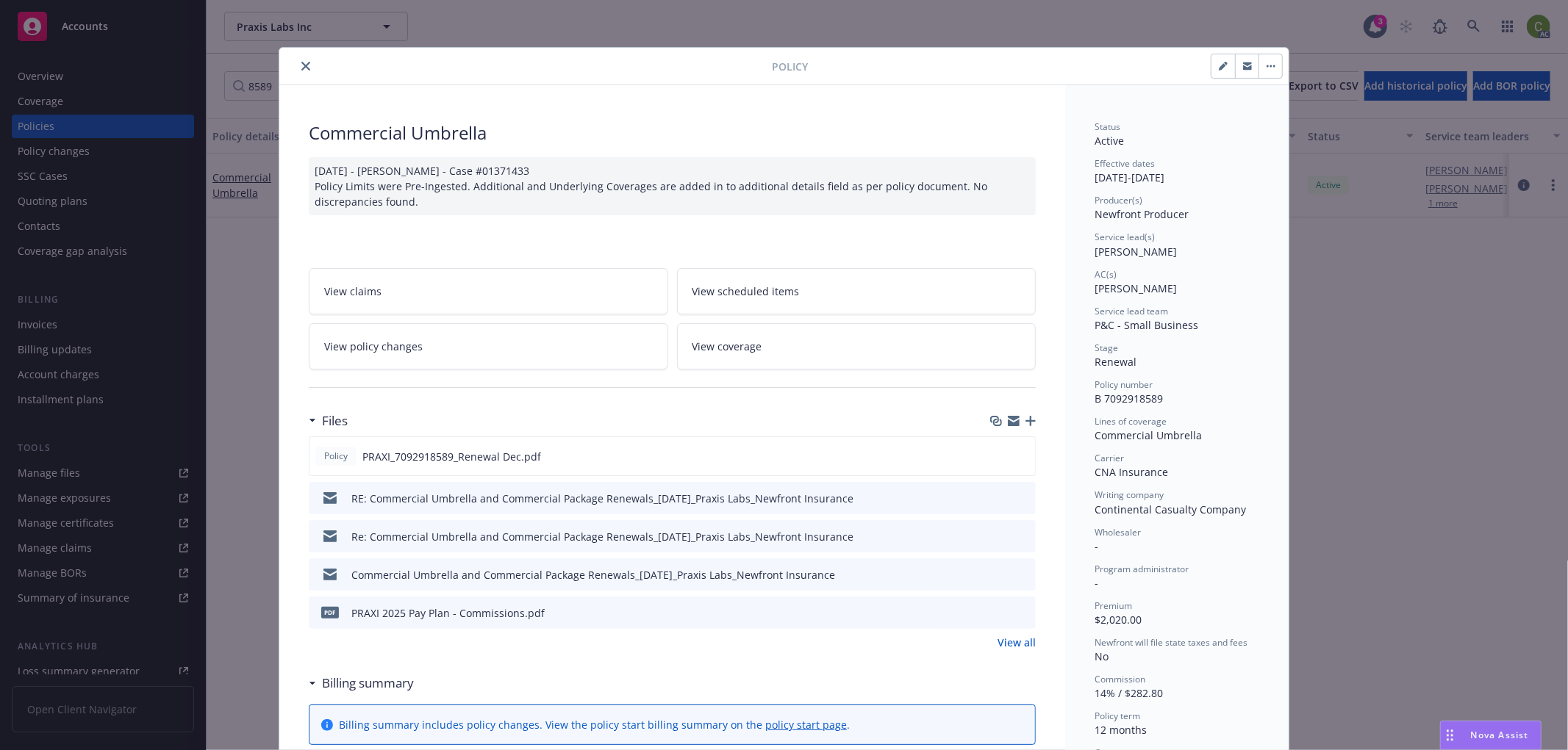
click at [301, 64] on icon "close" at bounding box center [306, 66] width 9 height 9
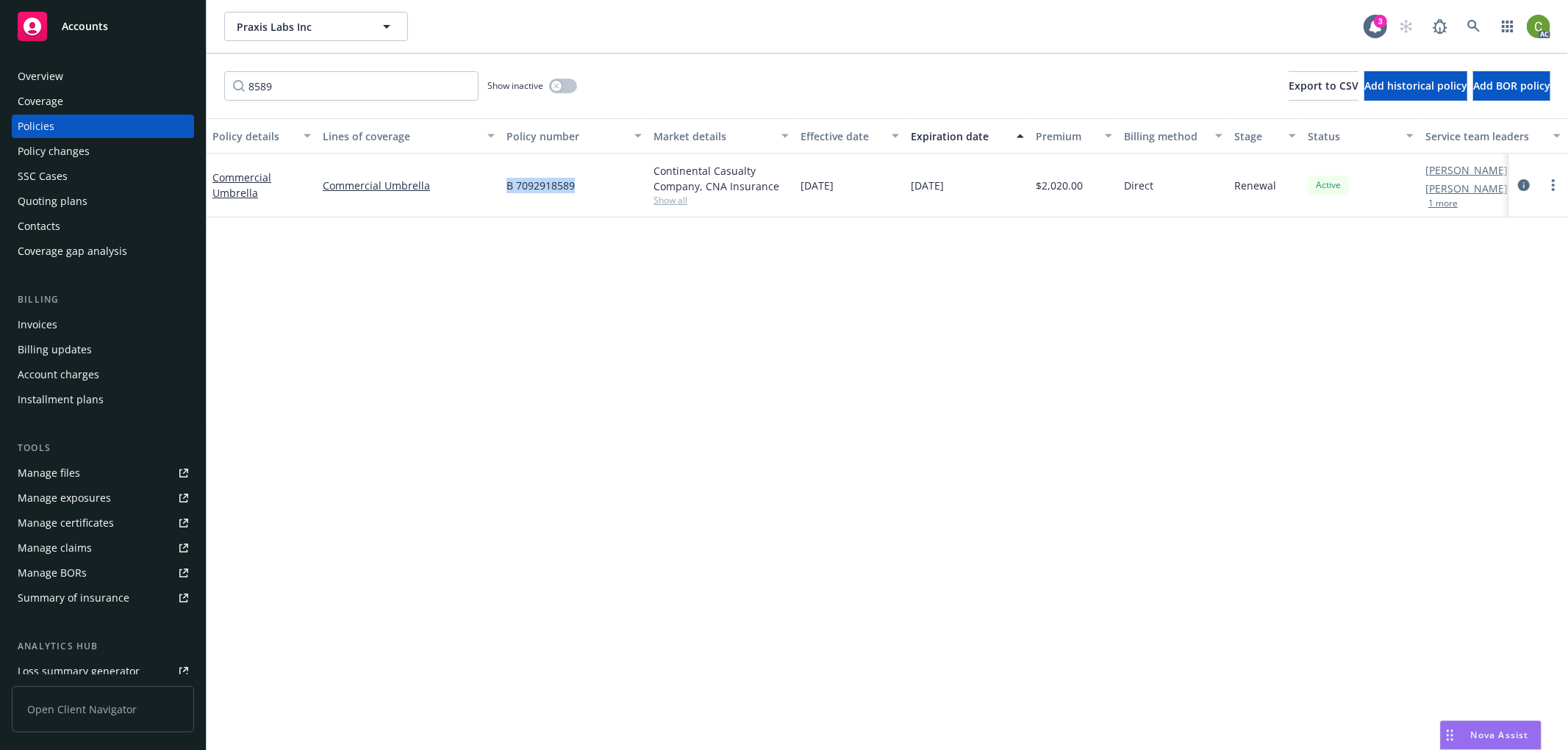
drag, startPoint x: 497, startPoint y: 185, endPoint x: 574, endPoint y: 196, distance: 77.8
click at [574, 196] on div "Commercial Umbrella Commercial Umbrella B 7092918589 Continental Casualty Compa…" at bounding box center [916, 185] width 1418 height 64
click at [504, 196] on div "B 7092918589" at bounding box center [574, 185] width 147 height 64
click at [535, 162] on div "B 7092918589" at bounding box center [574, 185] width 147 height 64
click at [508, 199] on div "B 7092918589" at bounding box center [574, 185] width 147 height 64
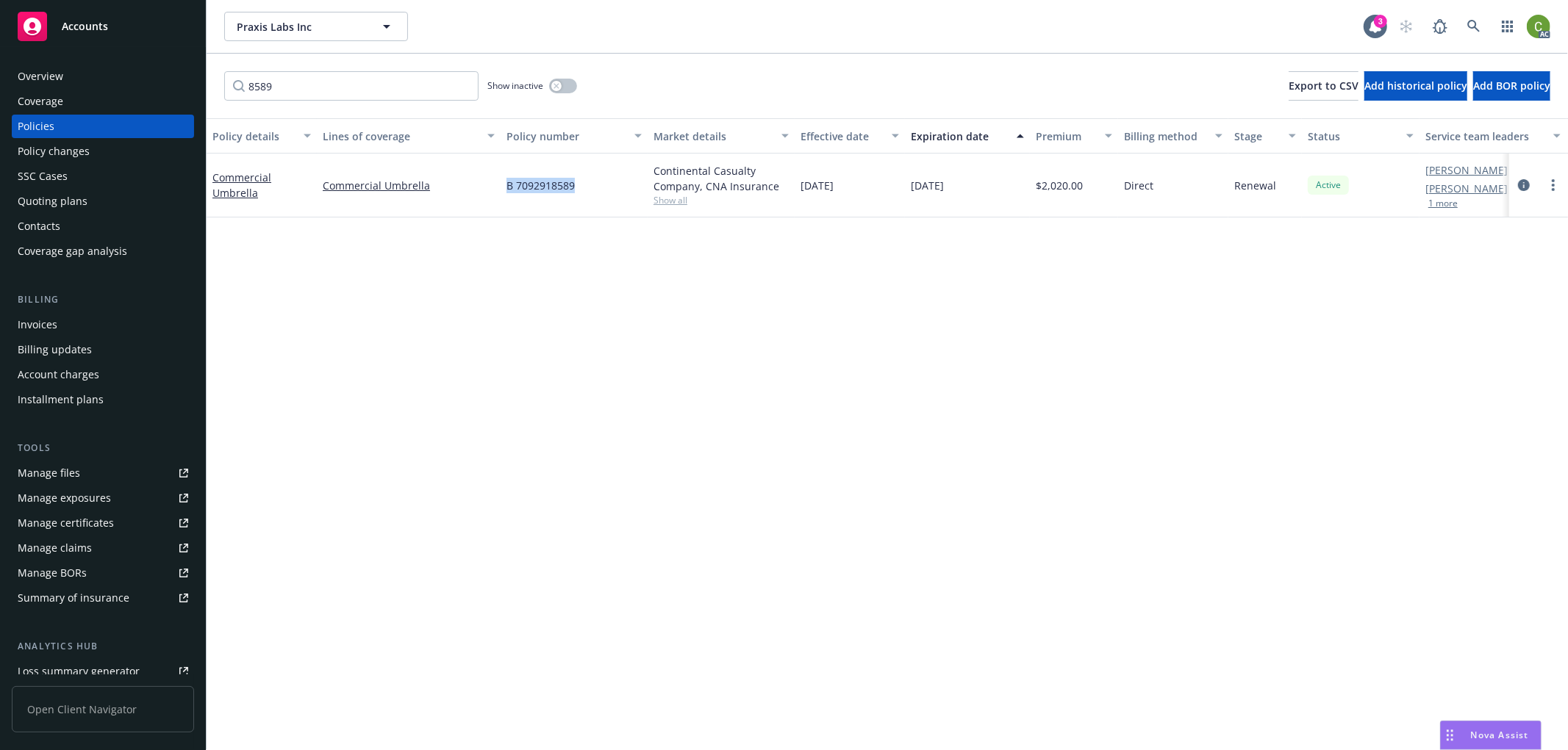
drag, startPoint x: 562, startPoint y: 197, endPoint x: 596, endPoint y: 200, distance: 34.1
click at [596, 200] on div "B 7092918589" at bounding box center [574, 185] width 147 height 64
copy span "B 7092918589"
click at [83, 76] on div "Overview" at bounding box center [103, 77] width 170 height 23
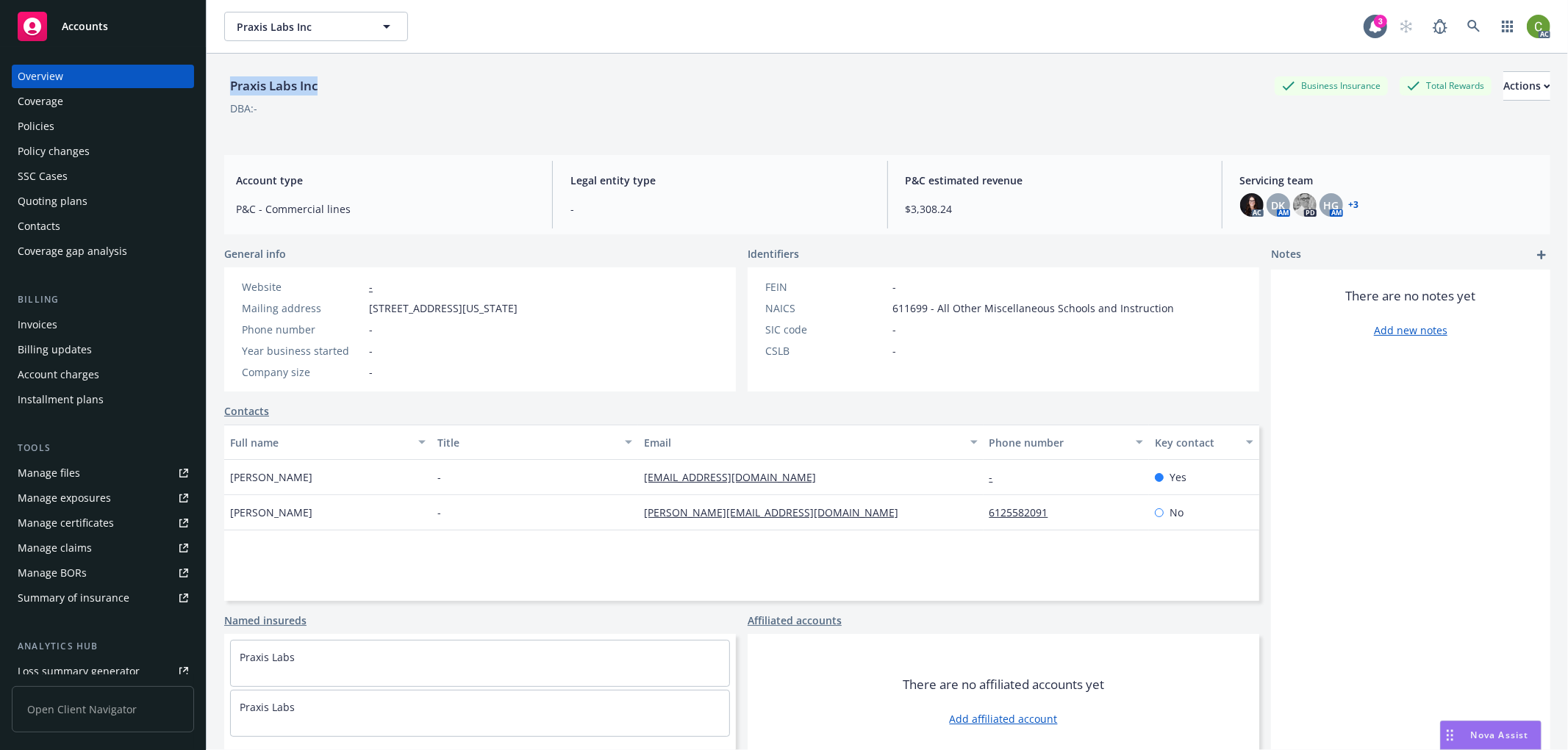
drag, startPoint x: 230, startPoint y: 86, endPoint x: 155, endPoint y: 108, distance: 78.2
click at [326, 86] on div "Praxis Labs Inc Business Insurance Total Rewards Actions" at bounding box center [887, 86] width 1325 height 29
click at [89, 126] on div "Policies" at bounding box center [103, 127] width 170 height 23
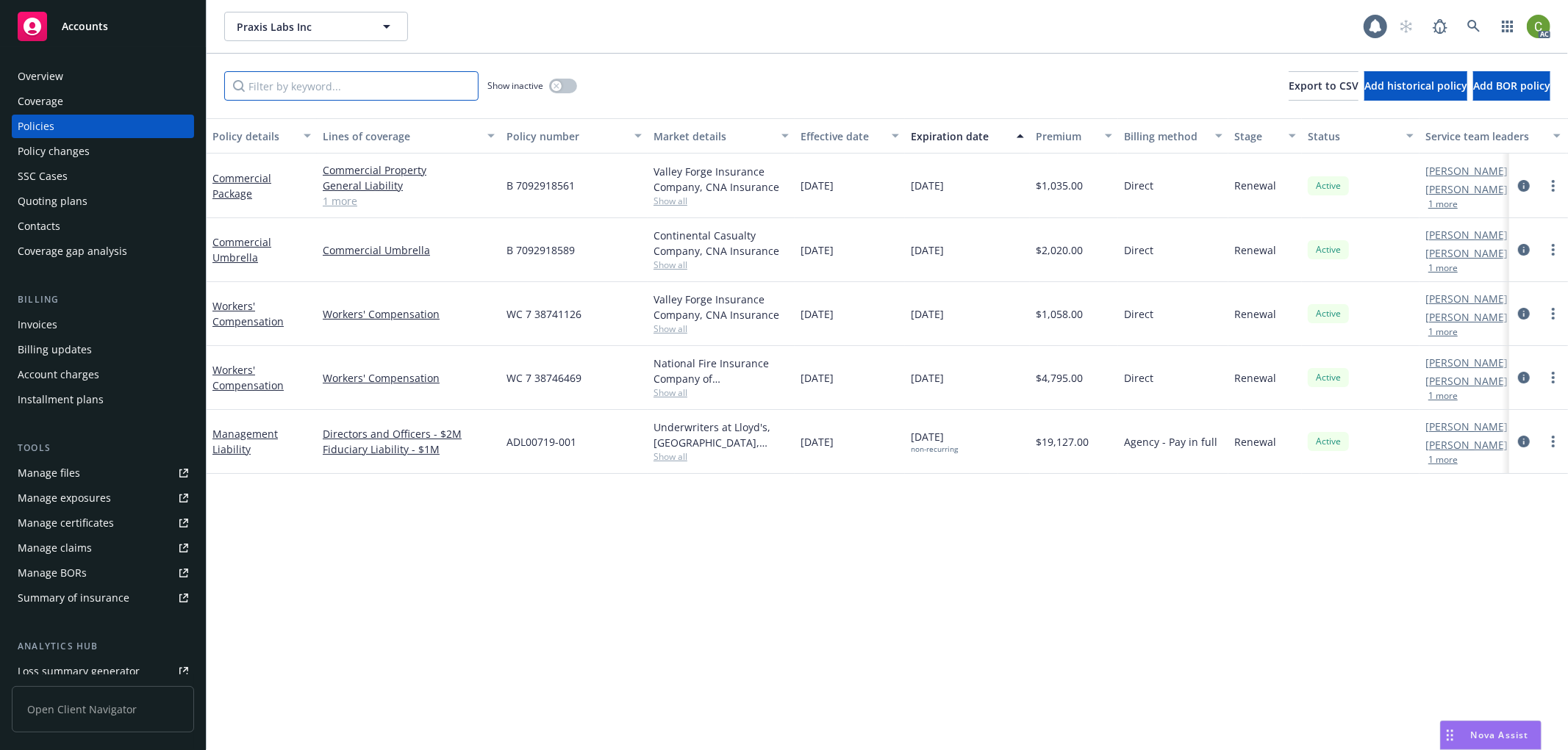
click at [265, 88] on input "Filter by keyword..." at bounding box center [351, 86] width 254 height 29
click at [368, 85] on input "Filter by keyword..." at bounding box center [351, 86] width 254 height 29
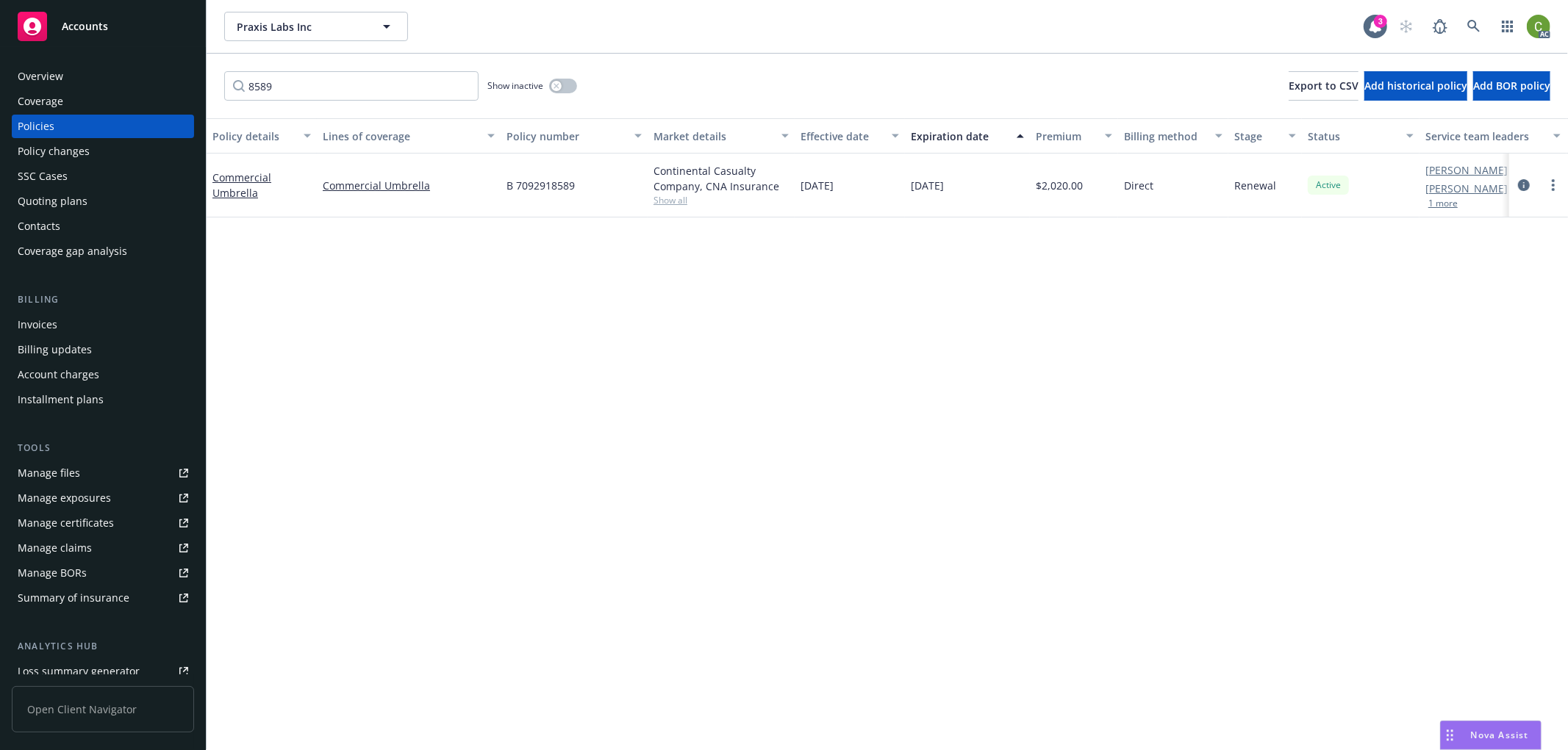
drag, startPoint x: 637, startPoint y: 496, endPoint x: 618, endPoint y: 496, distance: 19.0
click at [637, 496] on div "Policy details Lines of coverage Policy number Market details Effective date Ex…" at bounding box center [887, 434] width 1361 height 632
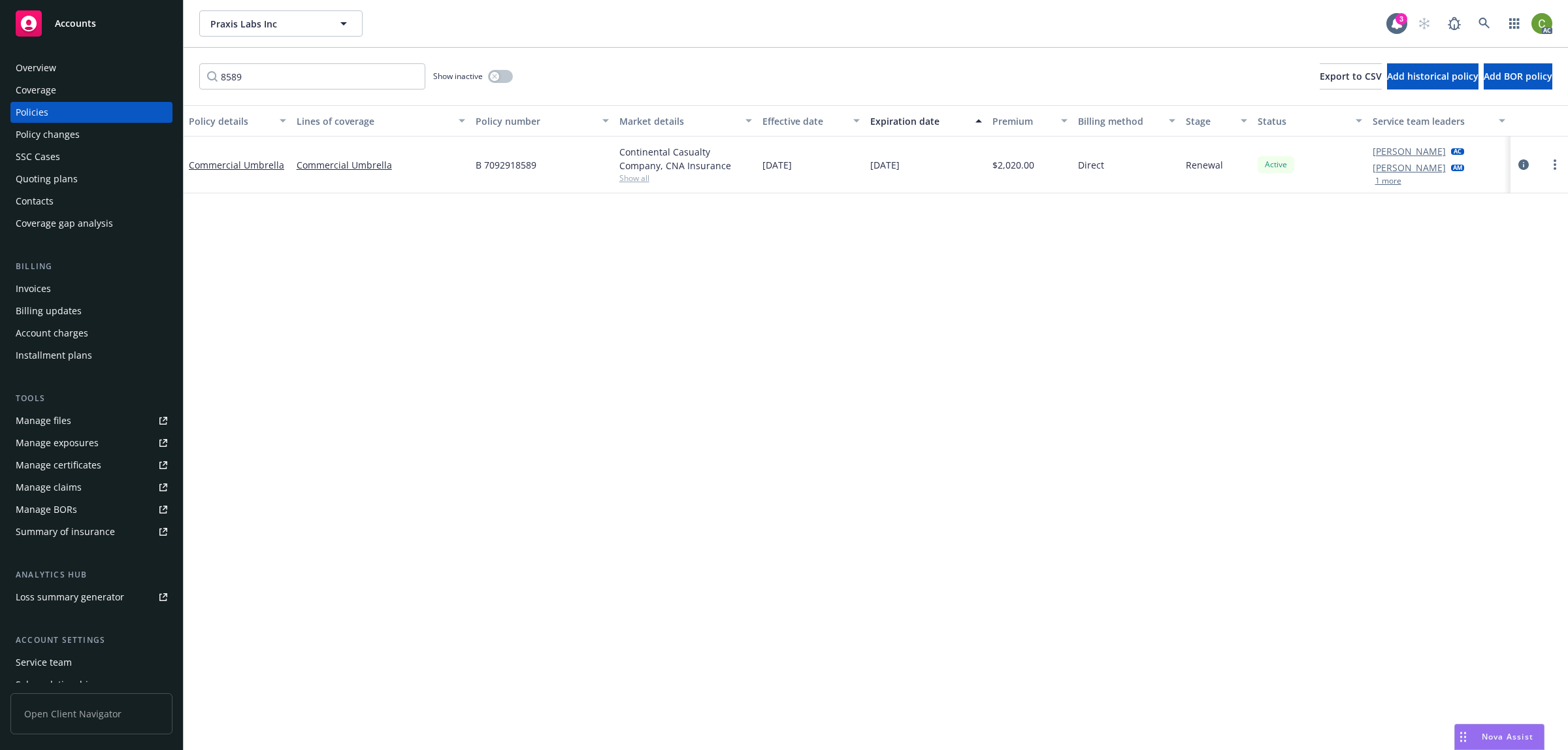
click at [1393, 332] on div "Policy details Lines of coverage Policy number Market details Effective date Ex…" at bounding box center [876, 386] width 1384 height 562
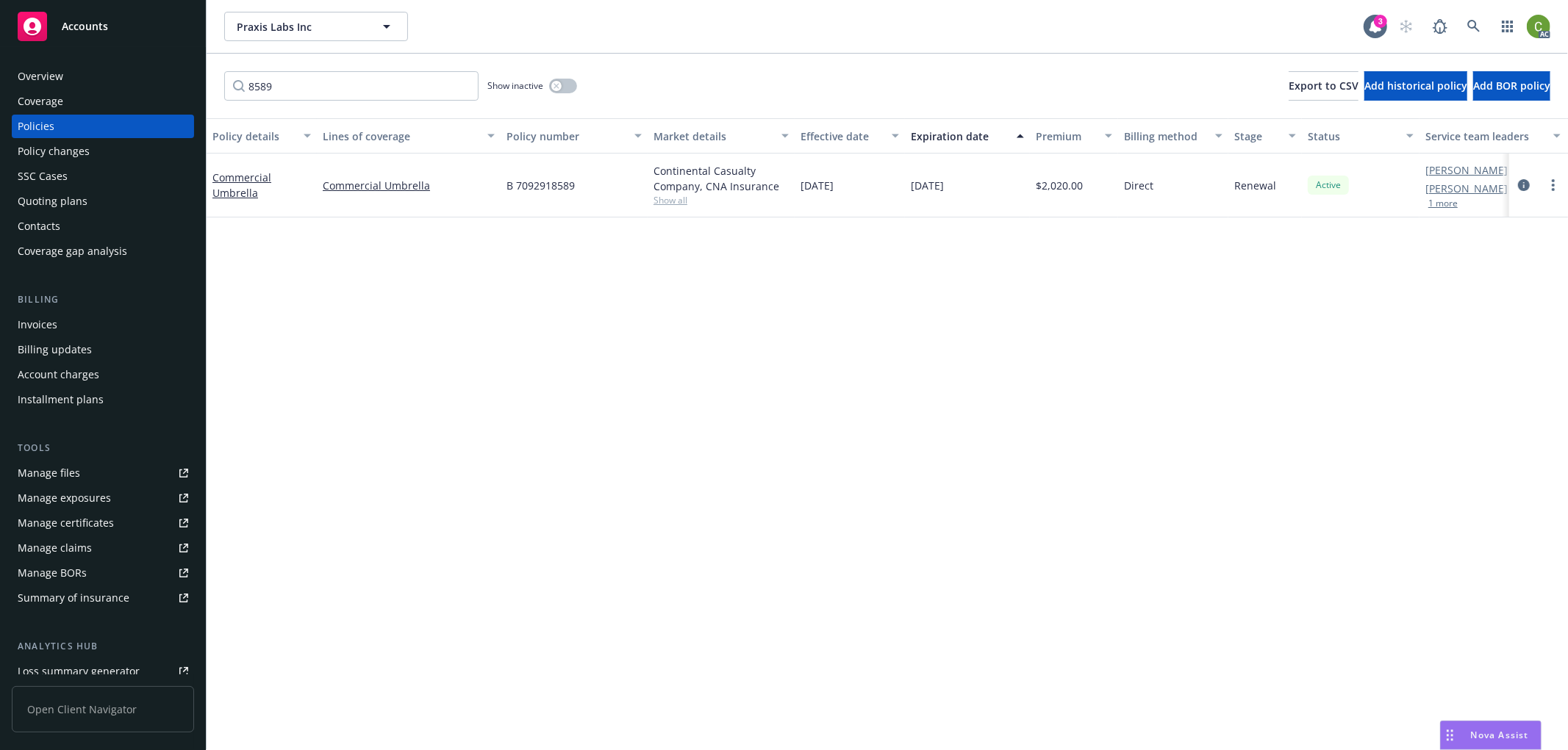
drag, startPoint x: 1516, startPoint y: 184, endPoint x: 1414, endPoint y: 134, distance: 113.6
click at [1516, 184] on link "circleInformation" at bounding box center [1523, 185] width 18 height 18
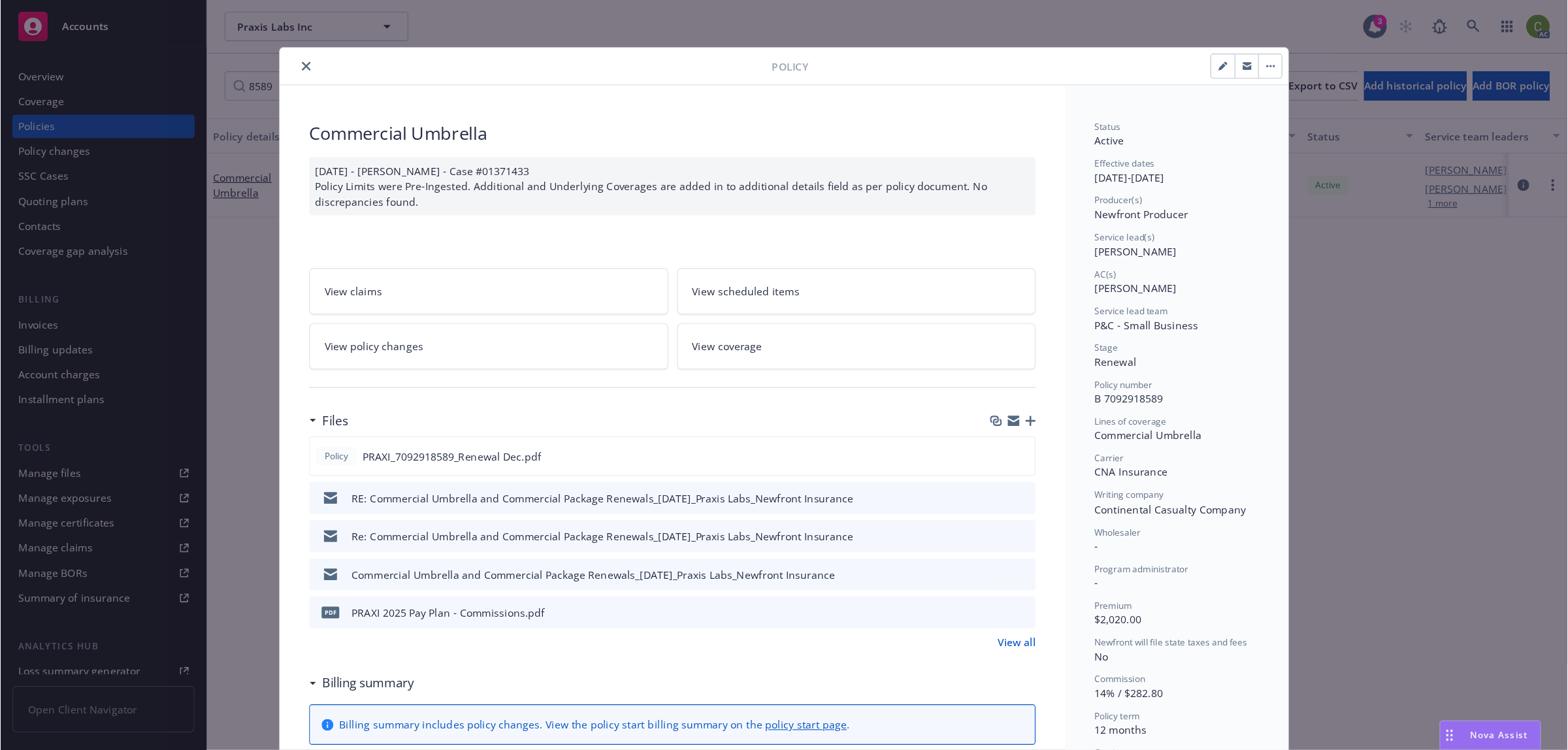
scroll to position [39, 0]
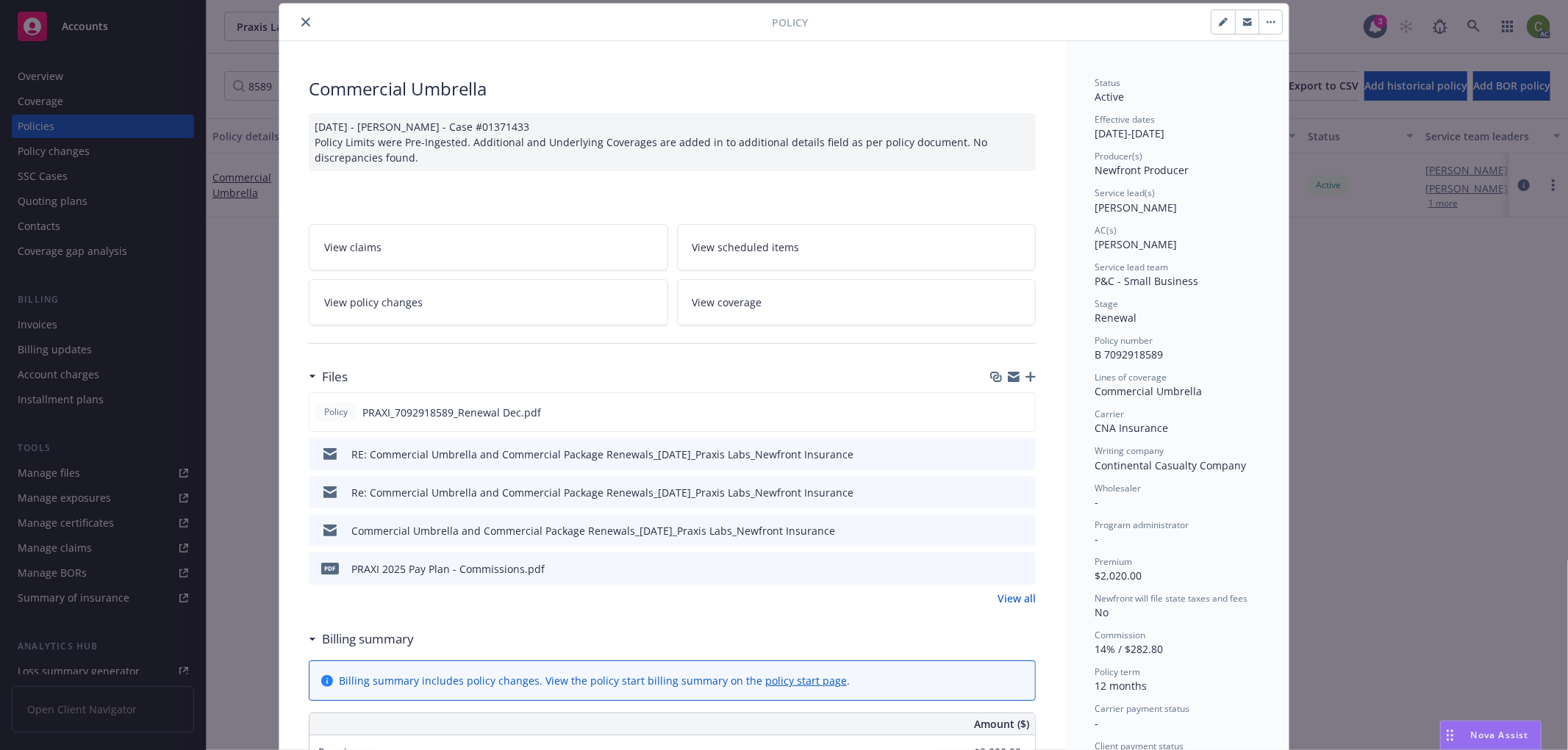
click at [301, 23] on icon "close" at bounding box center [306, 22] width 9 height 9
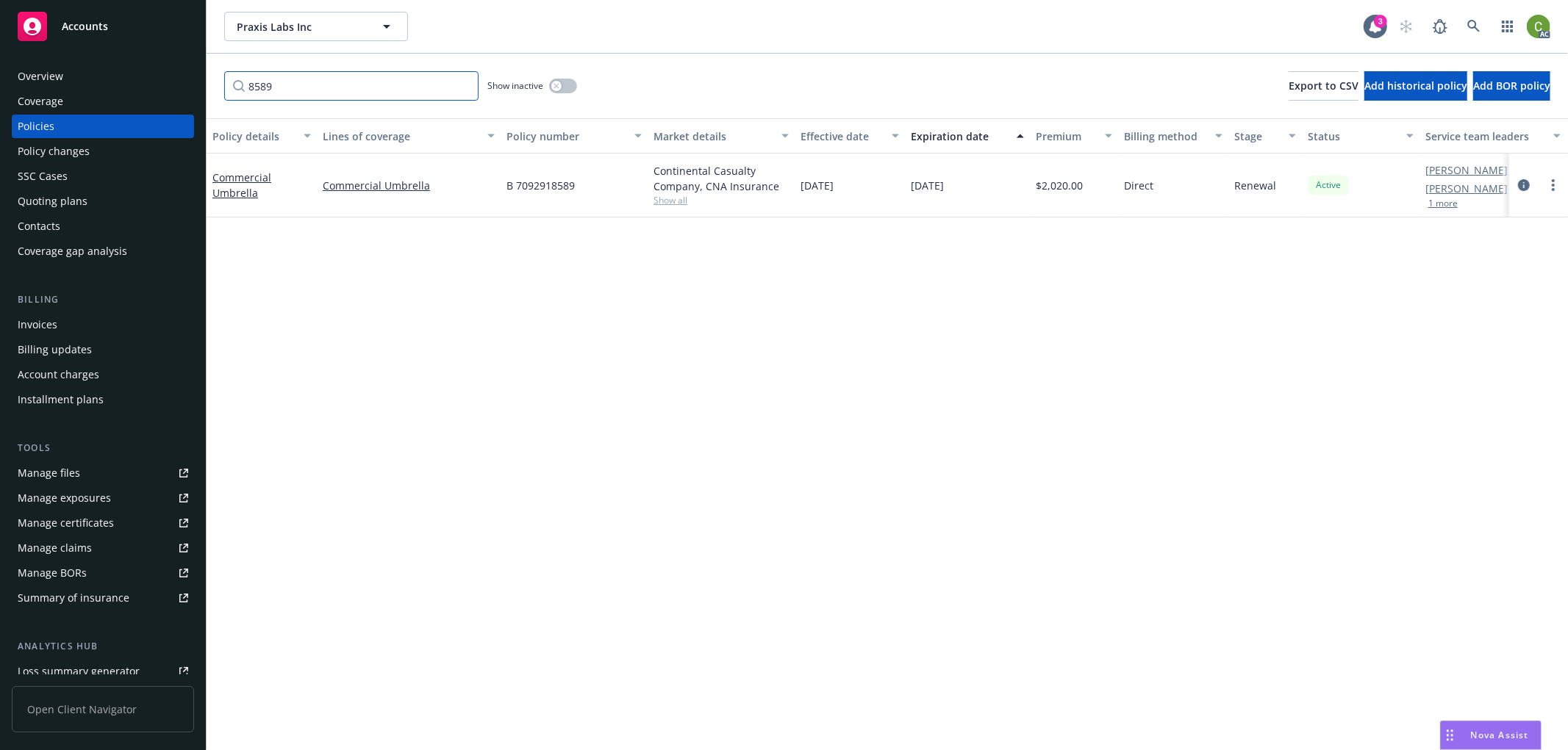
drag, startPoint x: 344, startPoint y: 87, endPoint x: 366, endPoint y: 86, distance: 22.0
click at [347, 87] on input "8589" at bounding box center [351, 86] width 254 height 29
drag, startPoint x: 367, startPoint y: 86, endPoint x: 87, endPoint y: 92, distance: 280.1
click at [96, 91] on div "Accounts Overview Coverage Policies Policy changes SSC Cases Quoting plans Cont…" at bounding box center [784, 375] width 1568 height 750
type input "8561"
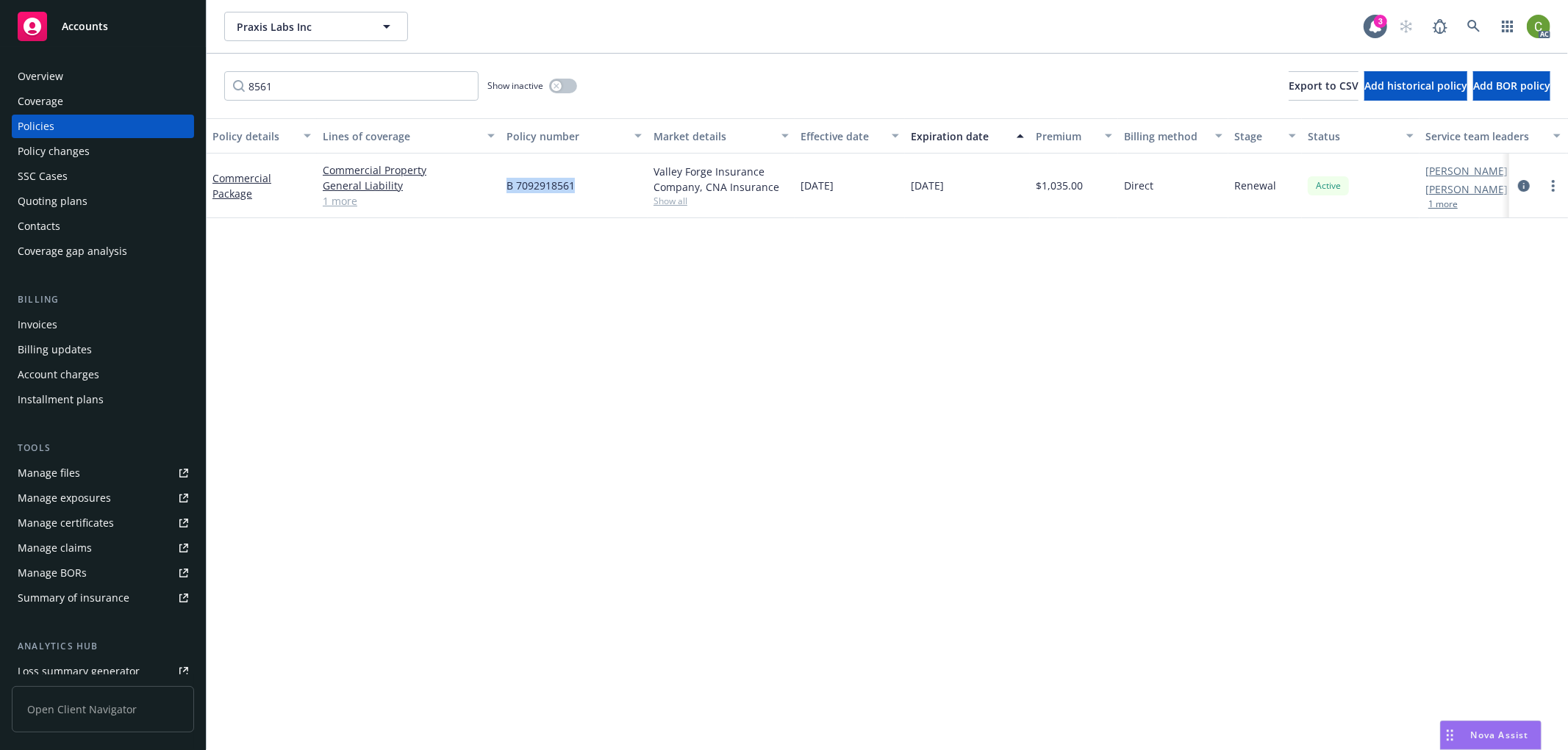
drag, startPoint x: 499, startPoint y: 194, endPoint x: 79, endPoint y: 207, distance: 420.2
click at [592, 207] on div "Commercial Package Commercial Property General Liability Commercial Auto Liabil…" at bounding box center [916, 185] width 1418 height 65
copy div "B 7092918561"
drag, startPoint x: 494, startPoint y: 207, endPoint x: 496, endPoint y: 199, distance: 8.2
click at [495, 206] on div "Commercial Property General Liability Commercial Auto Liability 1 more" at bounding box center [409, 185] width 184 height 65
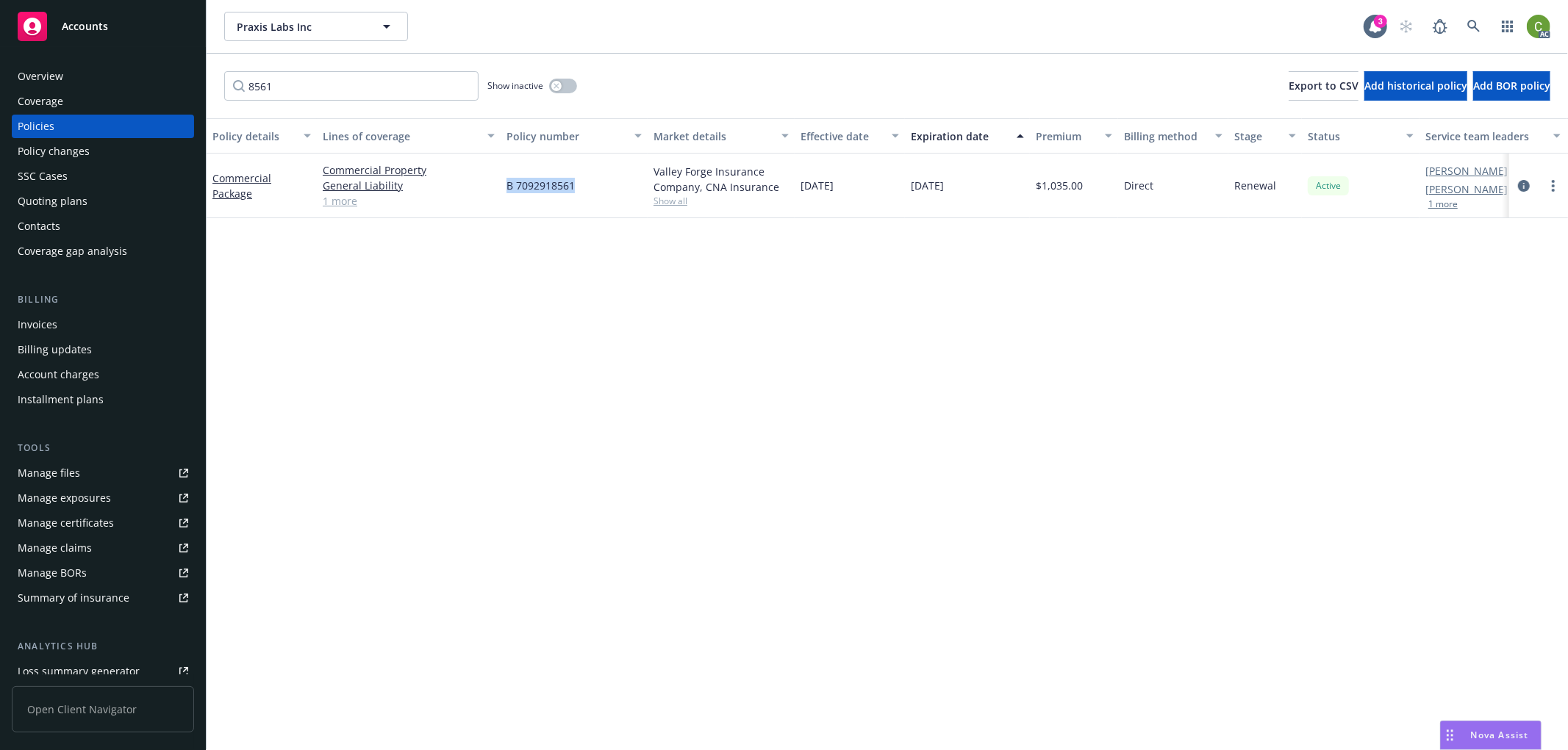
copy div "B 7092918561"
drag, startPoint x: 505, startPoint y: 209, endPoint x: 501, endPoint y: 196, distance: 13.6
click at [506, 208] on div "B 7092918561" at bounding box center [574, 185] width 147 height 65
click at [498, 194] on div "Commercial Property General Liability Commercial Auto Liability 1 more" at bounding box center [409, 185] width 184 height 65
drag, startPoint x: 500, startPoint y: 200, endPoint x: 581, endPoint y: 208, distance: 81.4
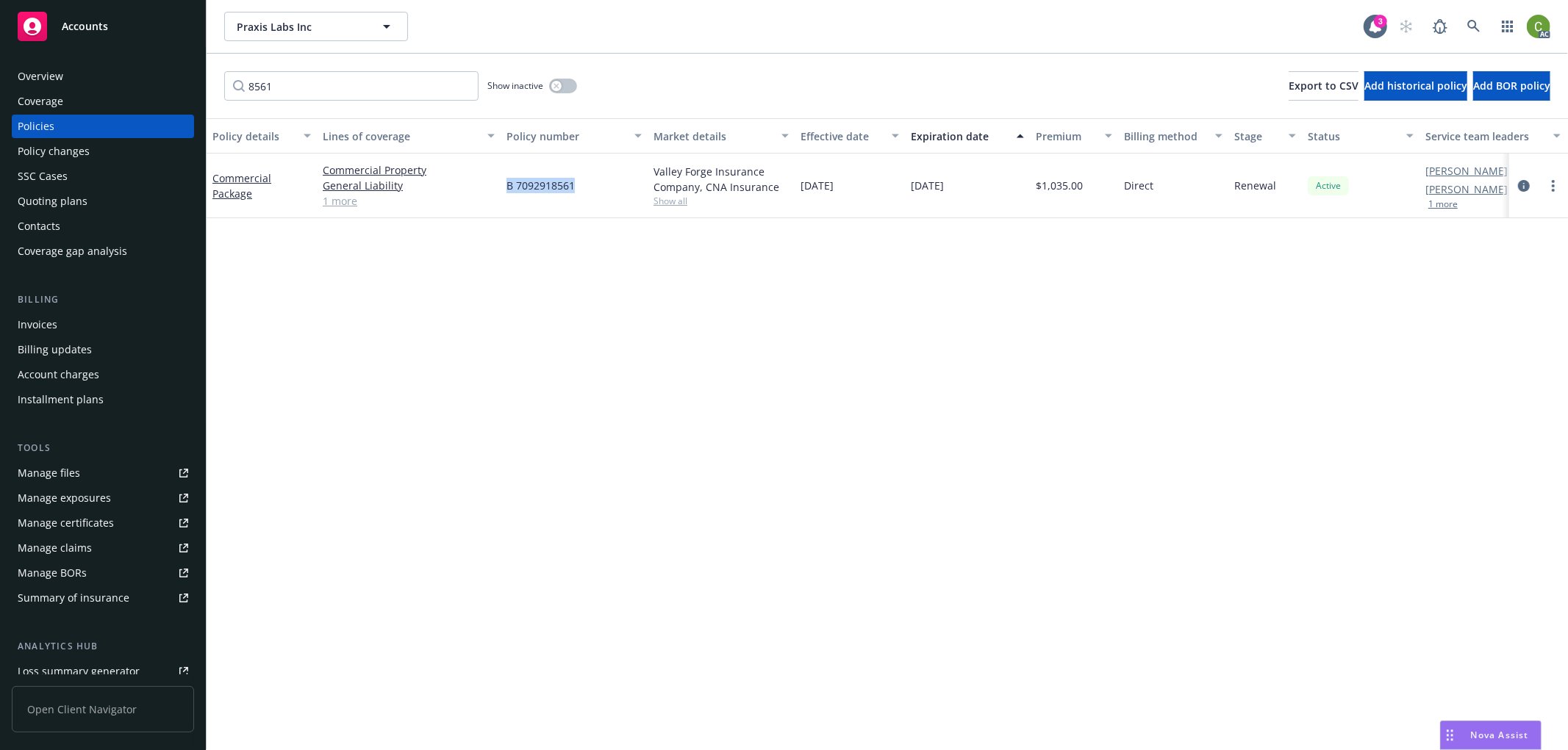
click at [591, 202] on div "B 7092918561" at bounding box center [574, 185] width 147 height 65
copy span "B 7092918561"
drag, startPoint x: 741, startPoint y: 457, endPoint x: 724, endPoint y: 442, distance: 22.7
click at [741, 457] on div "Policy details Lines of coverage Policy number Market details Effective date Ex…" at bounding box center [887, 434] width 1361 height 632
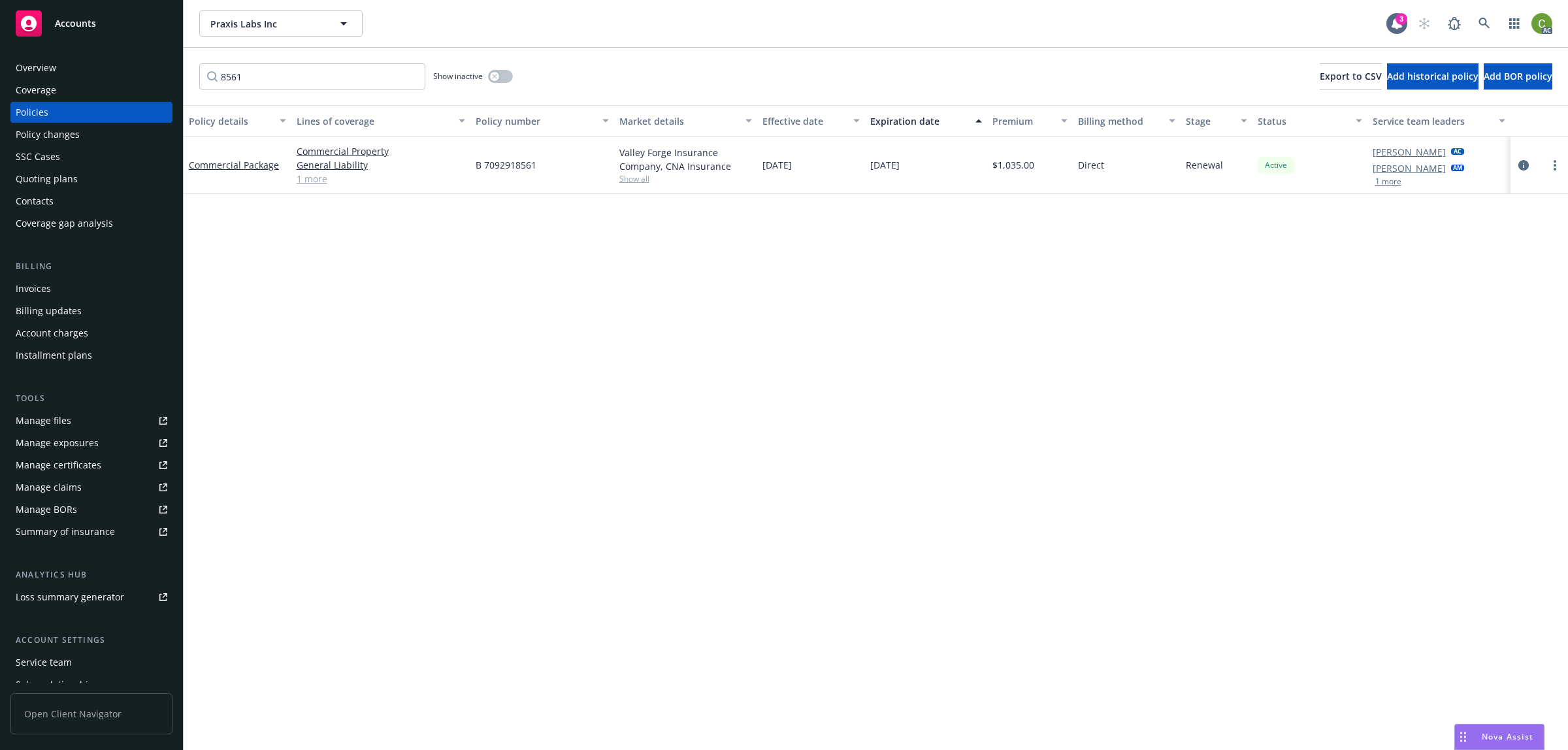
drag, startPoint x: 989, startPoint y: 415, endPoint x: 1024, endPoint y: 403, distance: 37.0
click at [1024, 403] on div "Policy details Lines of coverage Policy number Market details Effective date Ex…" at bounding box center [876, 386] width 1384 height 562
click at [1393, 162] on link "circleInformation" at bounding box center [1524, 166] width 16 height 16
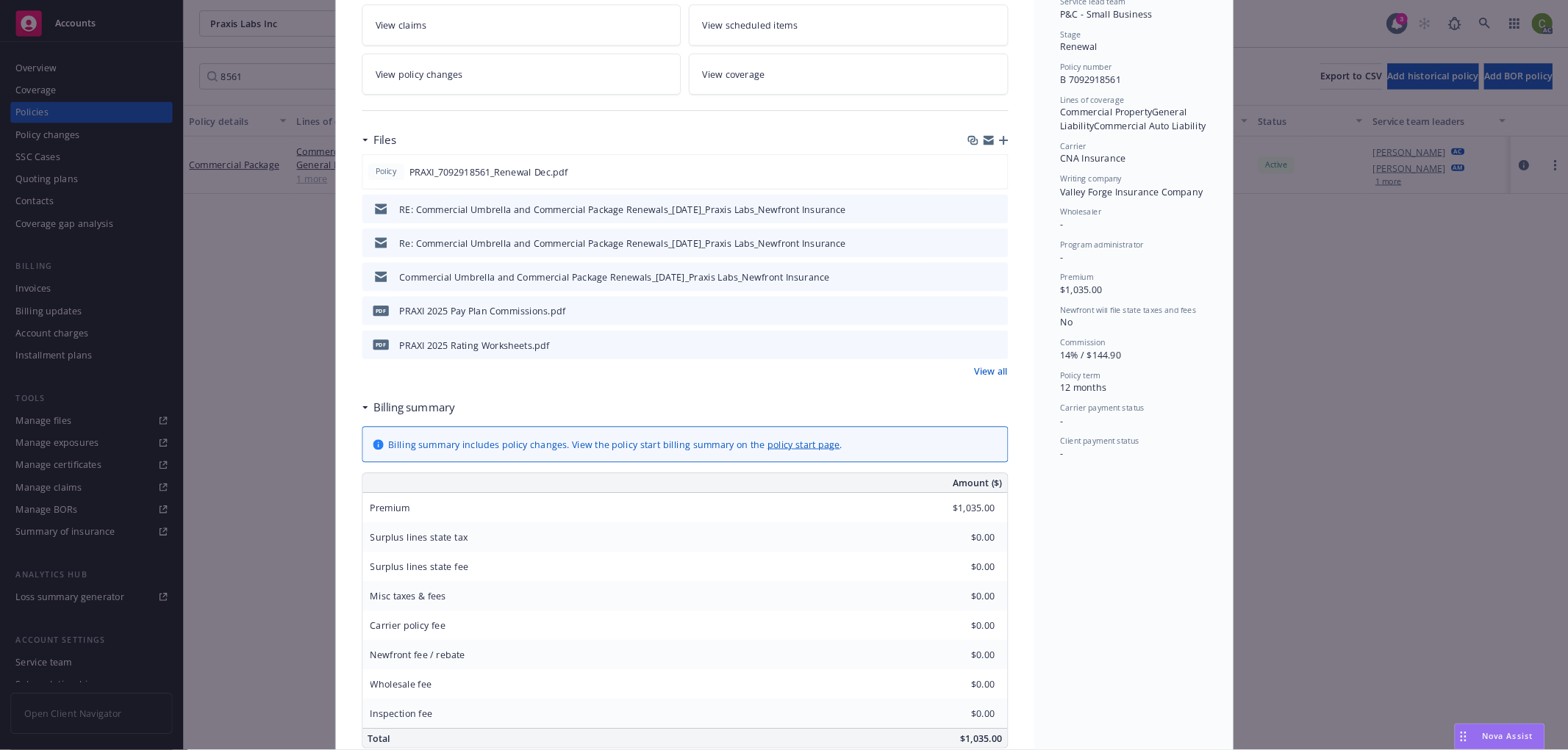
scroll to position [367, 0]
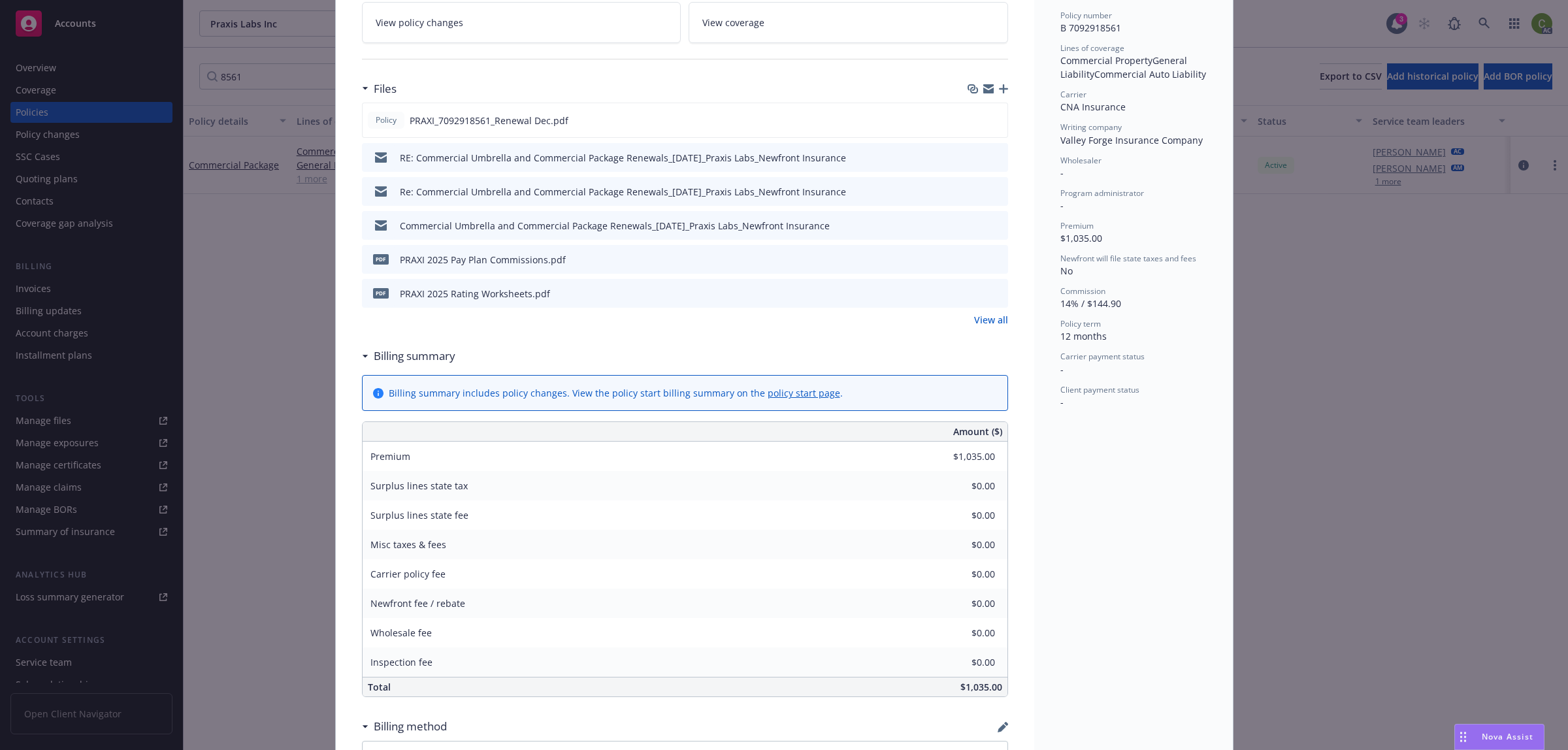
click at [1127, 530] on div "Status Active Effective dates [DATE] - [DATE] Producer(s) Newfront Producer Ser…" at bounding box center [1133, 474] width 198 height 1449
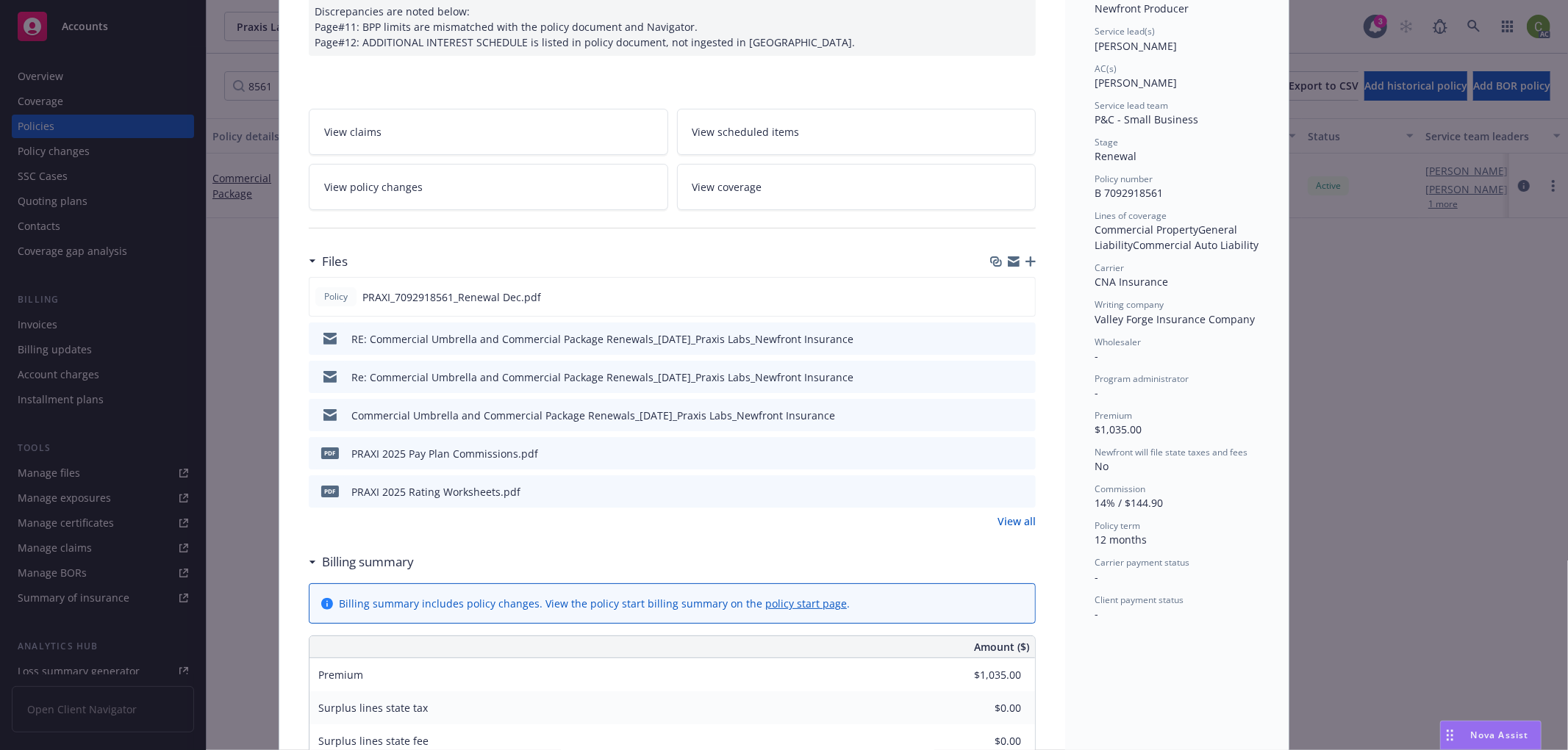
scroll to position [203, 0]
drag, startPoint x: 987, startPoint y: 299, endPoint x: 605, endPoint y: 244, distance: 385.9
click at [992, 299] on icon "download file" at bounding box center [996, 298] width 12 height 12
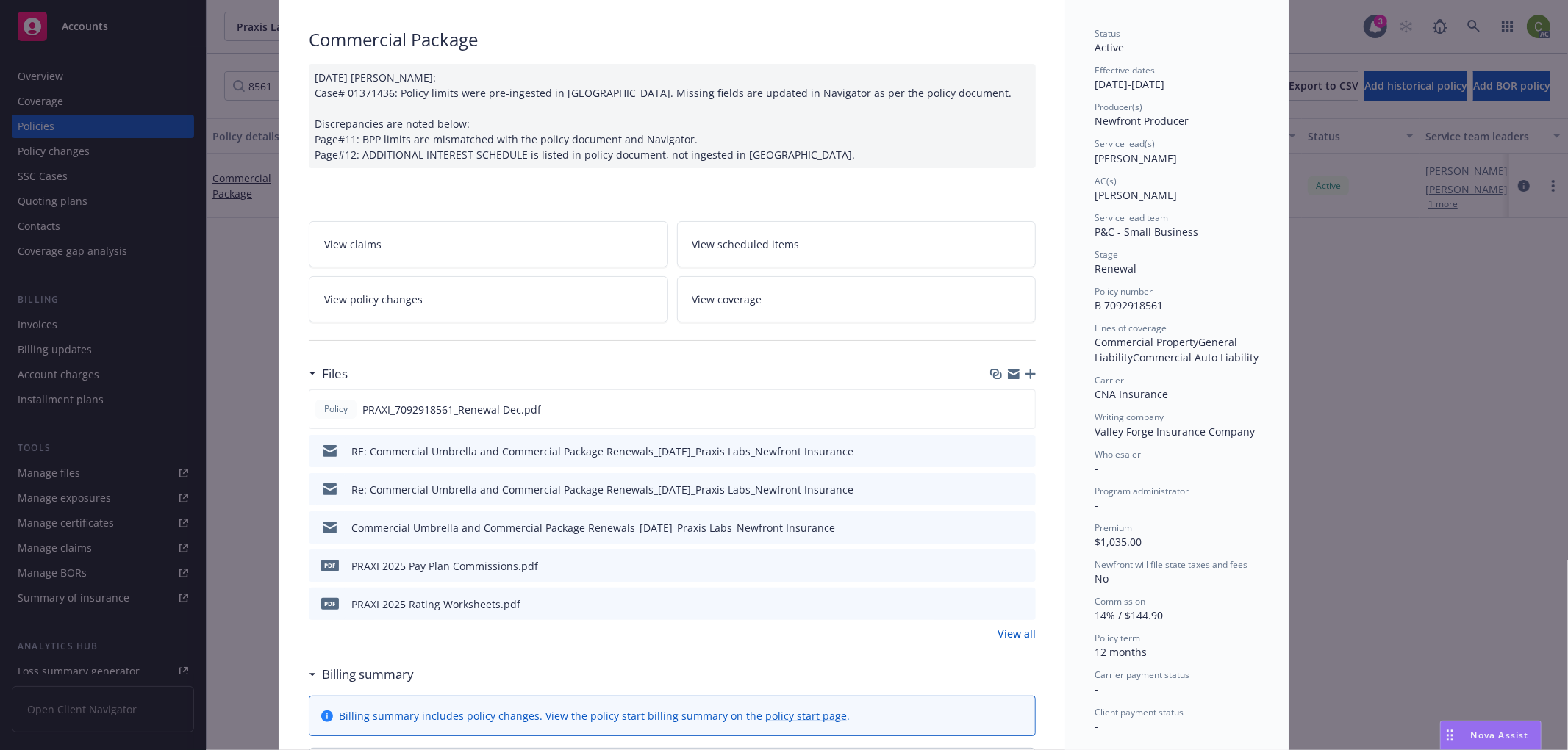
scroll to position [0, 0]
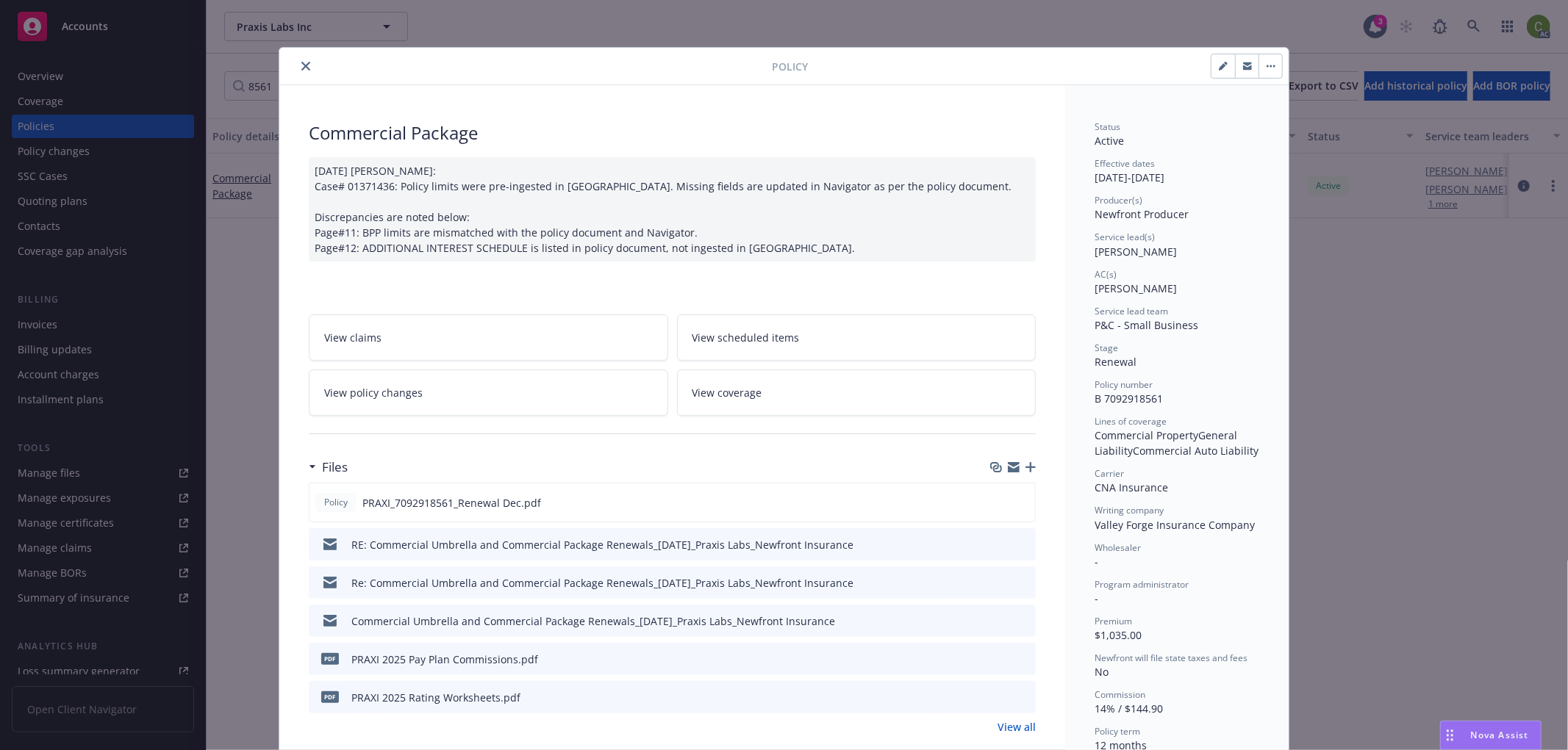
drag, startPoint x: 301, startPoint y: 63, endPoint x: 653, endPoint y: 63, distance: 352.0
click at [301, 63] on icon "close" at bounding box center [306, 66] width 9 height 9
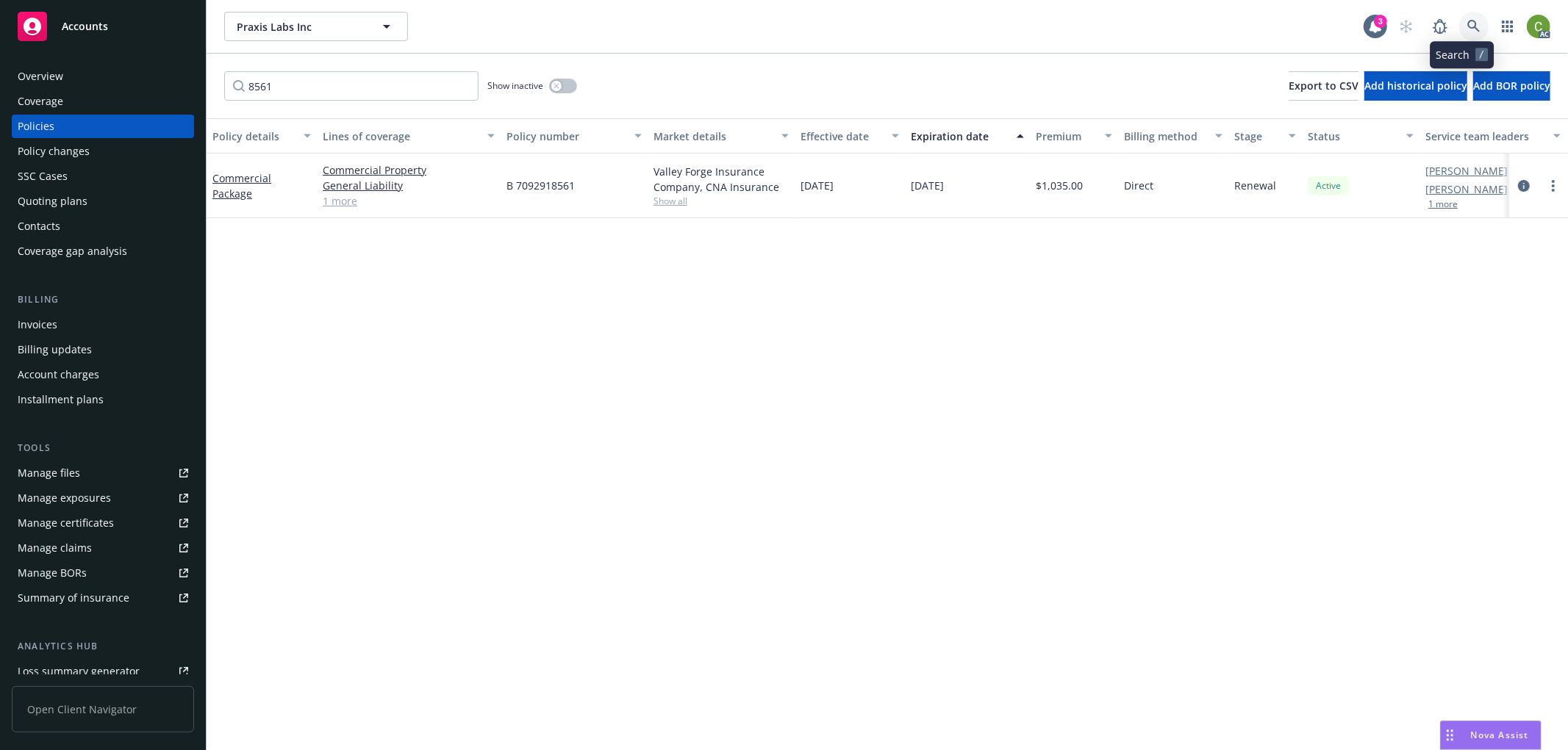
click at [1459, 24] on link at bounding box center [1473, 26] width 29 height 29
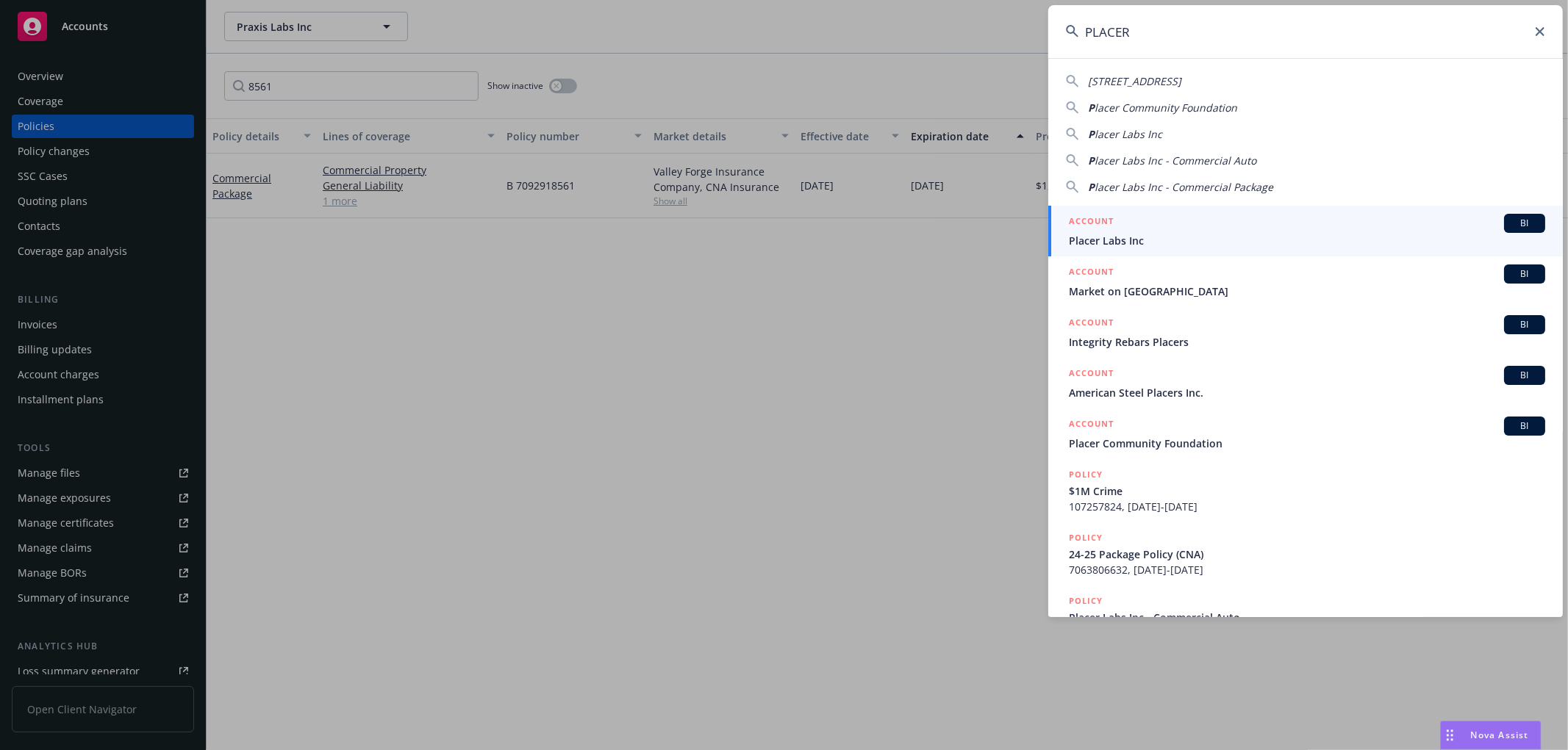
type input "PLACER"
click at [1162, 227] on div "ACCOUNT BI" at bounding box center [1307, 223] width 476 height 19
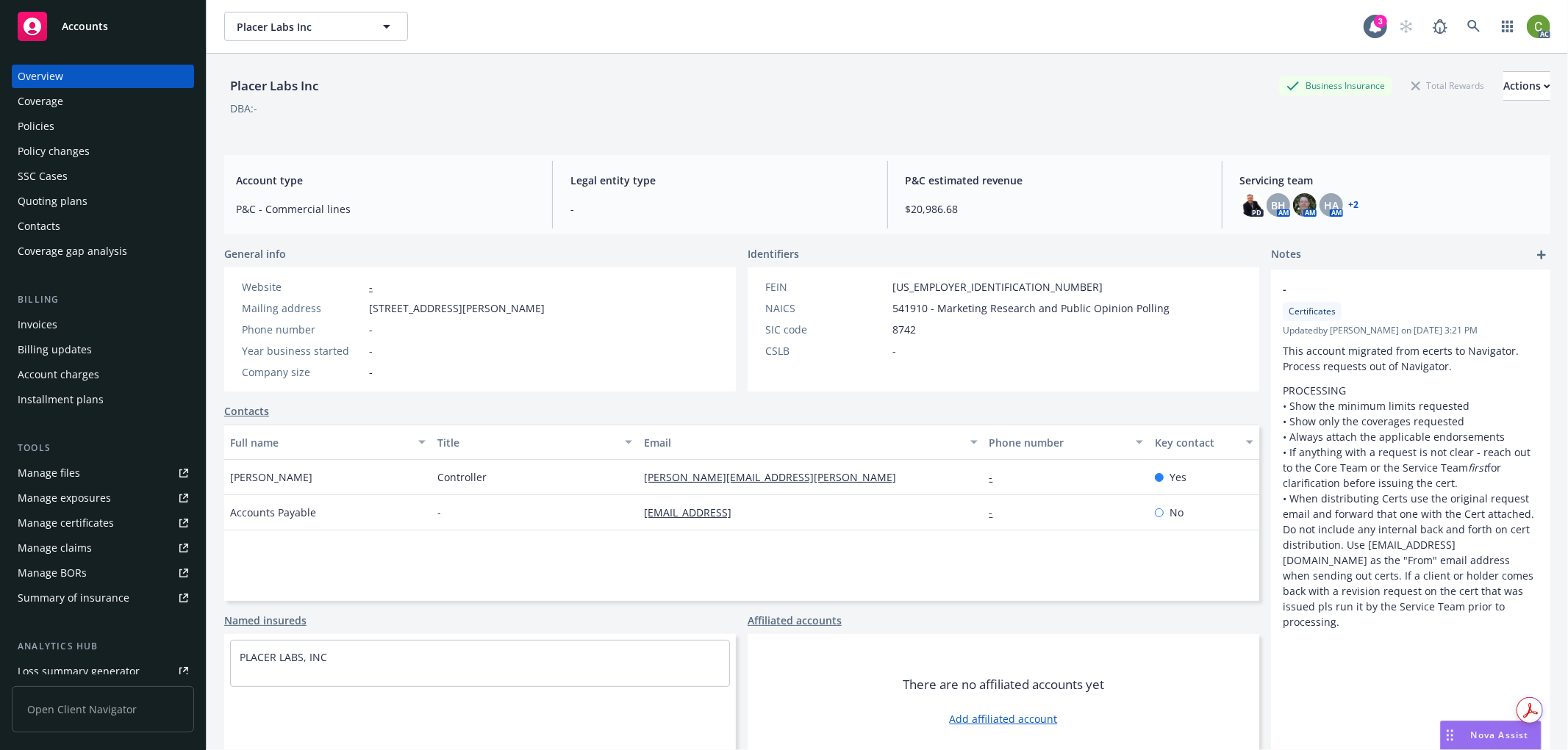
click at [95, 144] on div "Policy changes" at bounding box center [103, 152] width 170 height 23
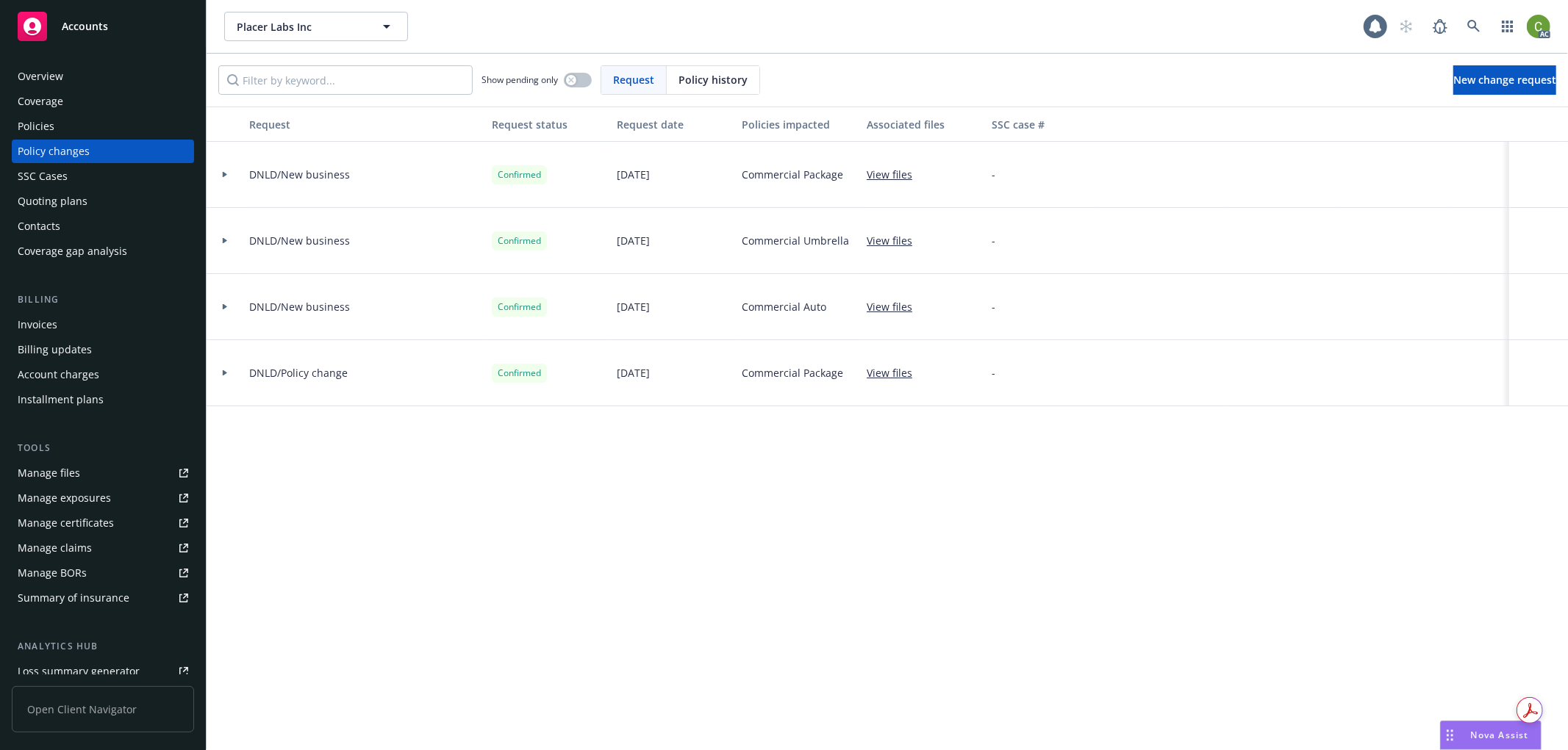
drag, startPoint x: 697, startPoint y: 77, endPoint x: 562, endPoint y: 77, distance: 135.0
click at [696, 76] on span "Policy history" at bounding box center [713, 79] width 69 height 15
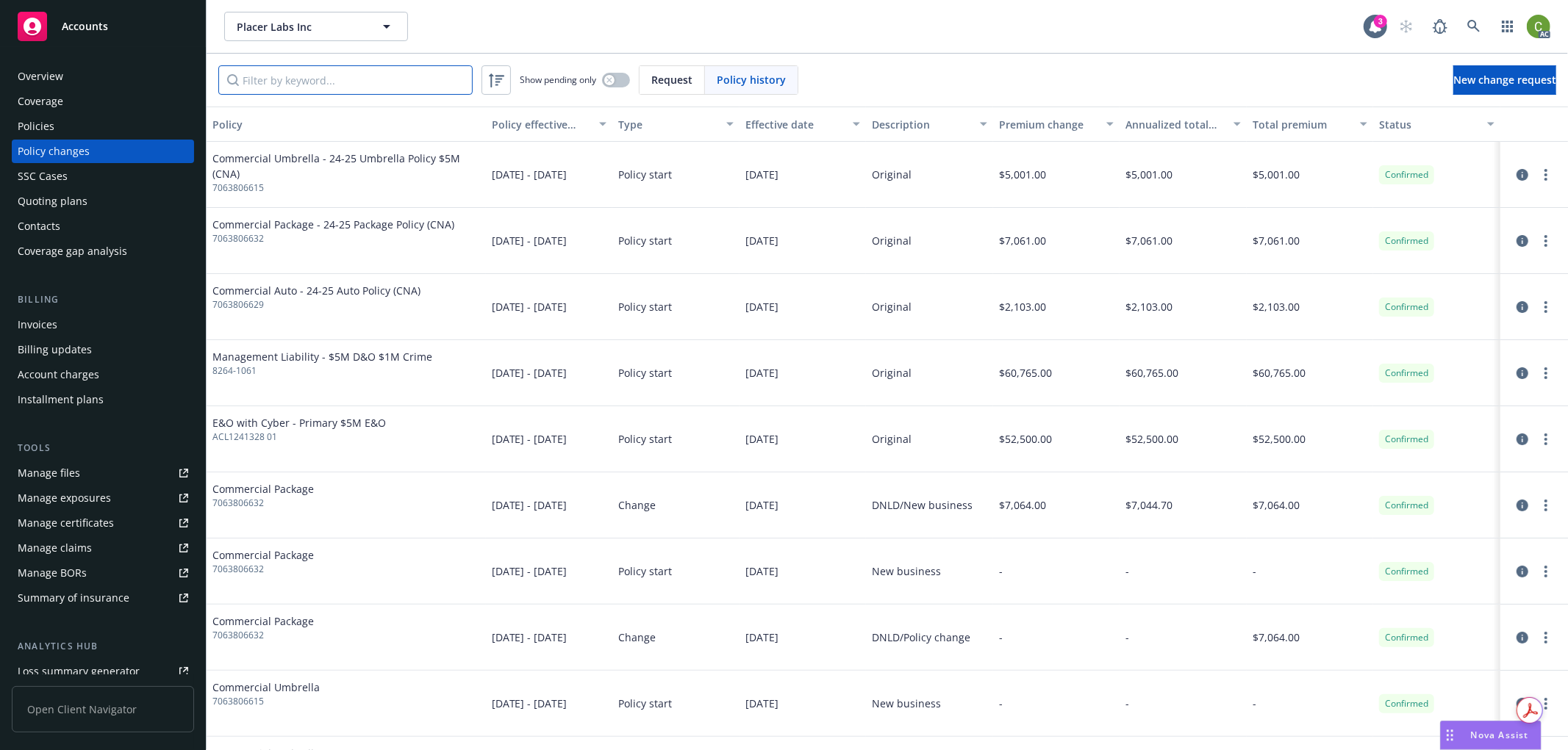
click at [392, 92] on input "Filter by keyword..." at bounding box center [345, 79] width 254 height 29
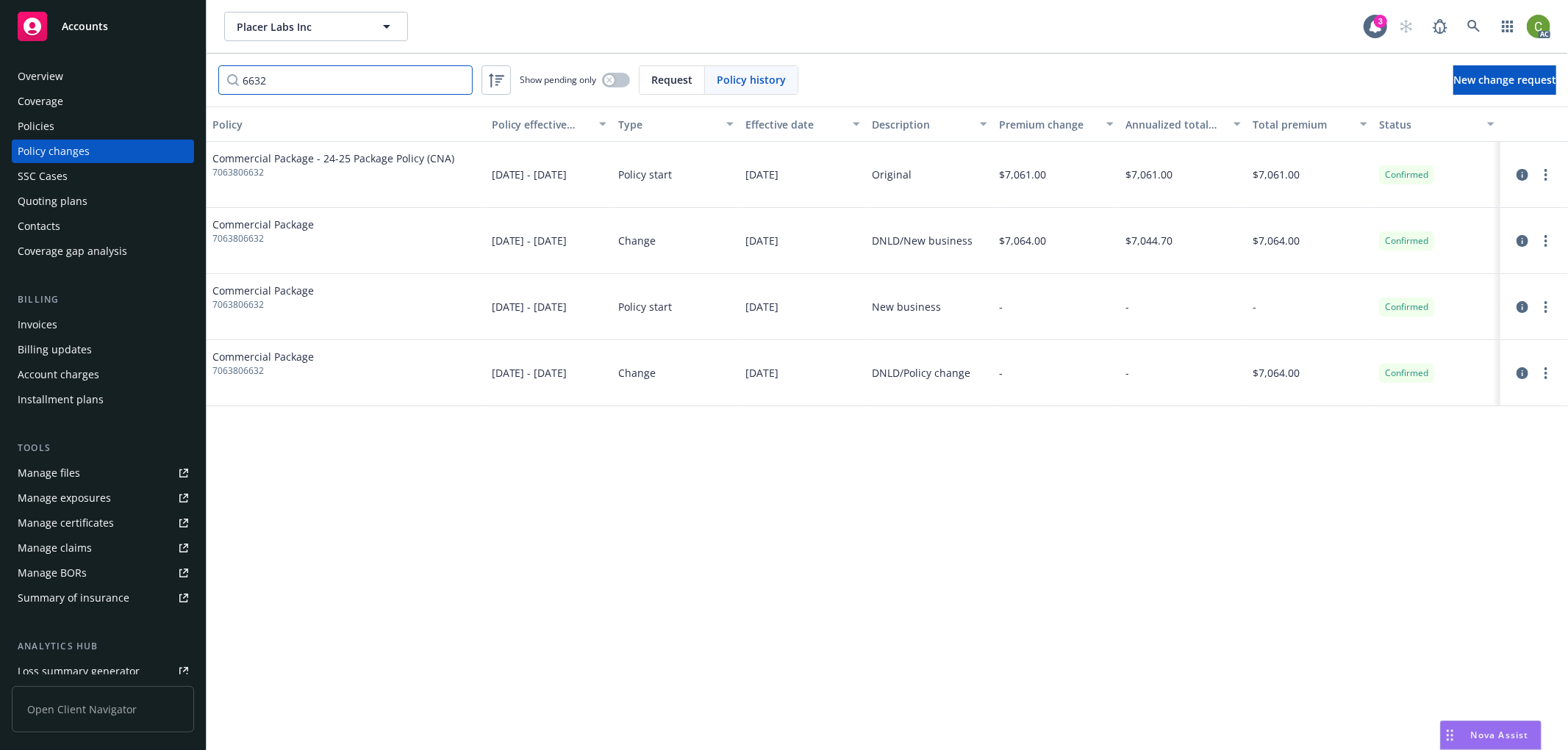
type input "6632"
click at [245, 174] on span "7063806632" at bounding box center [333, 172] width 242 height 13
copy span "7063806632"
click at [246, 172] on span "7063806632" at bounding box center [333, 172] width 242 height 13
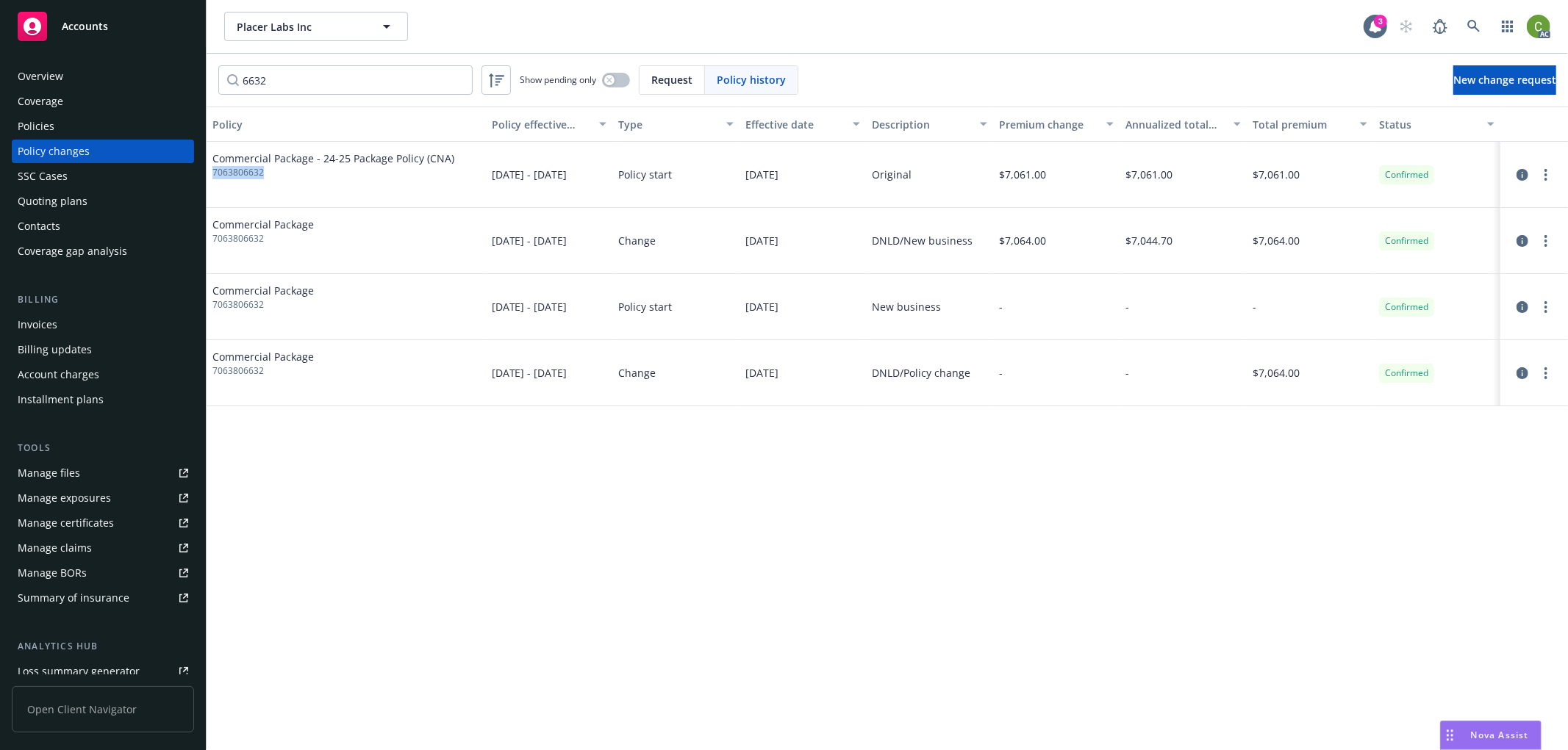
click at [246, 172] on span "7063806632" at bounding box center [333, 172] width 242 height 13
click at [95, 128] on div "Policies" at bounding box center [103, 127] width 170 height 23
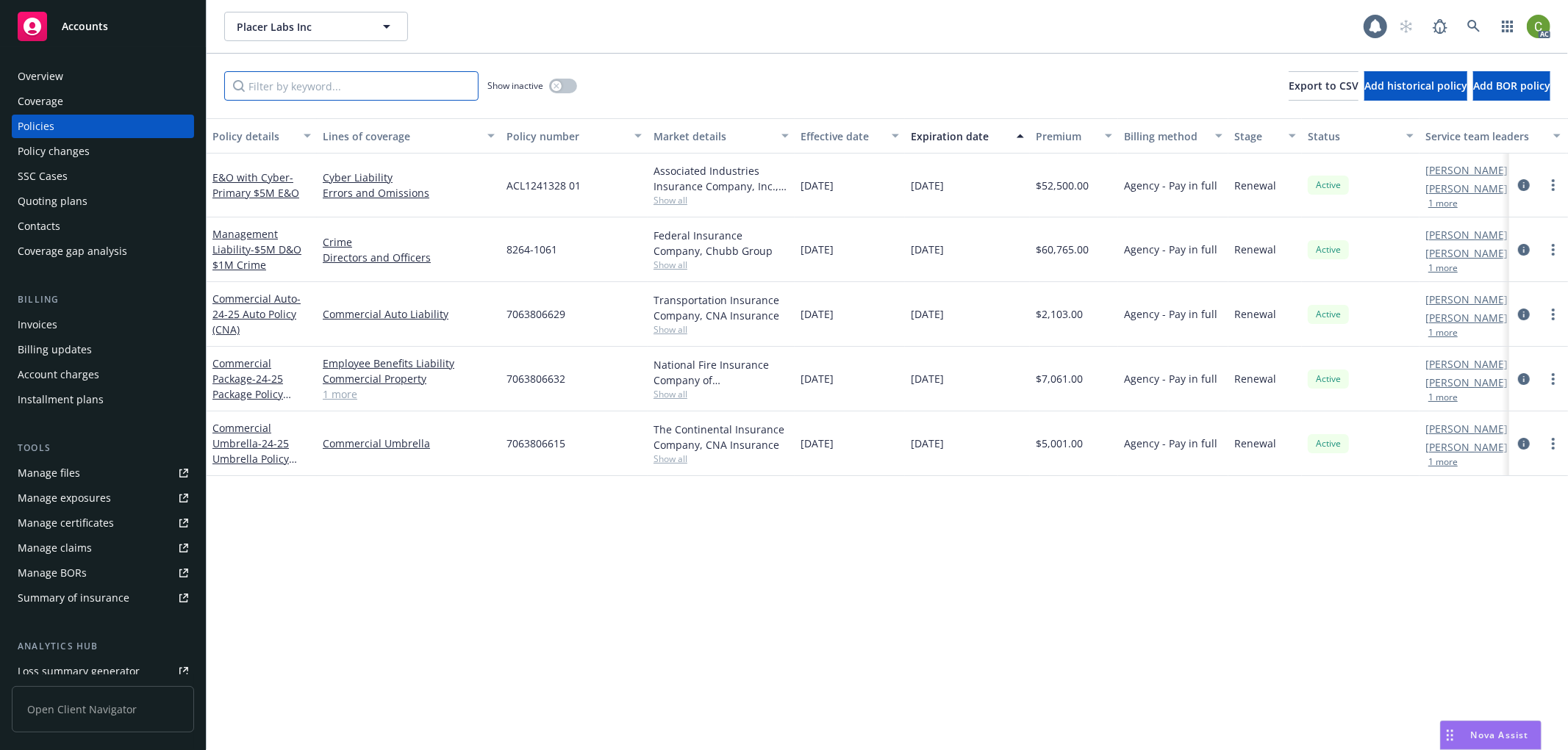
drag, startPoint x: 431, startPoint y: 84, endPoint x: 492, endPoint y: 119, distance: 70.3
click at [442, 88] on input "Filter by keyword..." at bounding box center [351, 86] width 254 height 29
paste input "7063806632"
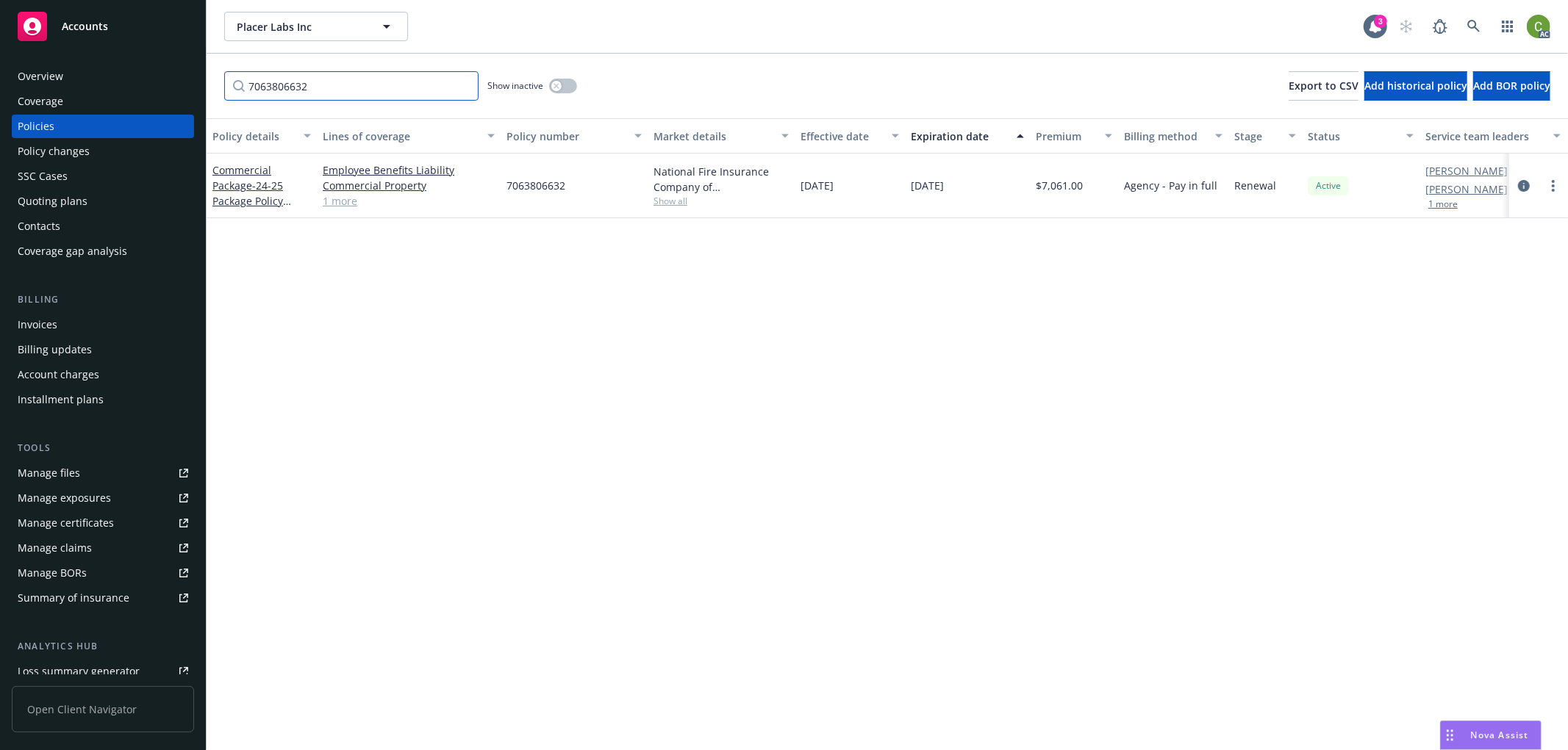
type input "7063806632"
drag, startPoint x: 557, startPoint y: 86, endPoint x: 648, endPoint y: 143, distance: 107.4
click at [562, 86] on button "button" at bounding box center [563, 86] width 28 height 14
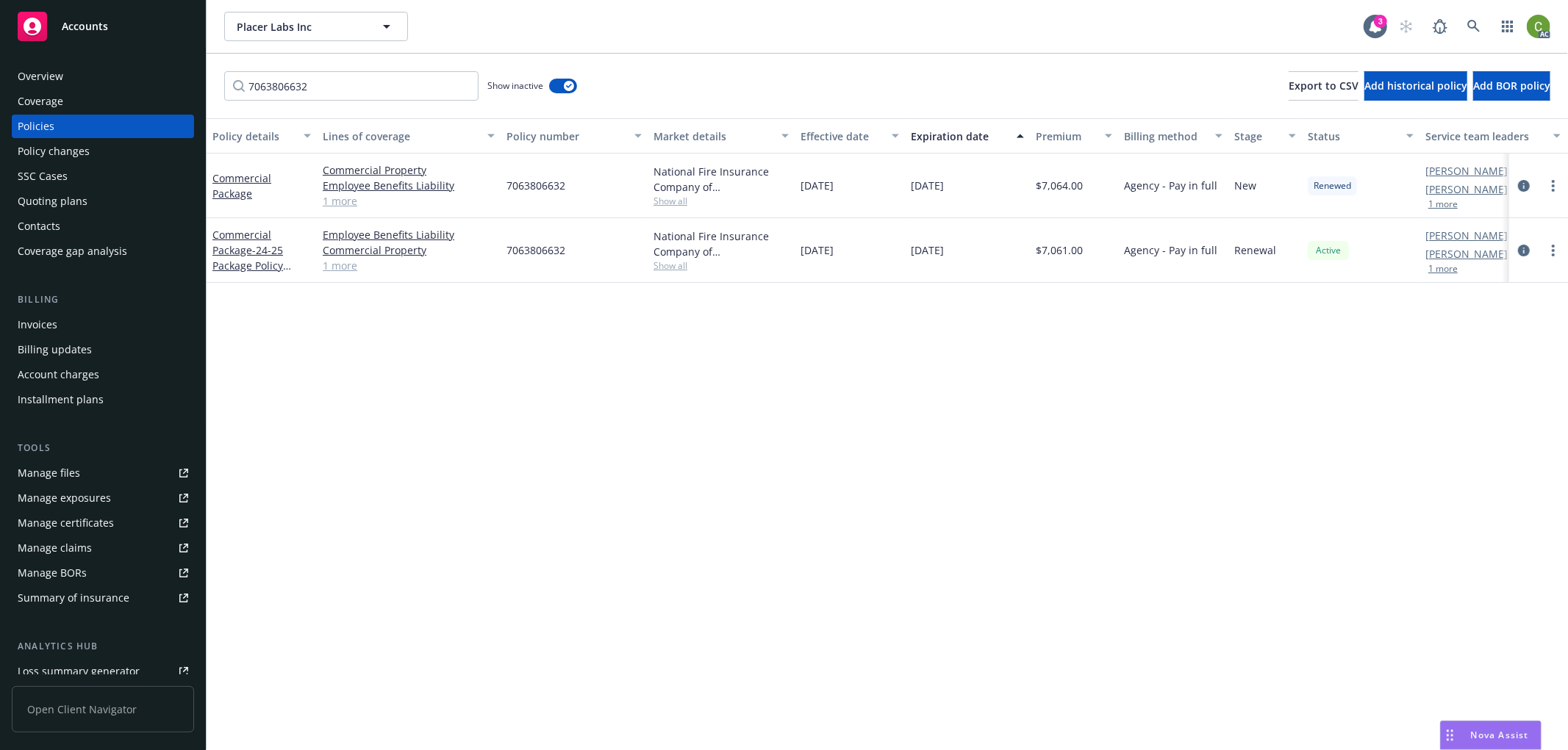
click at [68, 79] on div "Overview" at bounding box center [103, 77] width 170 height 23
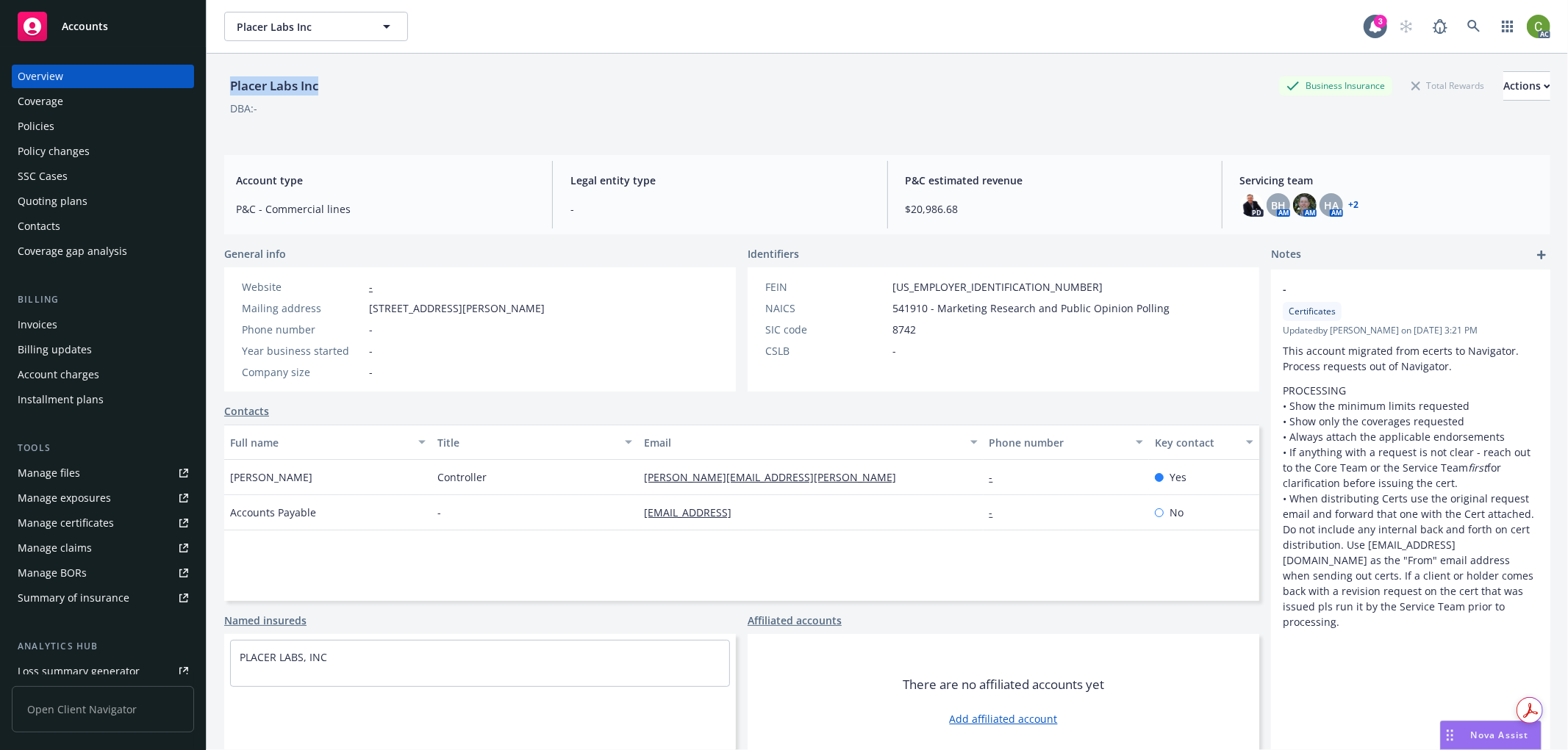
drag, startPoint x: 229, startPoint y: 83, endPoint x: 19, endPoint y: 119, distance: 213.1
click at [369, 85] on div "Placer Labs Inc Business Insurance Total Rewards Actions" at bounding box center [887, 86] width 1325 height 29
click at [1467, 30] on icon at bounding box center [1473, 26] width 13 height 13
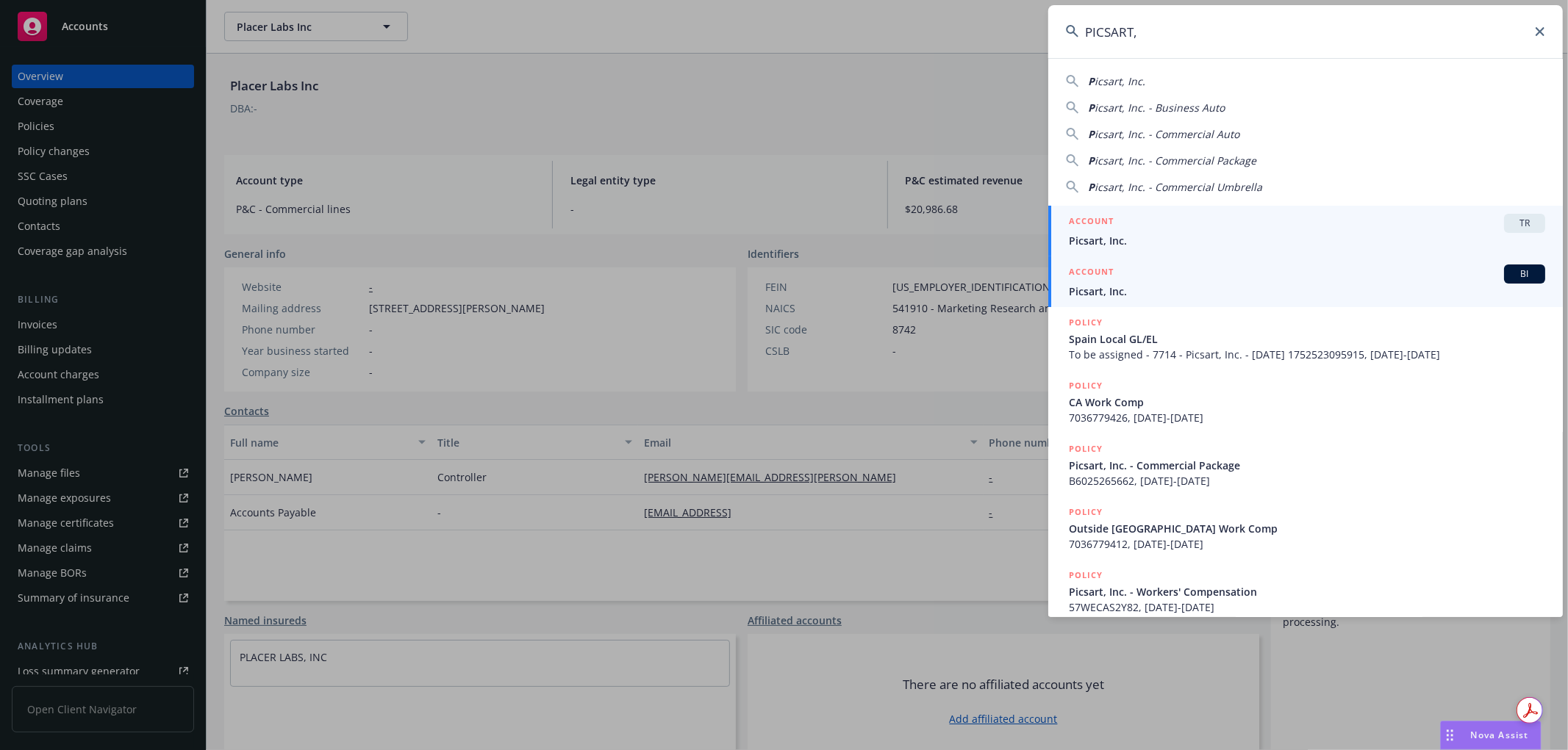
type input "PICSART,"
click at [1117, 288] on span "Picsart, Inc." at bounding box center [1307, 291] width 476 height 15
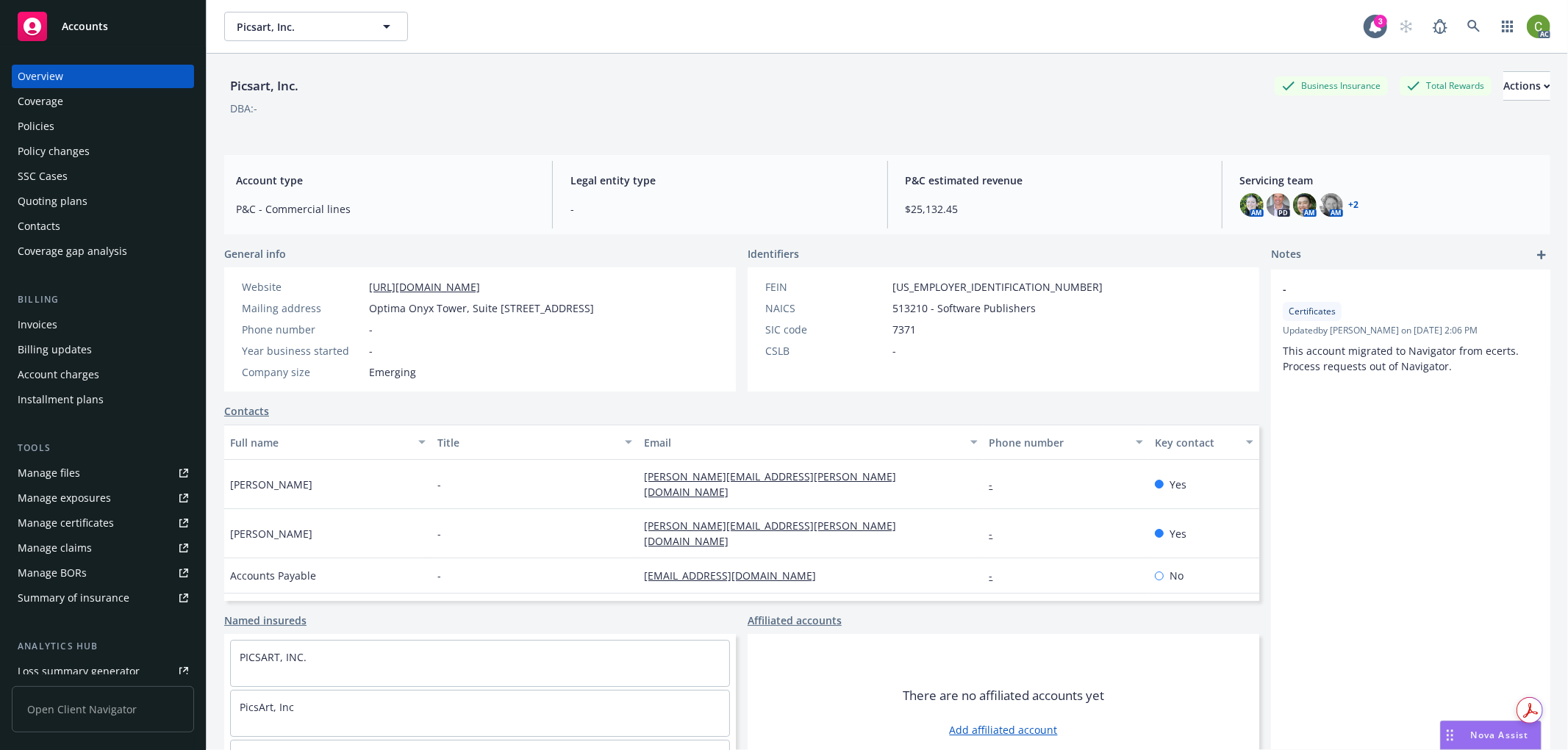
click at [89, 122] on div "Policies" at bounding box center [103, 127] width 170 height 23
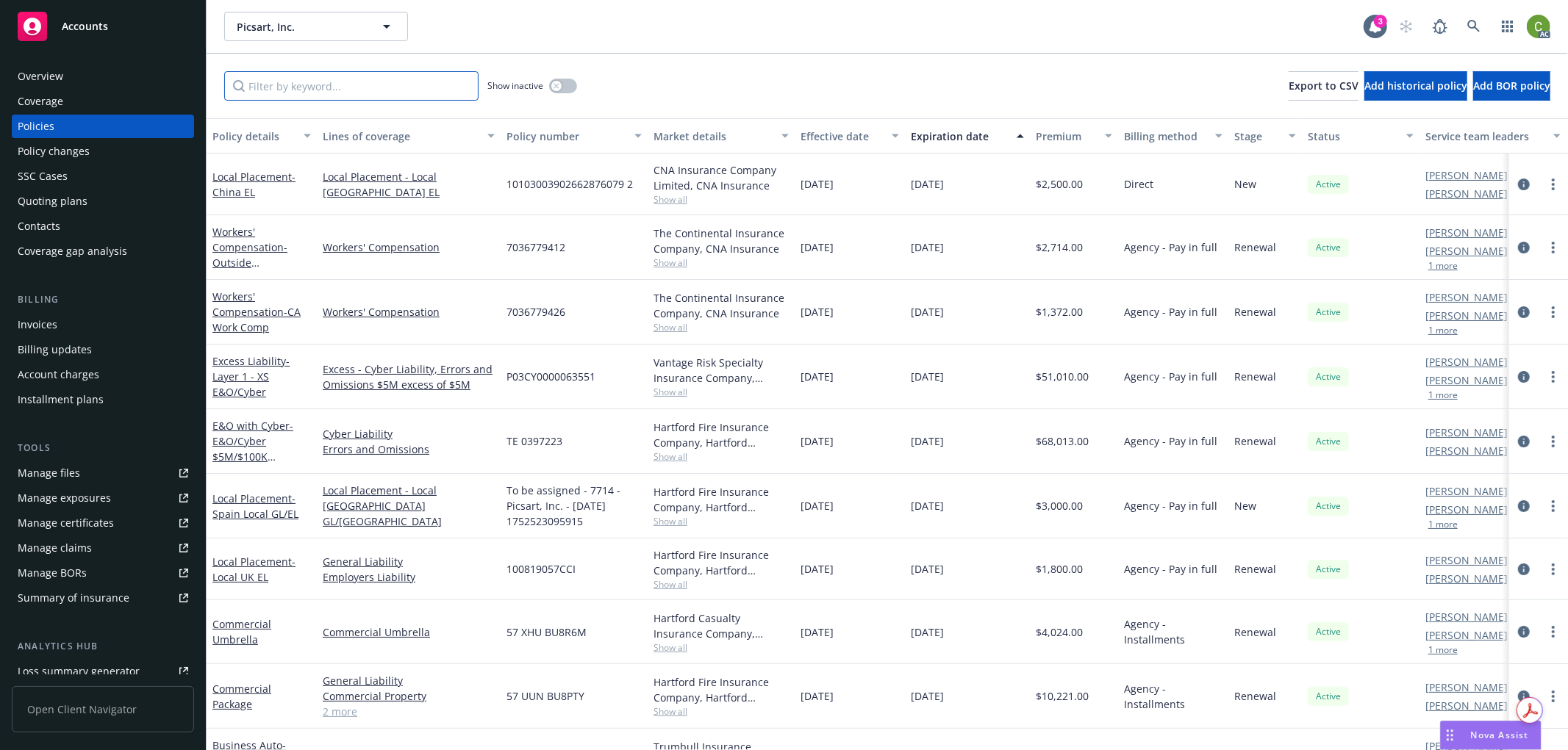
click at [297, 98] on input "Filter by keyword..." at bounding box center [351, 86] width 254 height 29
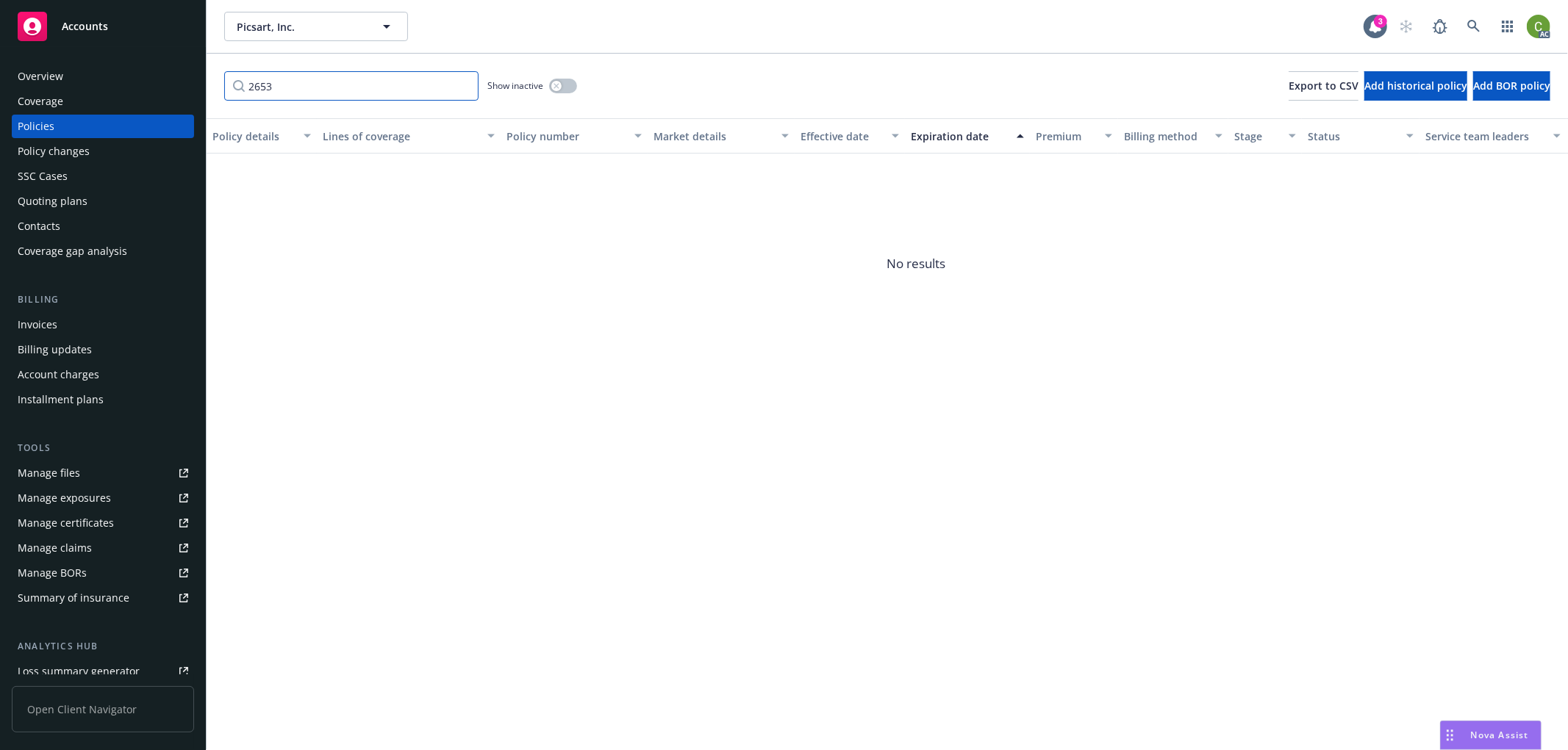
type input "2653"
click at [560, 87] on div "button" at bounding box center [557, 87] width 11 height 11
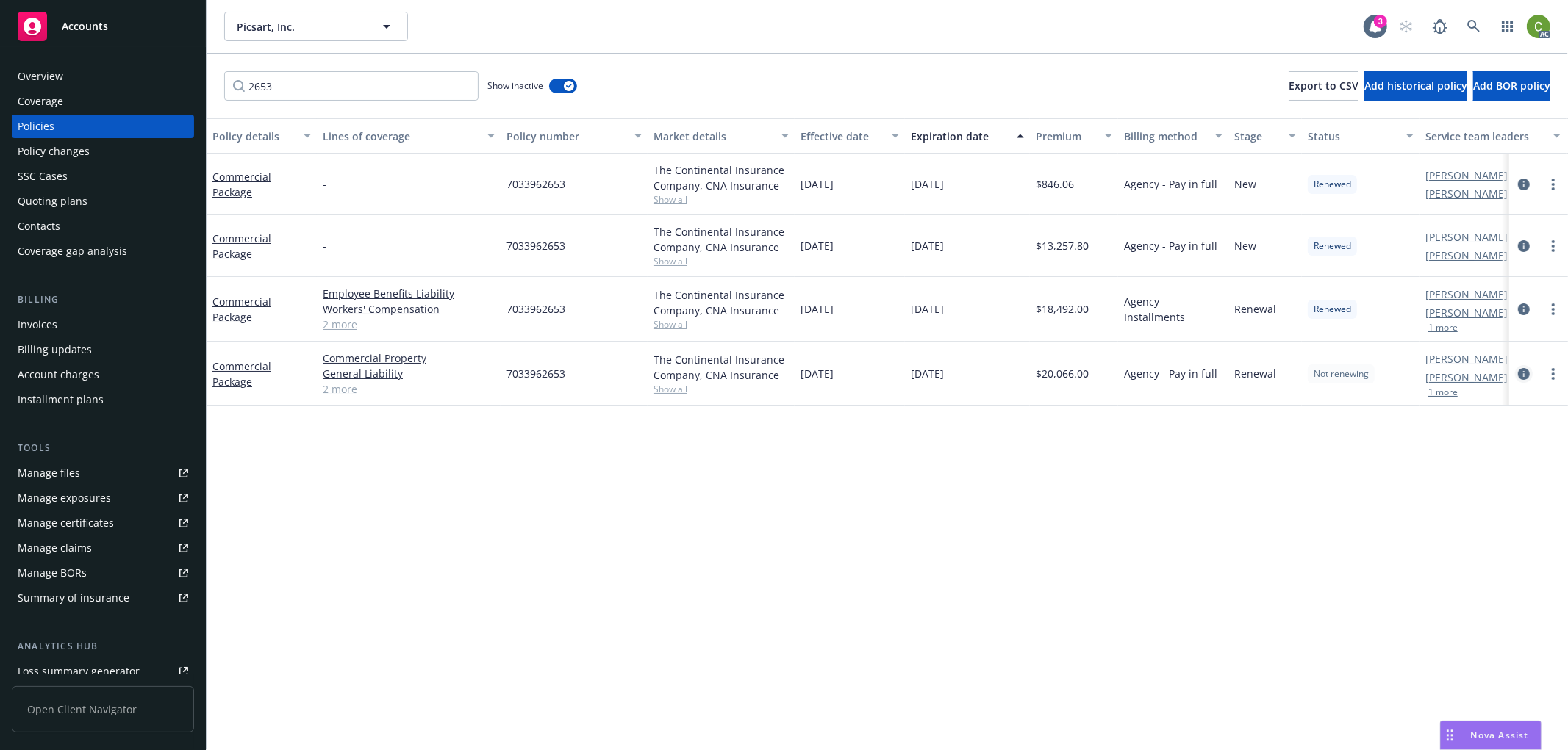
click at [1531, 375] on link "circleInformation" at bounding box center [1523, 375] width 18 height 18
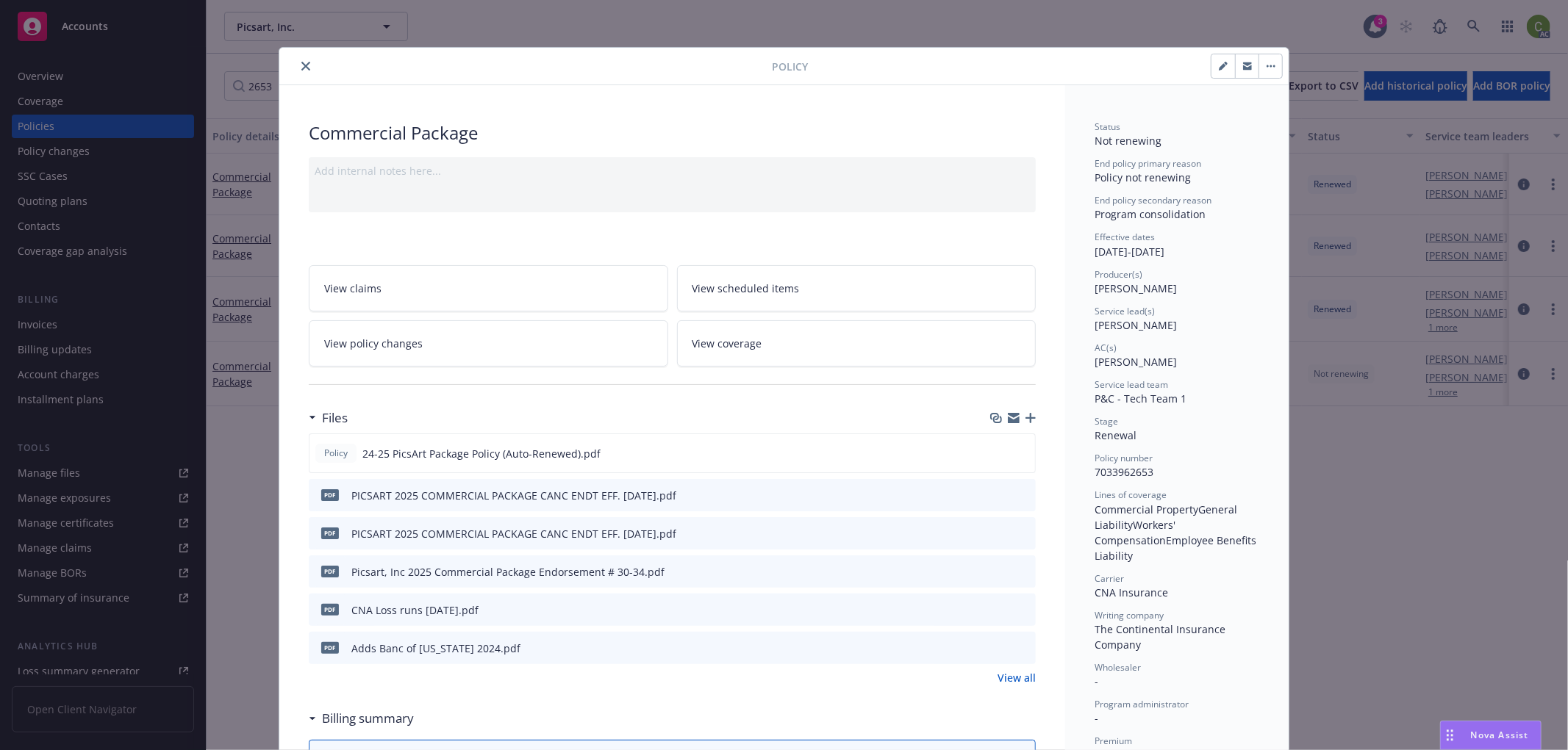
click at [302, 67] on icon "close" at bounding box center [306, 66] width 9 height 9
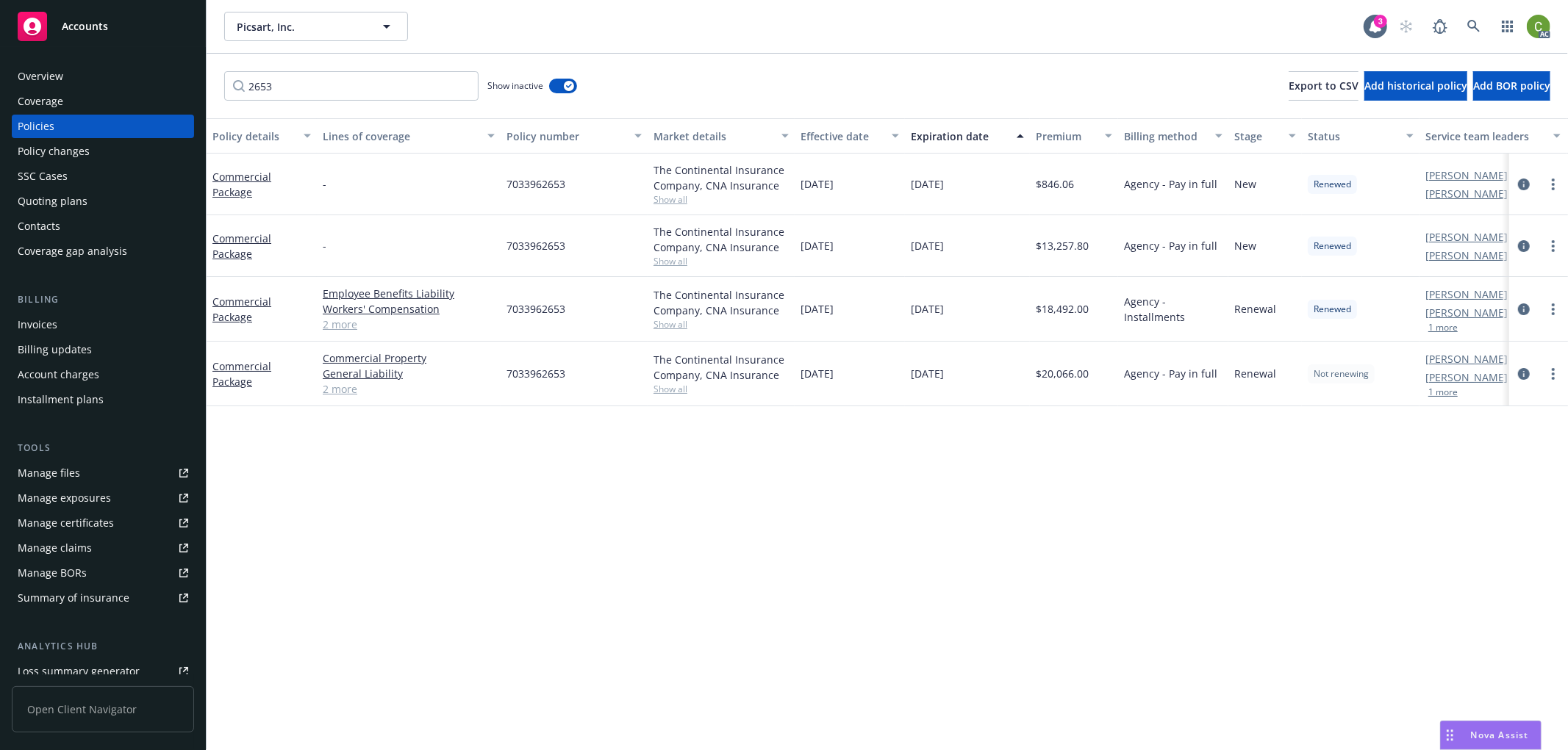
click at [1511, 372] on div at bounding box center [1539, 374] width 59 height 65
click at [1522, 371] on icon "circleInformation" at bounding box center [1523, 374] width 12 height 12
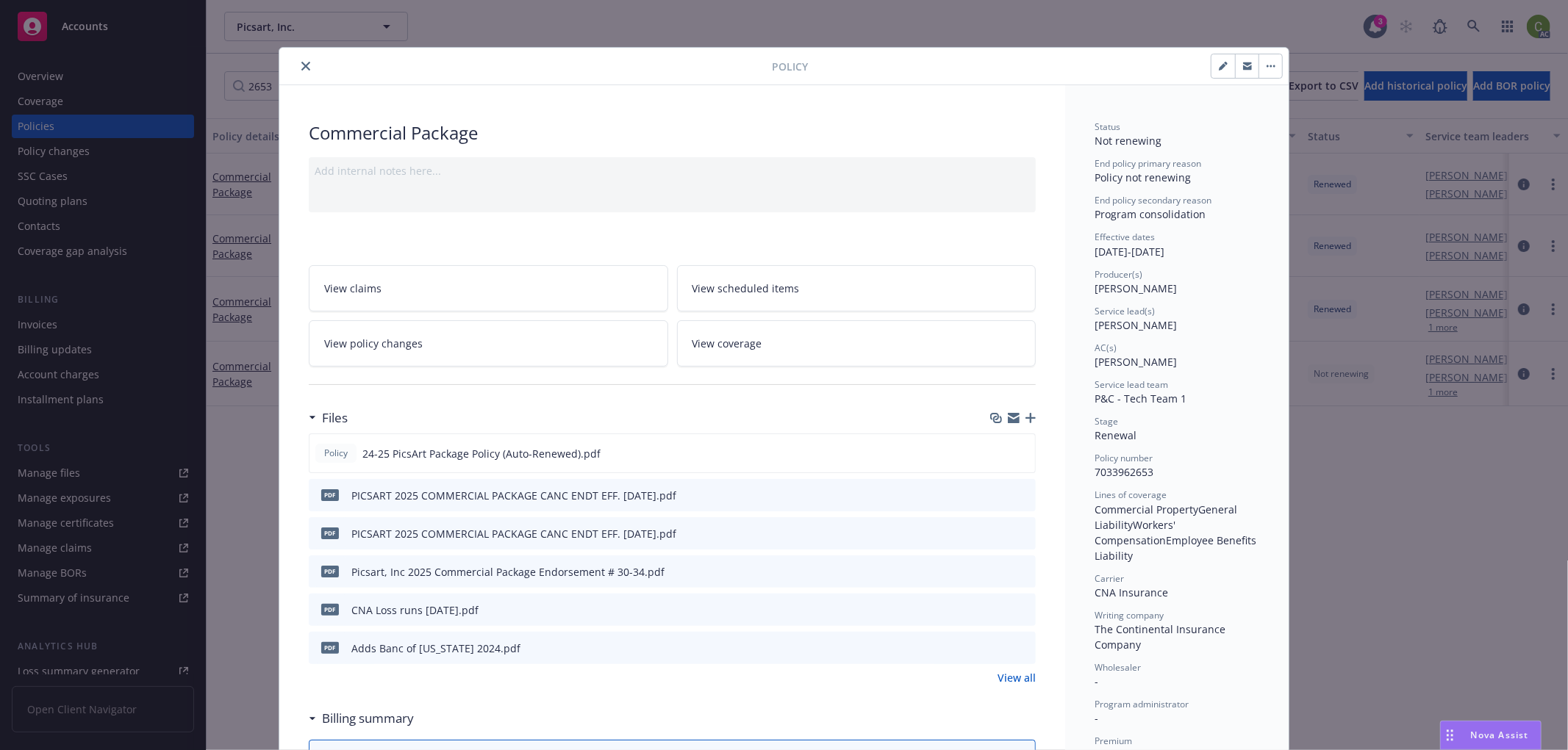
click at [301, 68] on icon "close" at bounding box center [306, 66] width 9 height 9
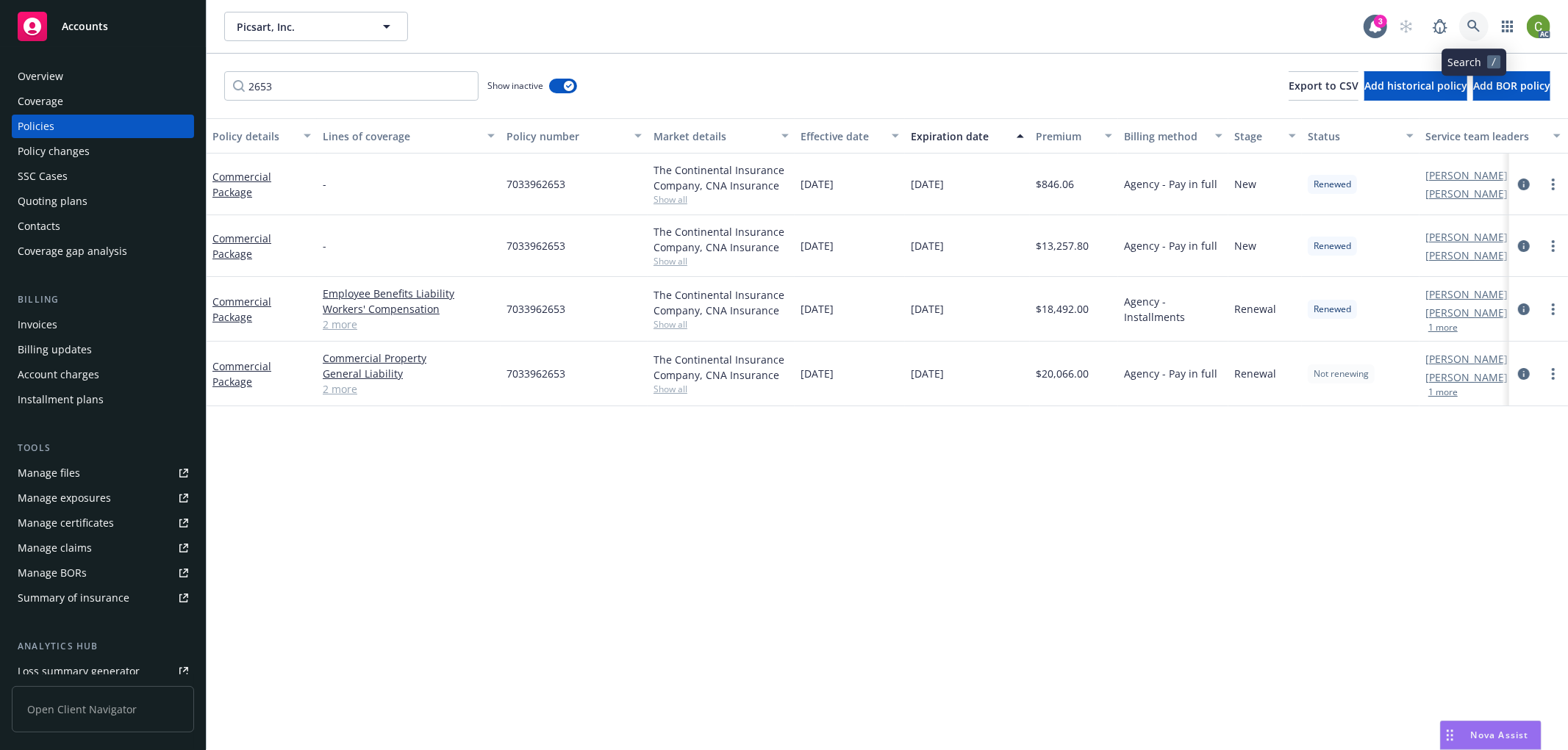
click at [1471, 30] on icon at bounding box center [1473, 26] width 13 height 13
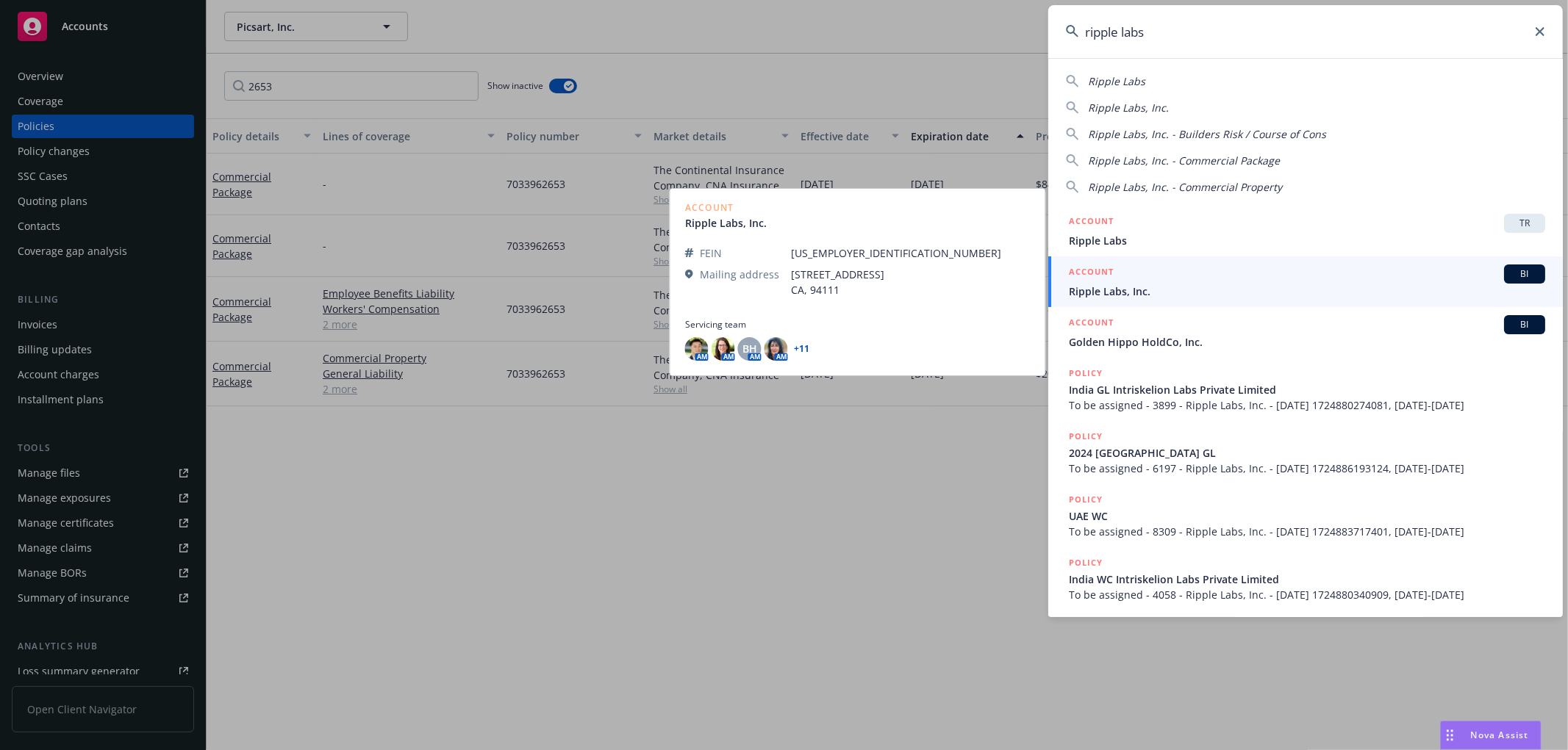
type input "ripple labs"
click at [1113, 282] on div "ACCOUNT BI" at bounding box center [1307, 274] width 476 height 19
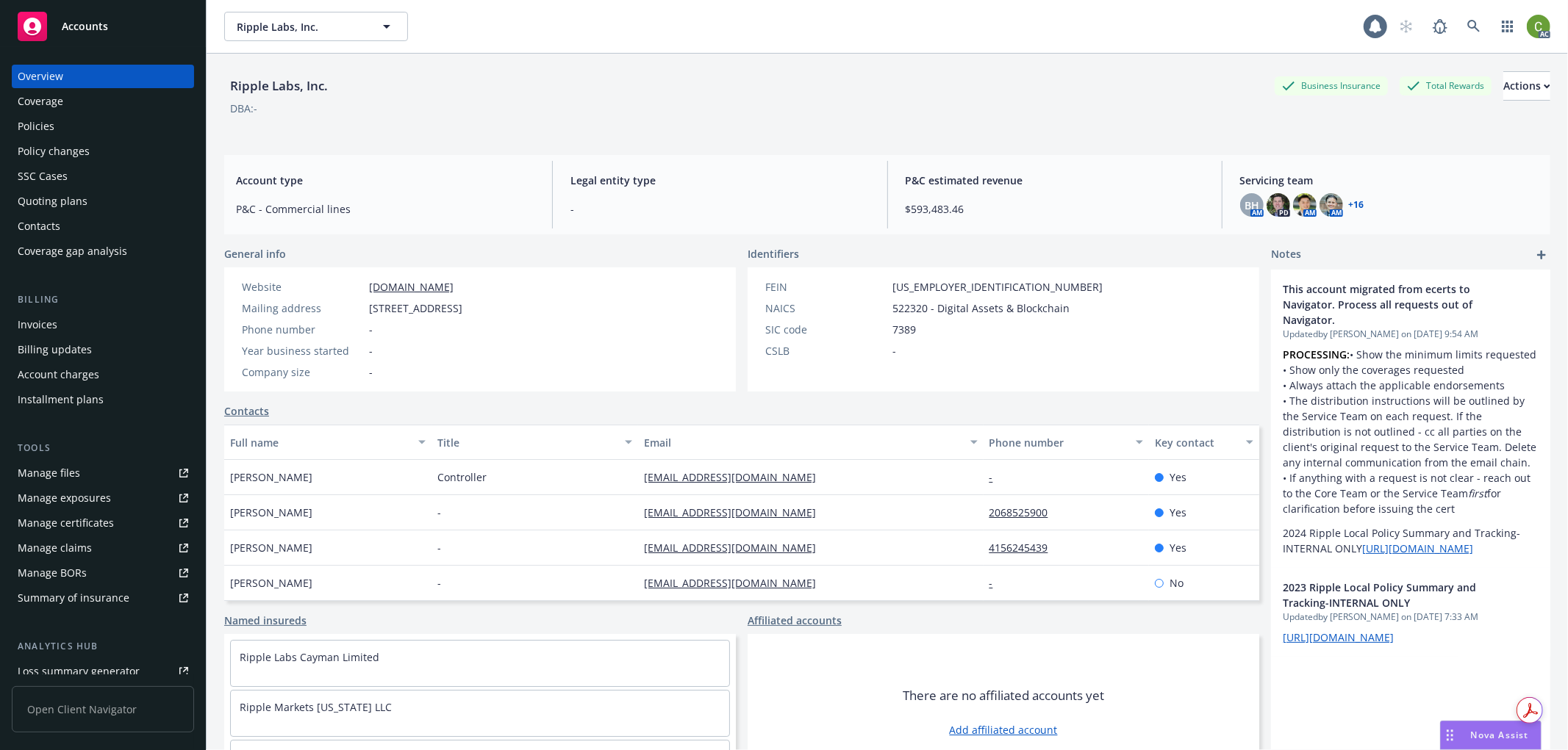
click at [86, 318] on div "Invoices" at bounding box center [103, 325] width 170 height 23
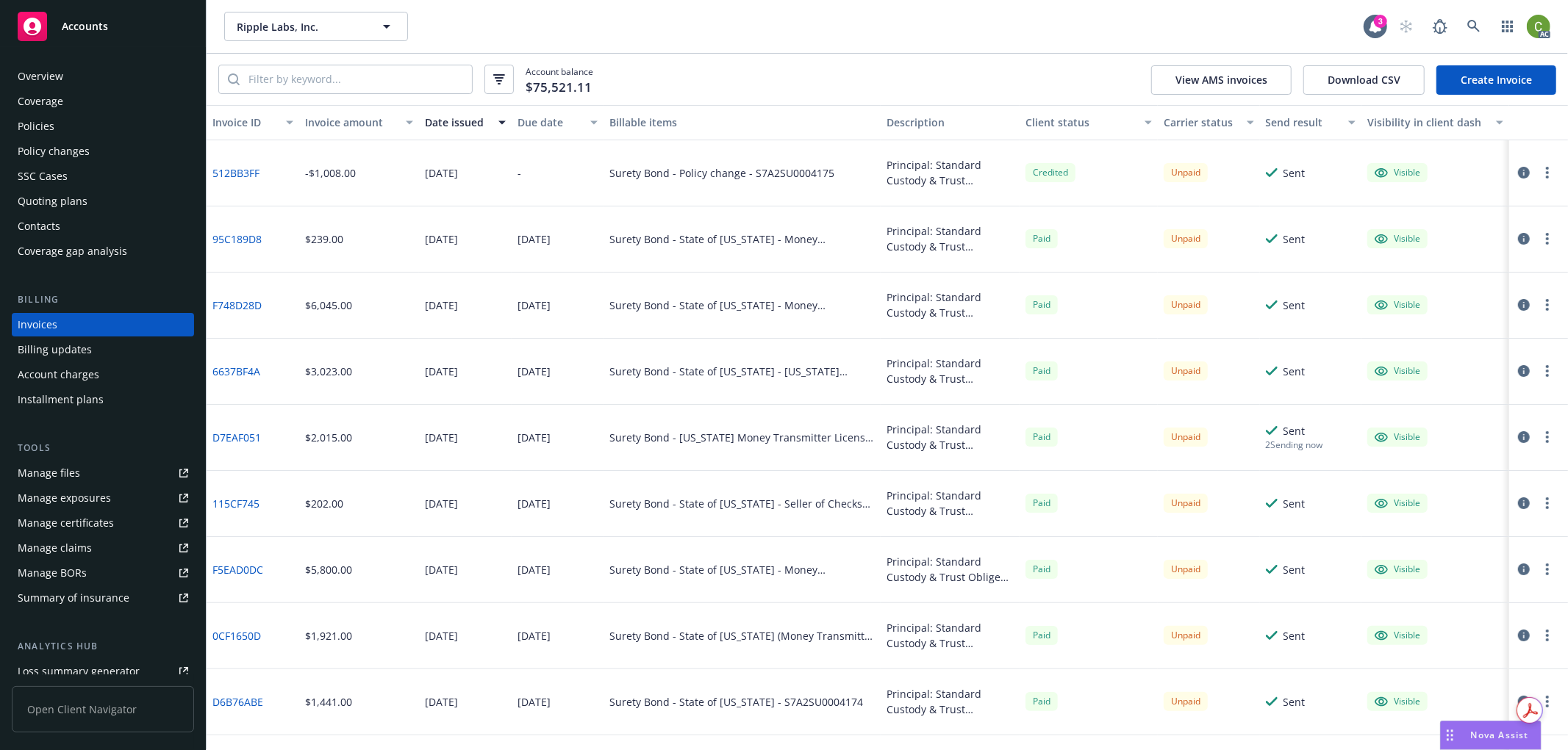
click at [69, 128] on div "Policies" at bounding box center [103, 127] width 170 height 23
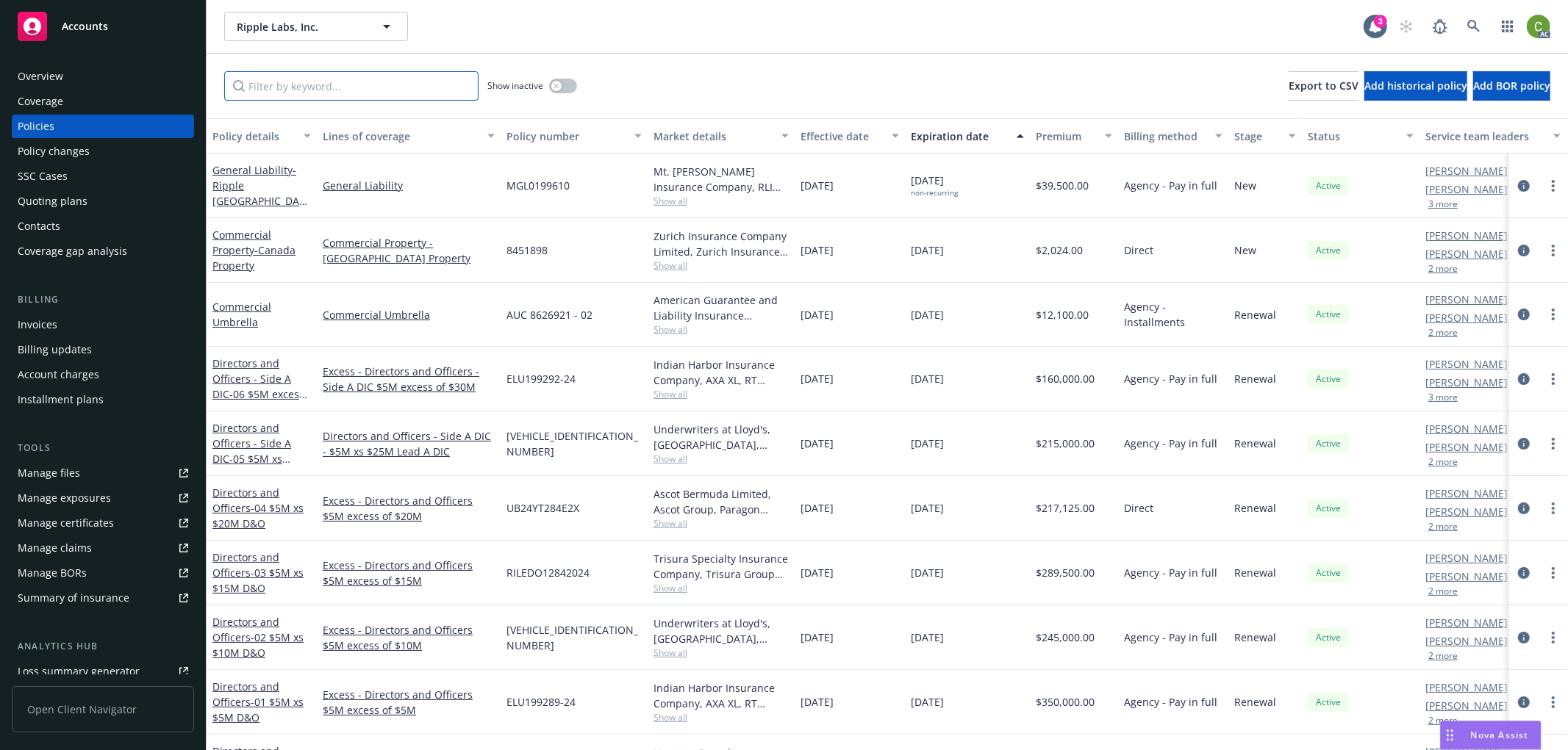
click at [424, 83] on input "Filter by keyword..." at bounding box center [351, 86] width 254 height 29
paste input "82312488"
type input "82312488"
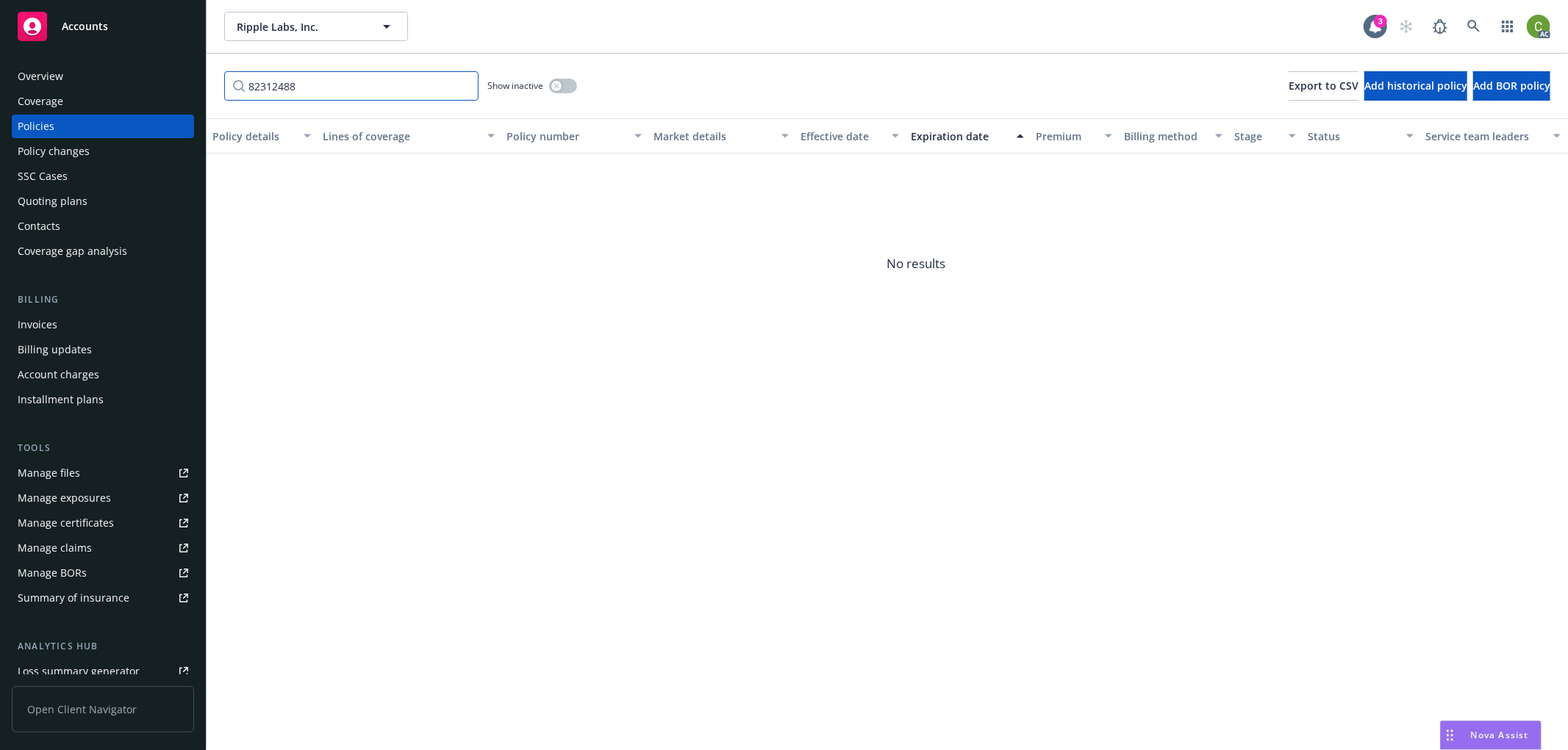
click at [465, 87] on input "82312488" at bounding box center [351, 86] width 254 height 29
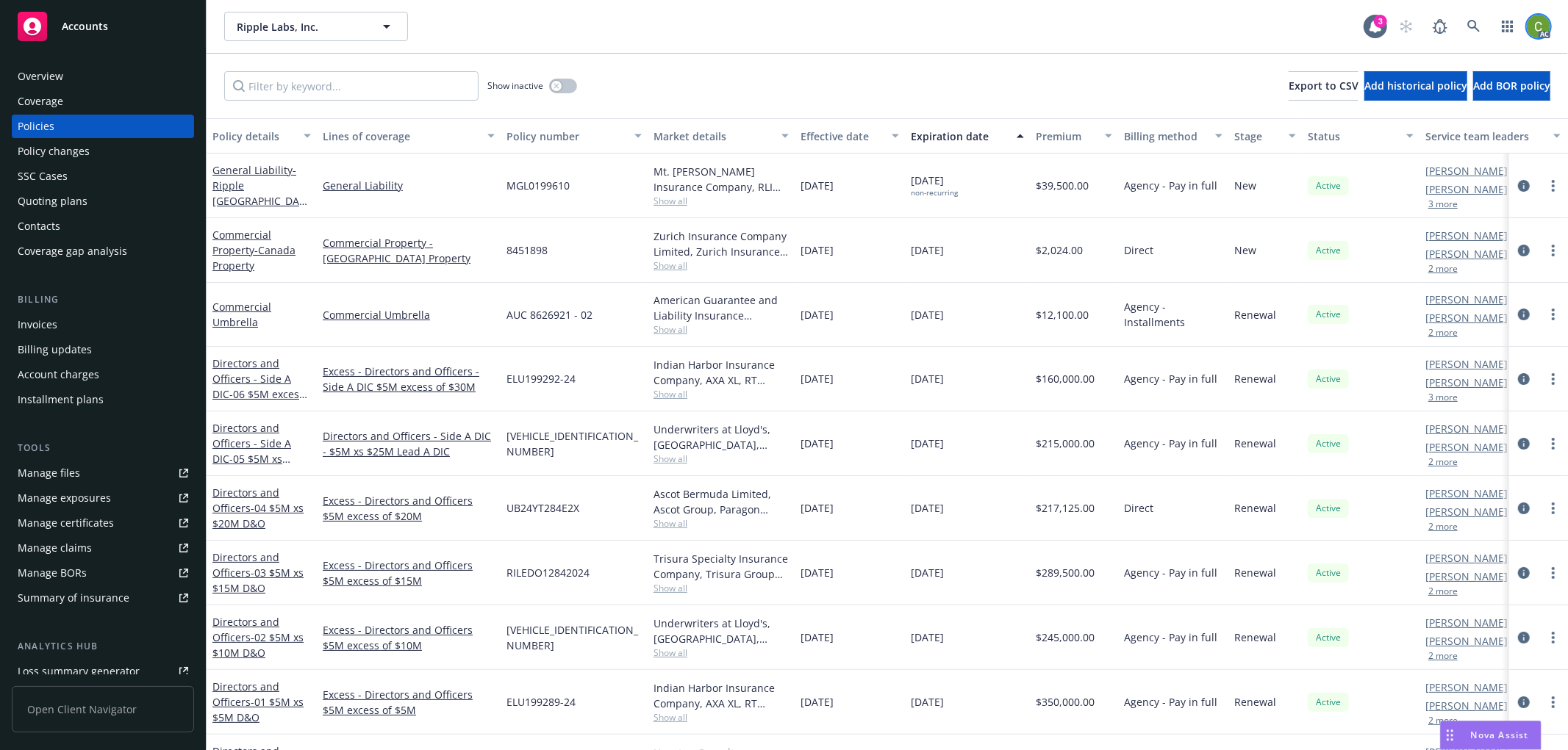
click at [1548, 30] on img at bounding box center [1538, 26] width 23 height 23
click at [1445, 78] on link "Log out" at bounding box center [1476, 66] width 147 height 29
